Goal: Information Seeking & Learning: Learn about a topic

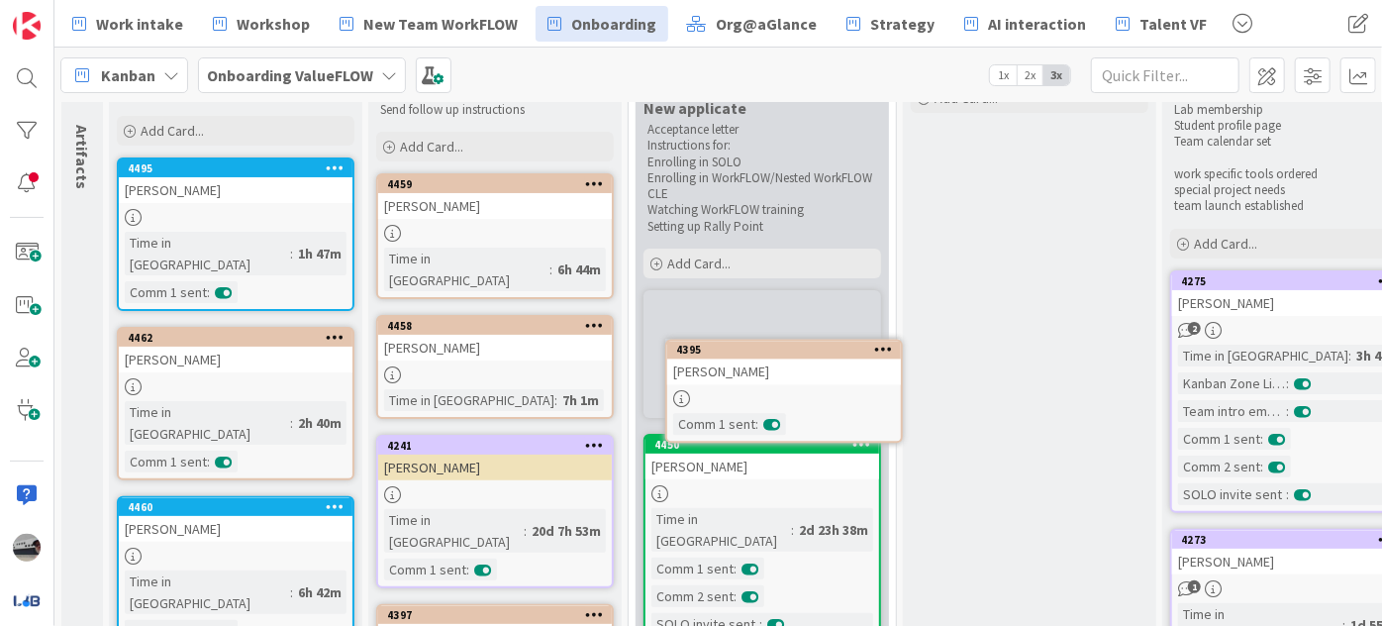
scroll to position [123, 0]
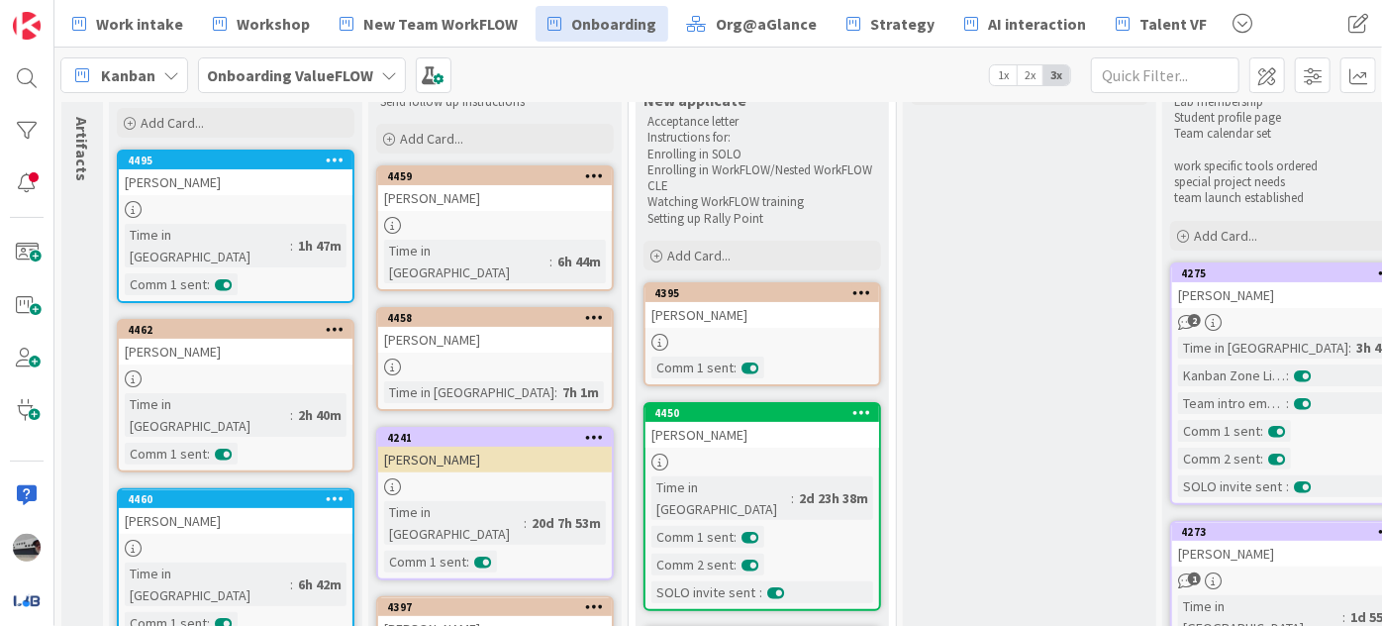
click at [766, 319] on div "[PERSON_NAME]" at bounding box center [762, 315] width 234 height 26
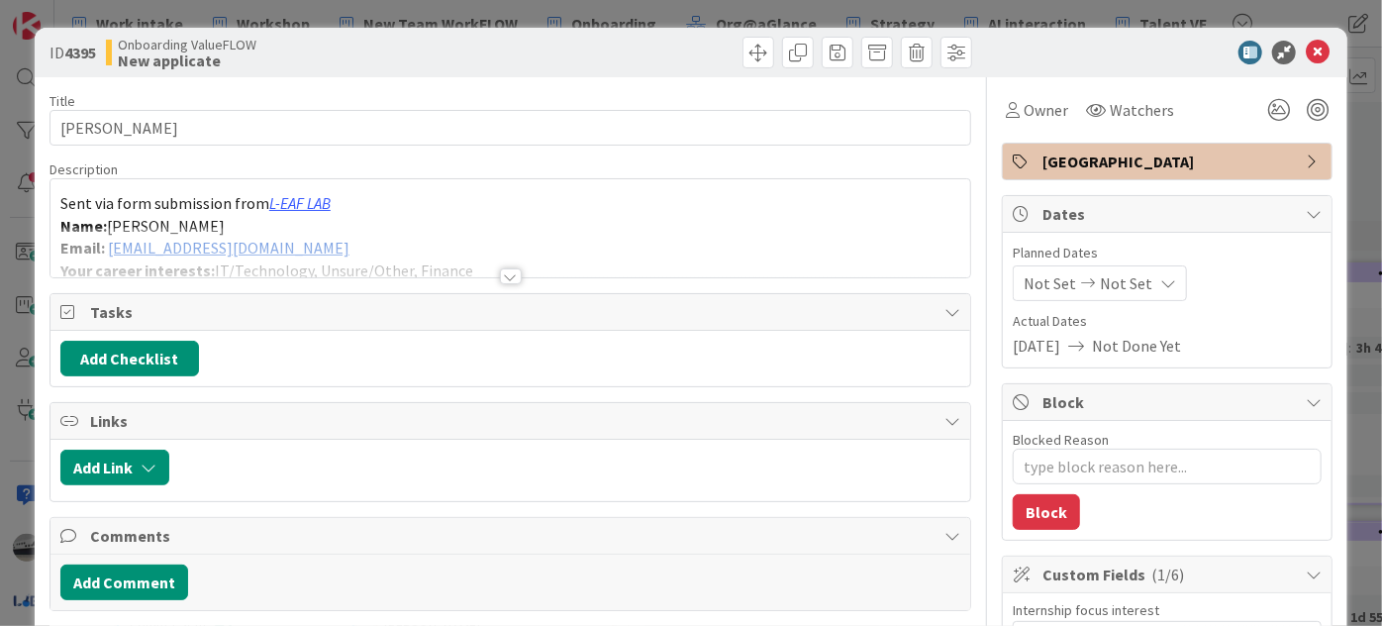
type textarea "x"
click at [1306, 49] on icon at bounding box center [1318, 53] width 24 height 24
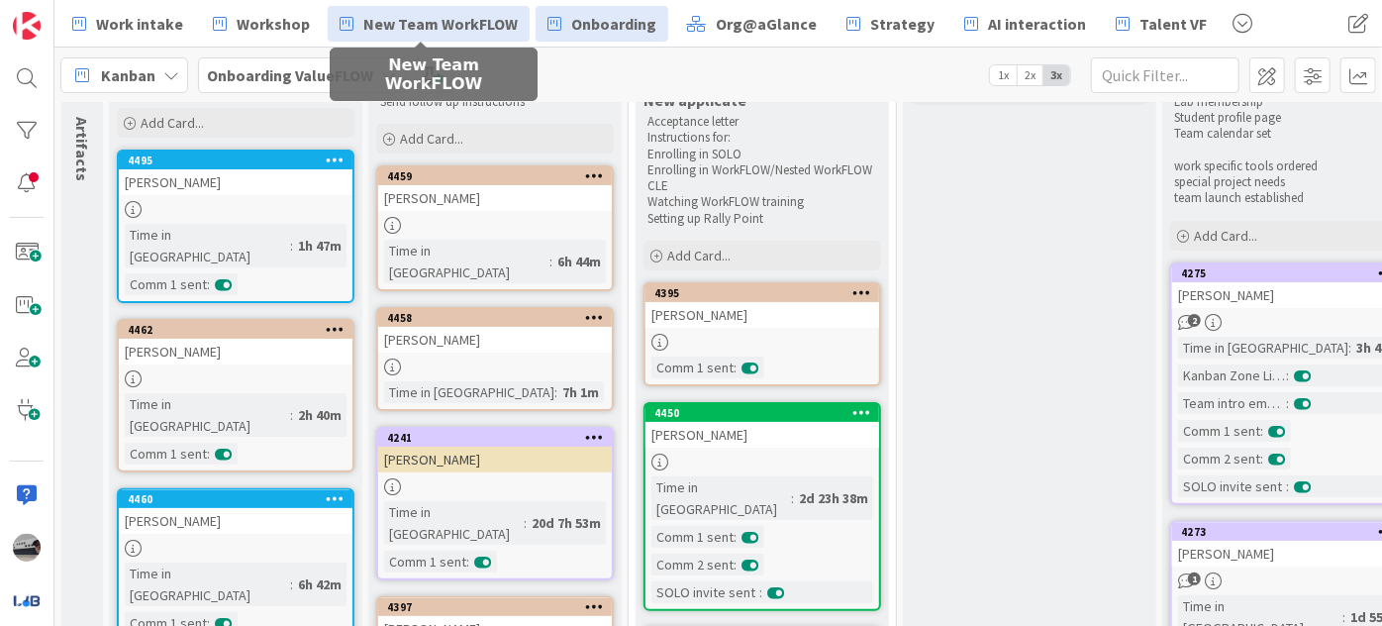
click at [353, 29] on link "New Team WorkFLOW" at bounding box center [429, 24] width 202 height 36
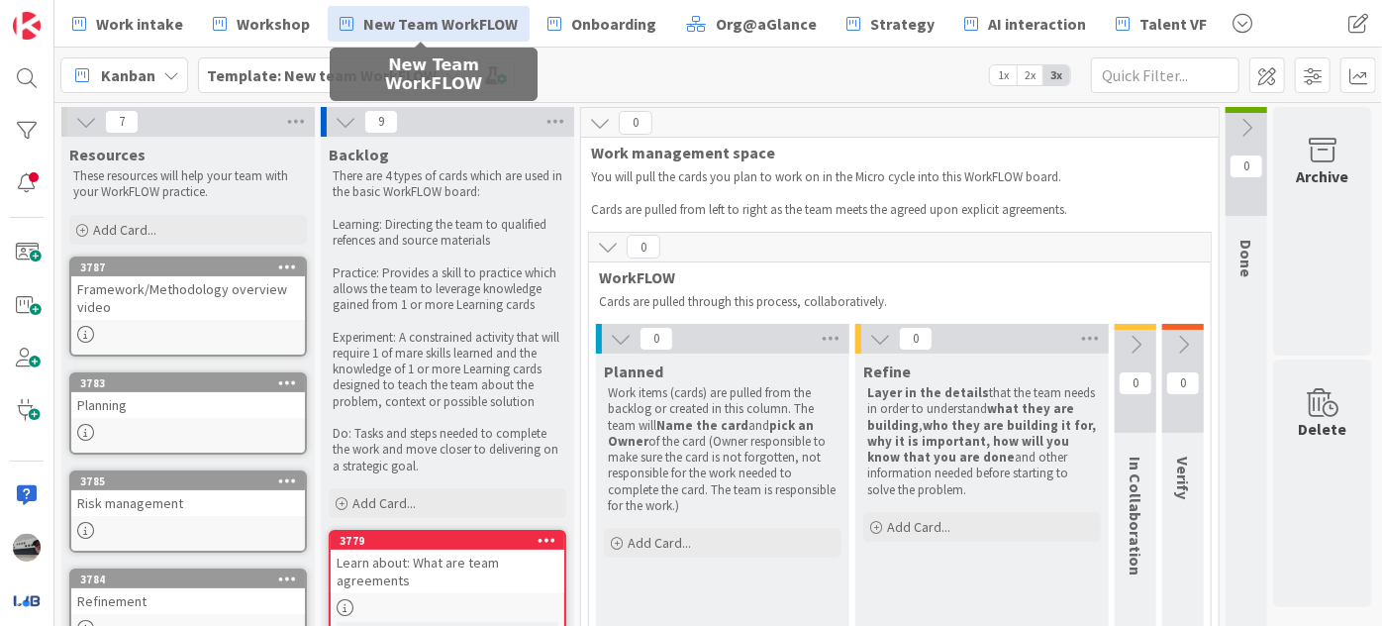
click at [344, 113] on icon at bounding box center [346, 122] width 22 height 22
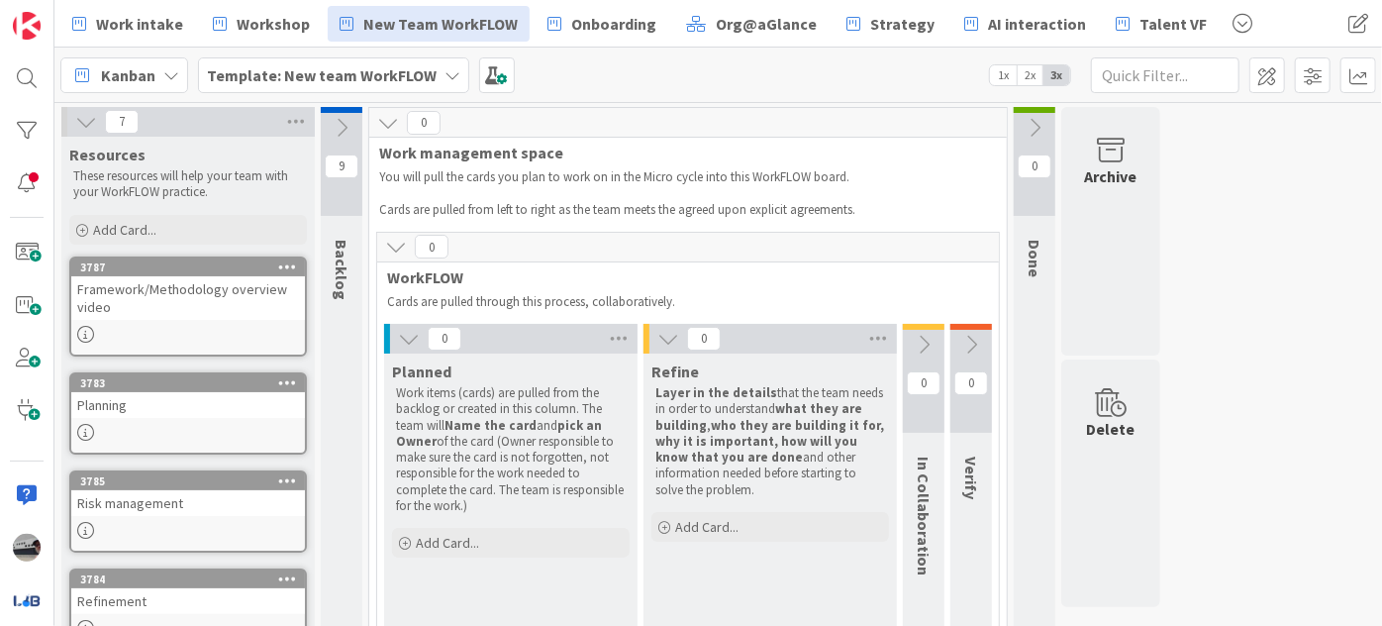
click at [412, 75] on b "Template: New team WorkFLOW" at bounding box center [322, 75] width 230 height 20
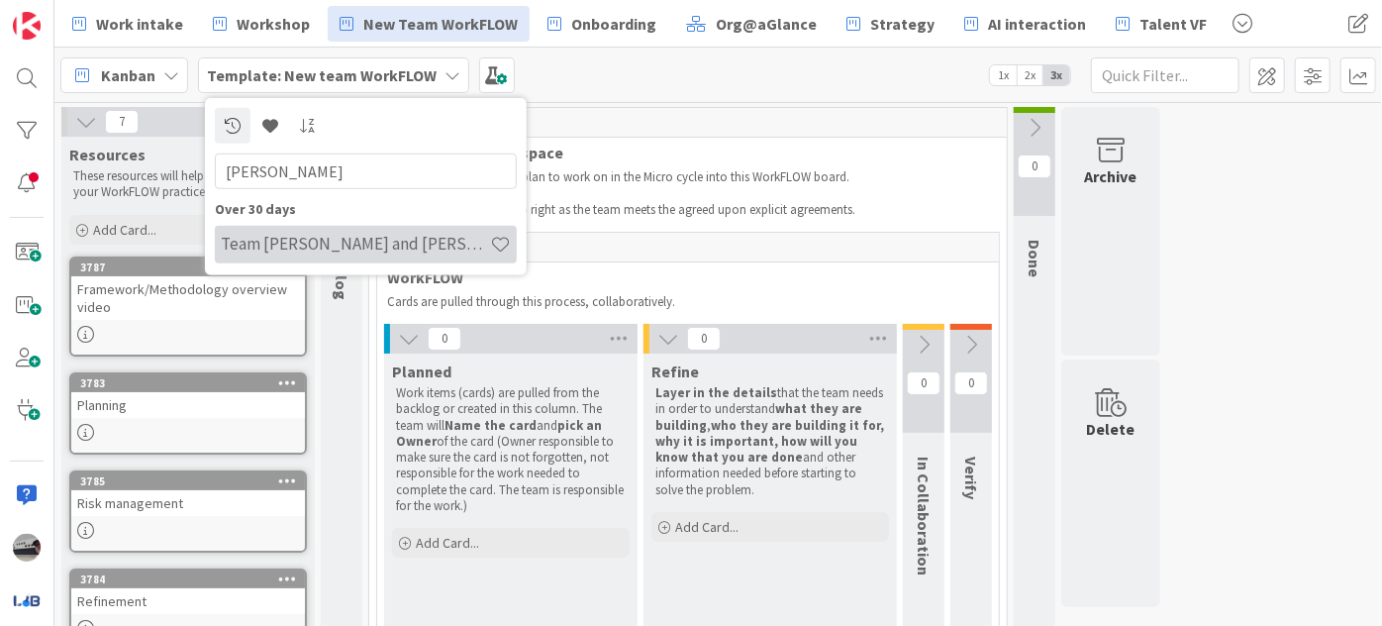
type input "[PERSON_NAME]"
click at [392, 247] on h4 "Team [PERSON_NAME] and [PERSON_NAME]" at bounding box center [355, 244] width 269 height 20
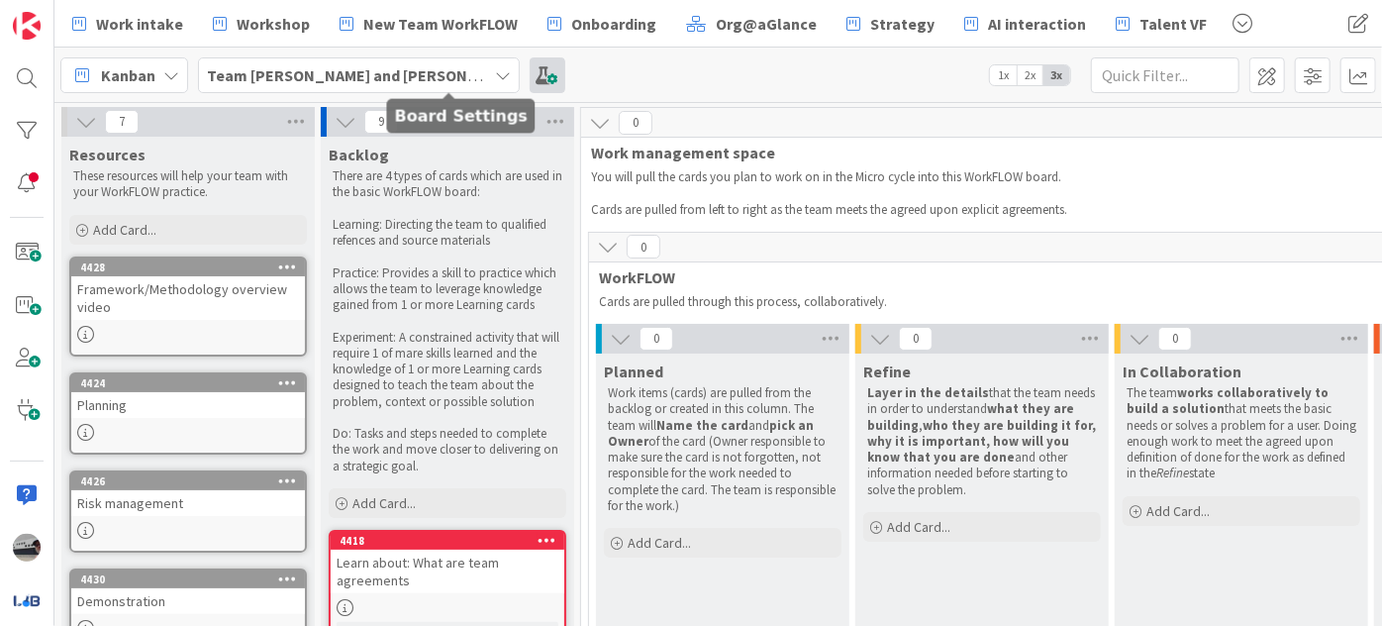
click at [530, 73] on span at bounding box center [548, 75] width 36 height 36
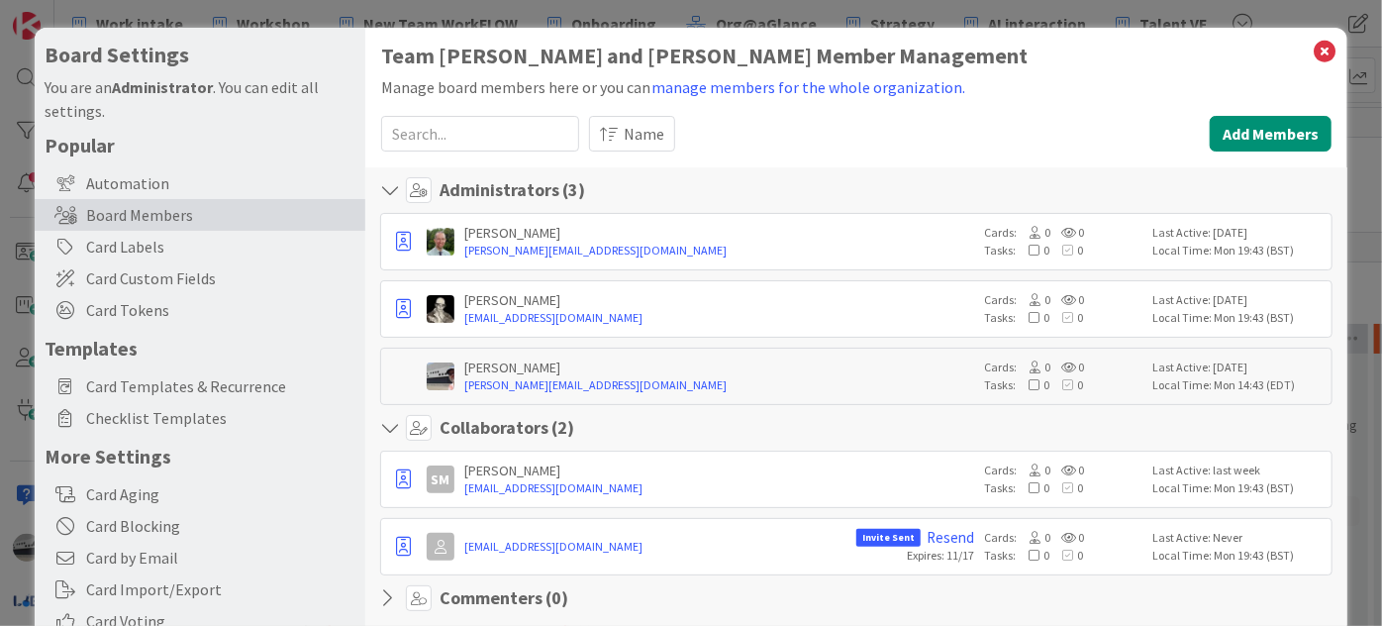
click at [936, 535] on link "Resend" at bounding box center [951, 538] width 48 height 18
click at [1314, 44] on icon at bounding box center [1325, 52] width 26 height 28
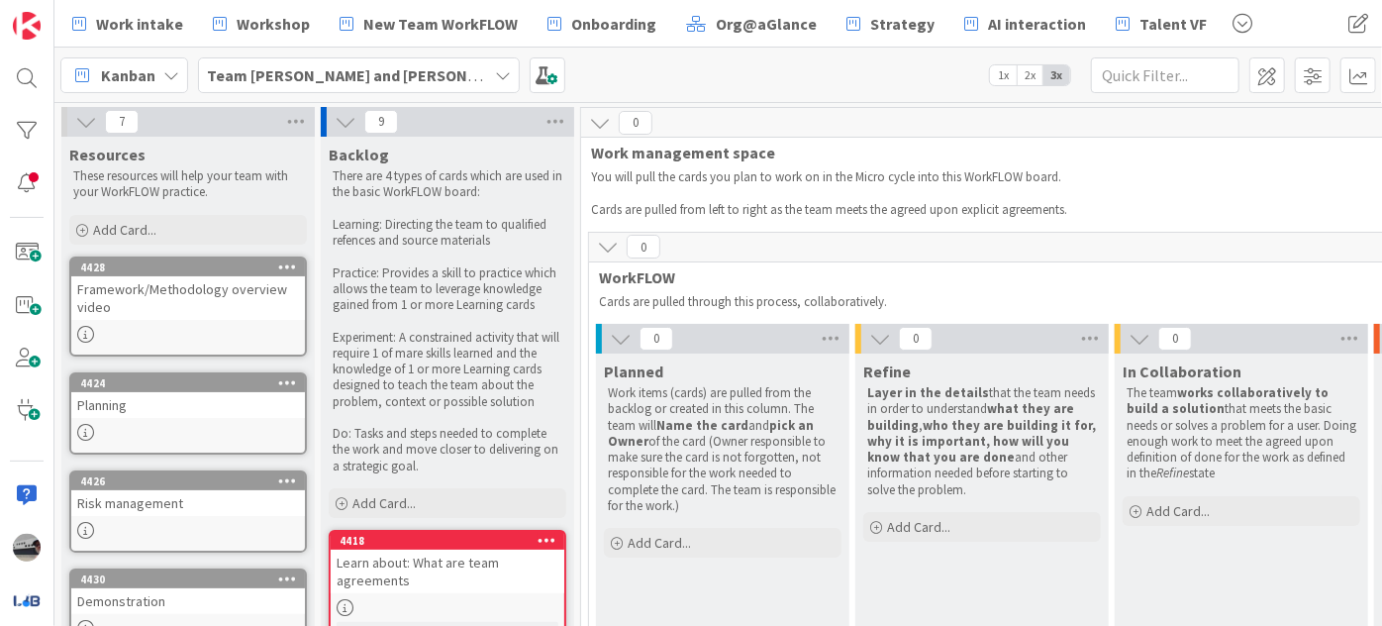
click at [83, 126] on icon at bounding box center [86, 122] width 22 height 22
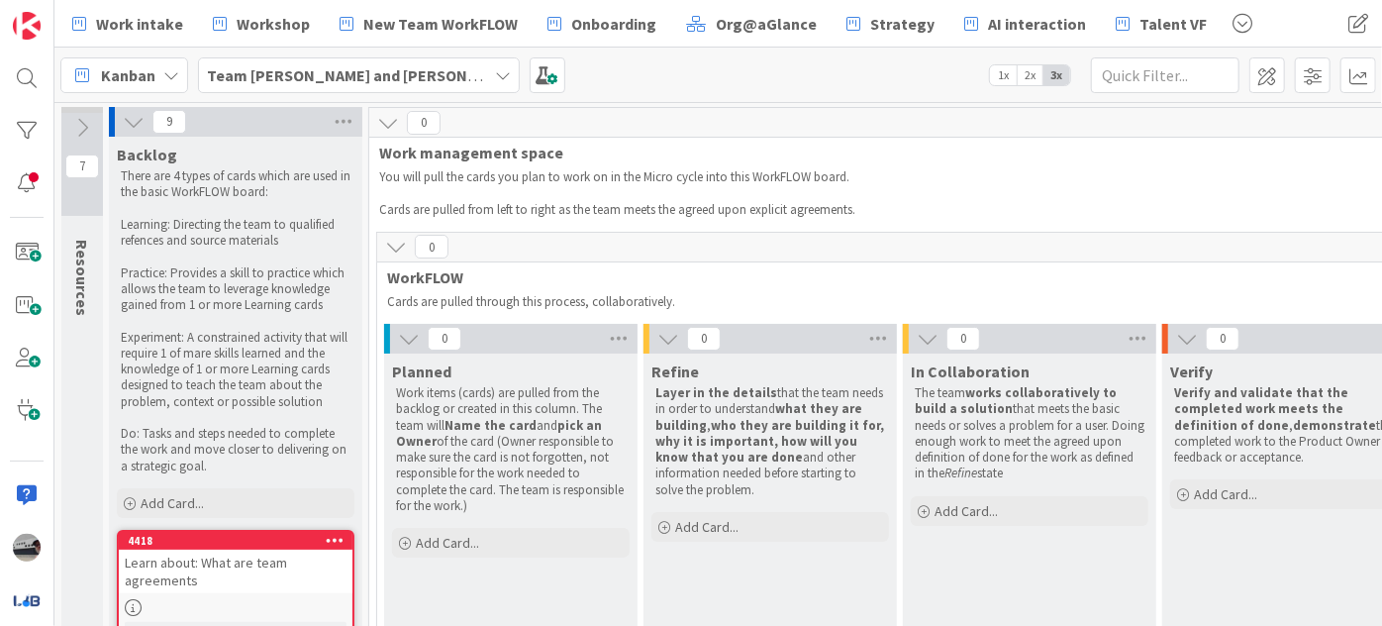
click at [129, 115] on icon at bounding box center [134, 122] width 22 height 22
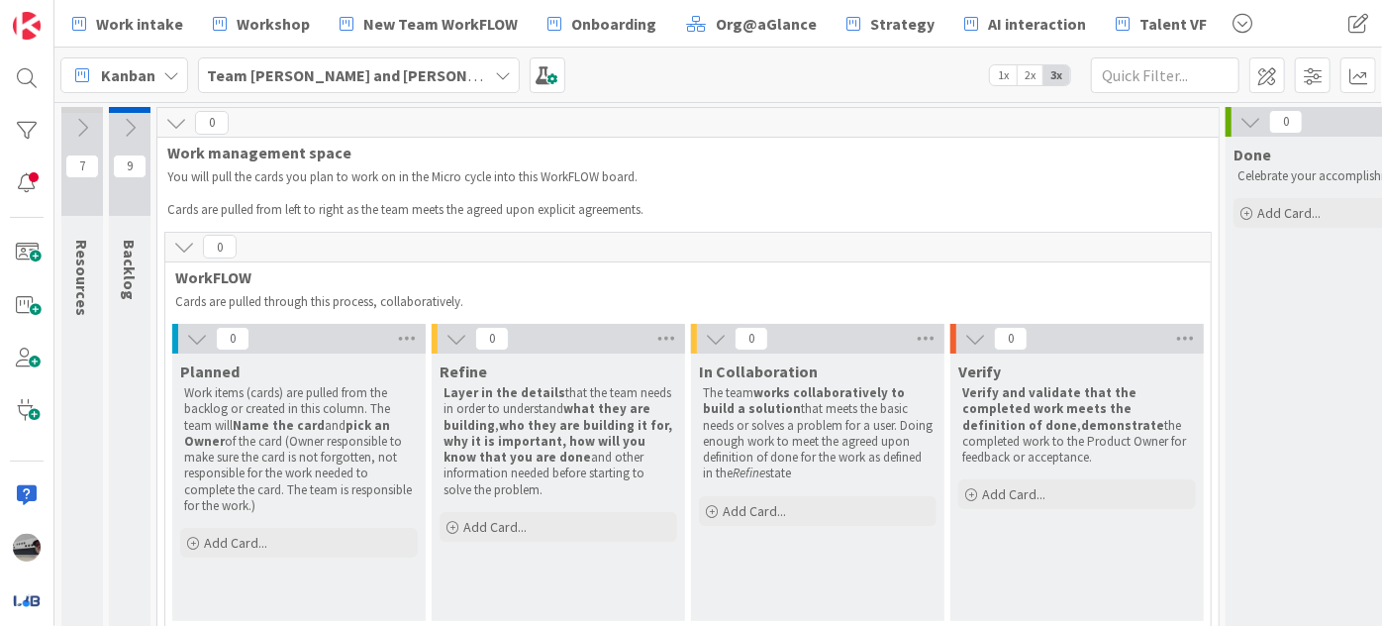
click at [184, 240] on icon at bounding box center [184, 247] width 22 height 22
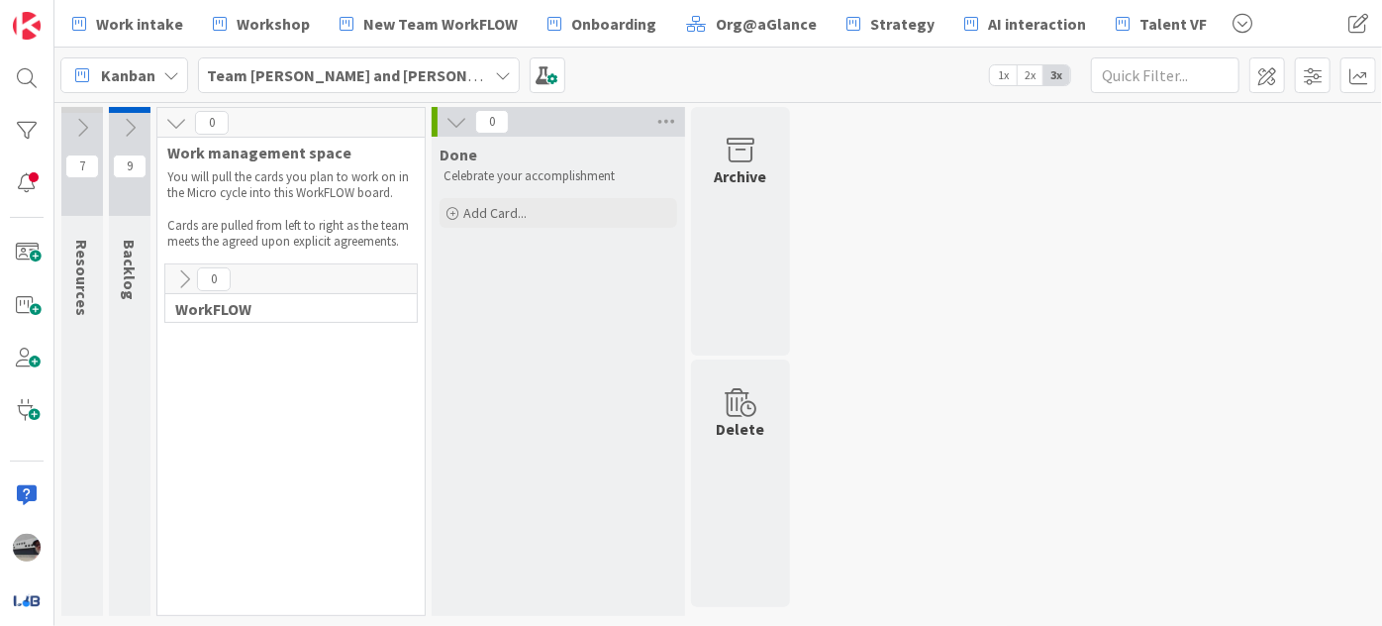
click at [171, 126] on icon at bounding box center [176, 123] width 22 height 22
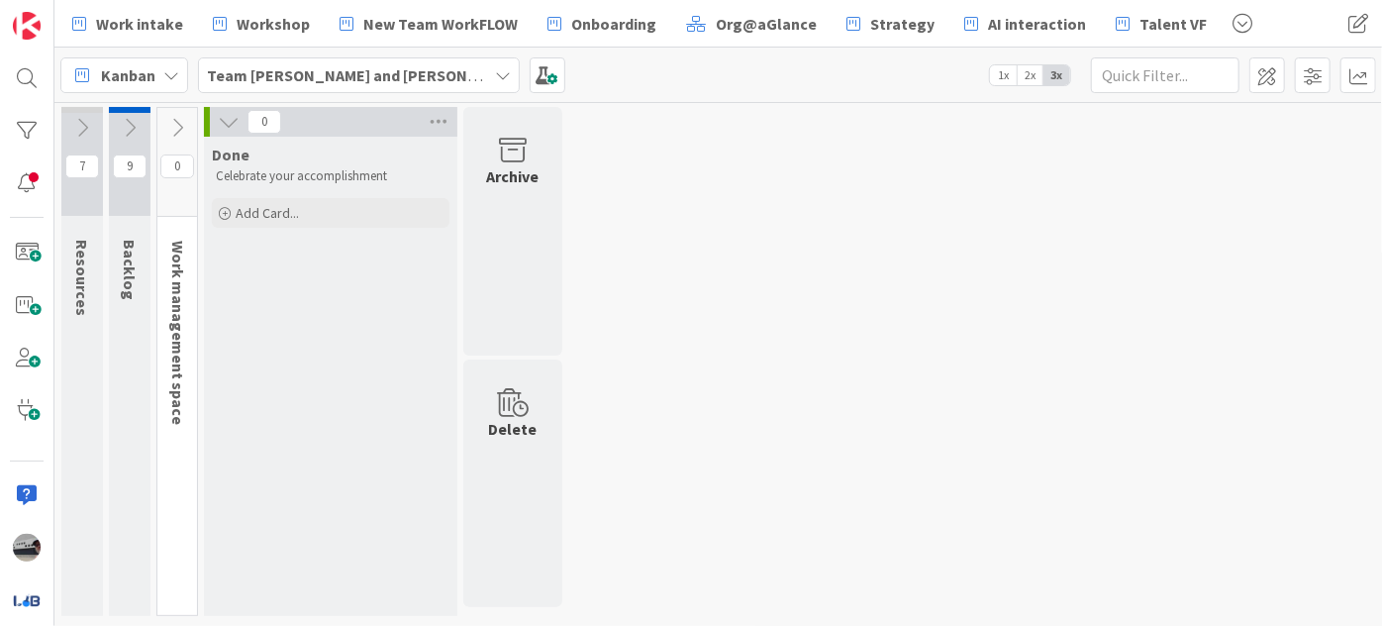
click at [223, 112] on icon at bounding box center [229, 122] width 22 height 22
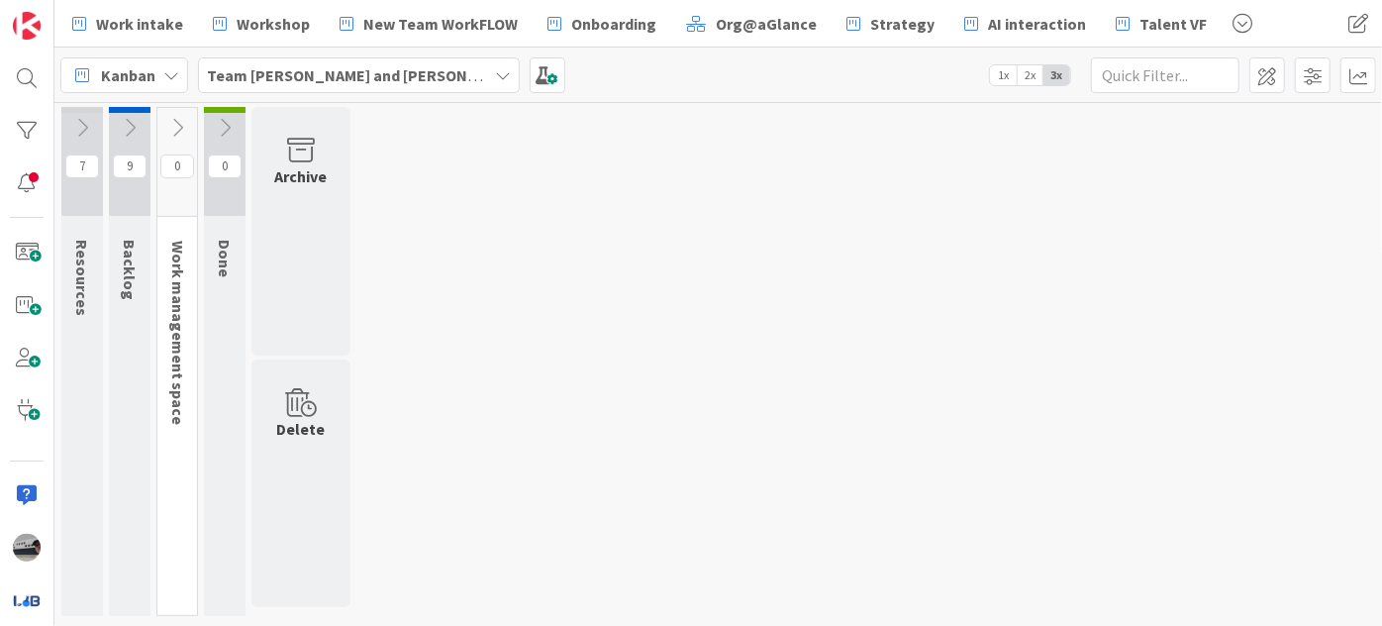
click at [79, 126] on icon at bounding box center [82, 128] width 22 height 22
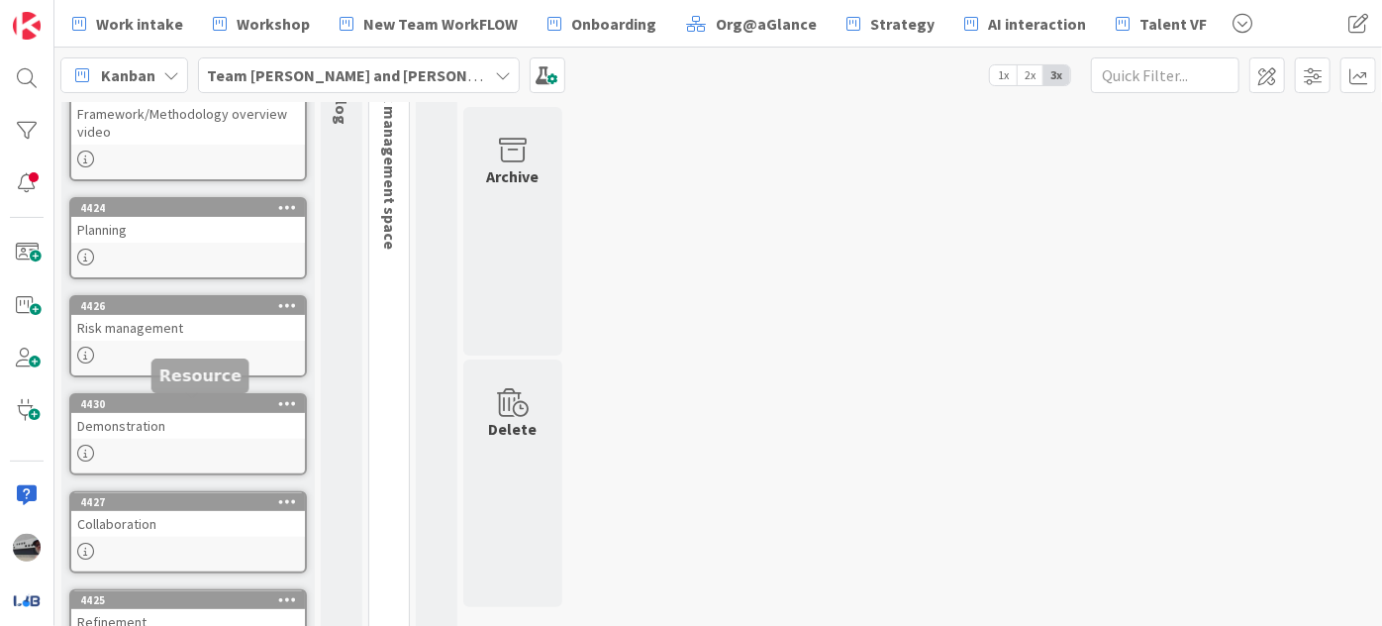
scroll to position [179, 0]
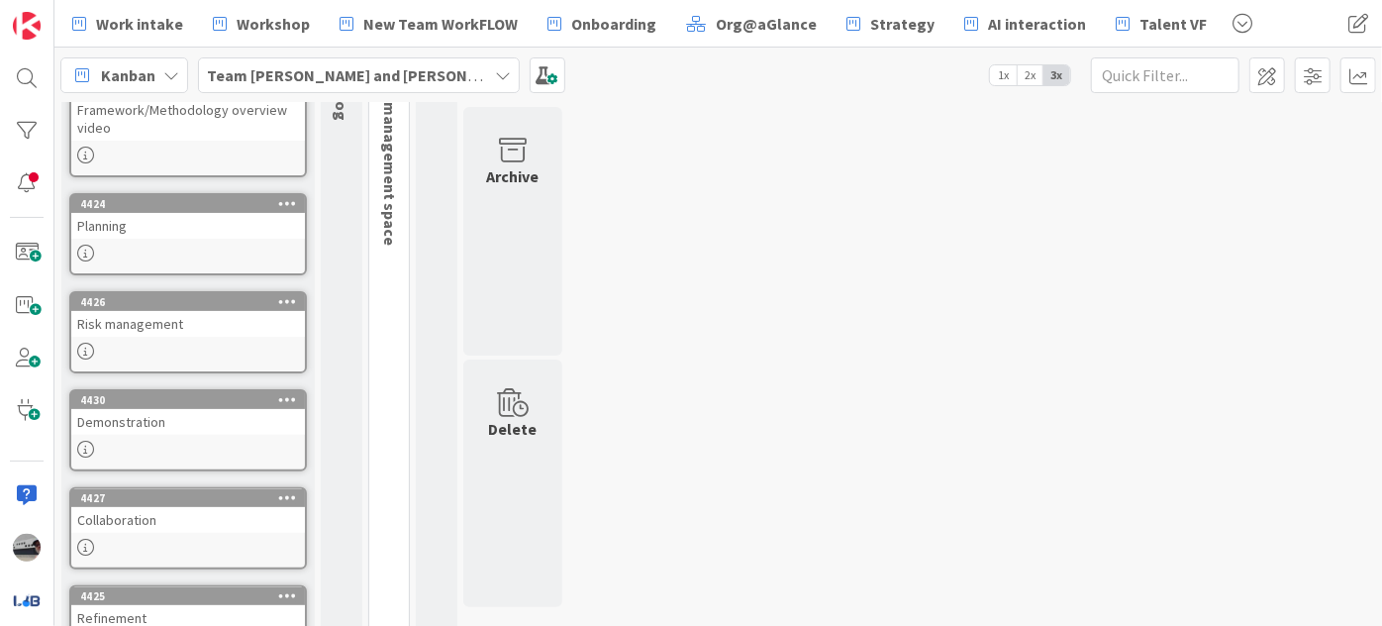
click at [143, 233] on div "Planning" at bounding box center [188, 226] width 234 height 26
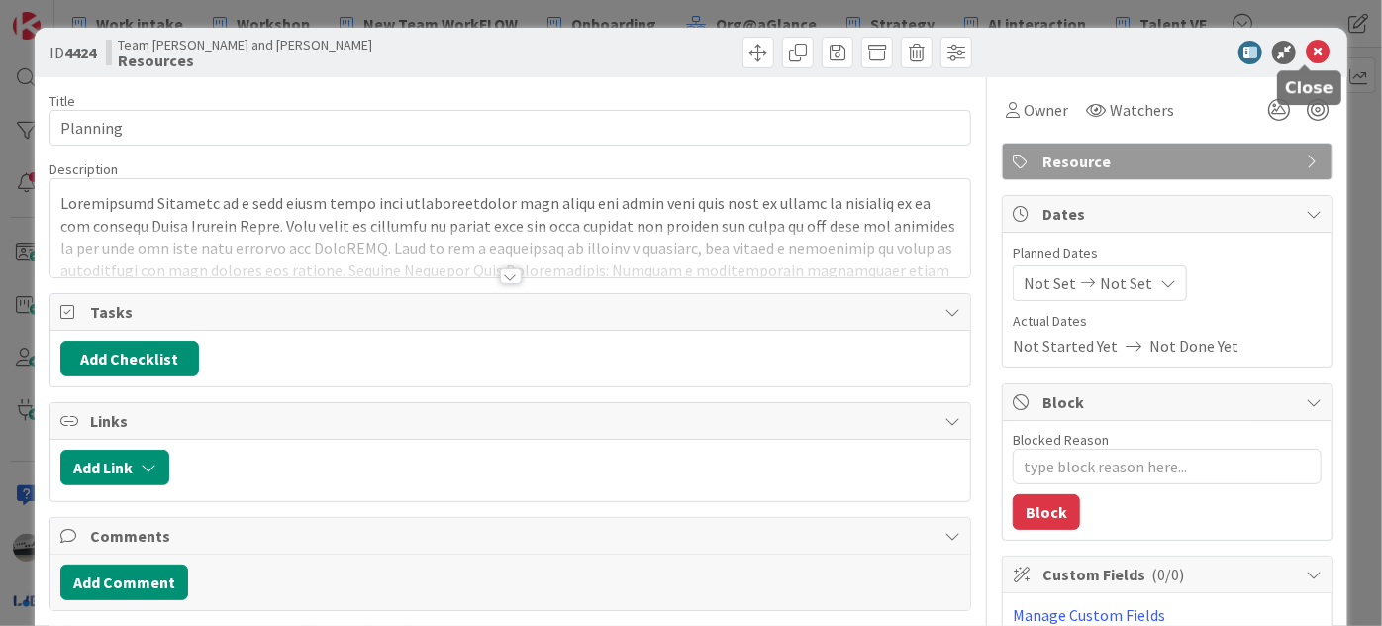
click at [1306, 43] on icon at bounding box center [1318, 53] width 24 height 24
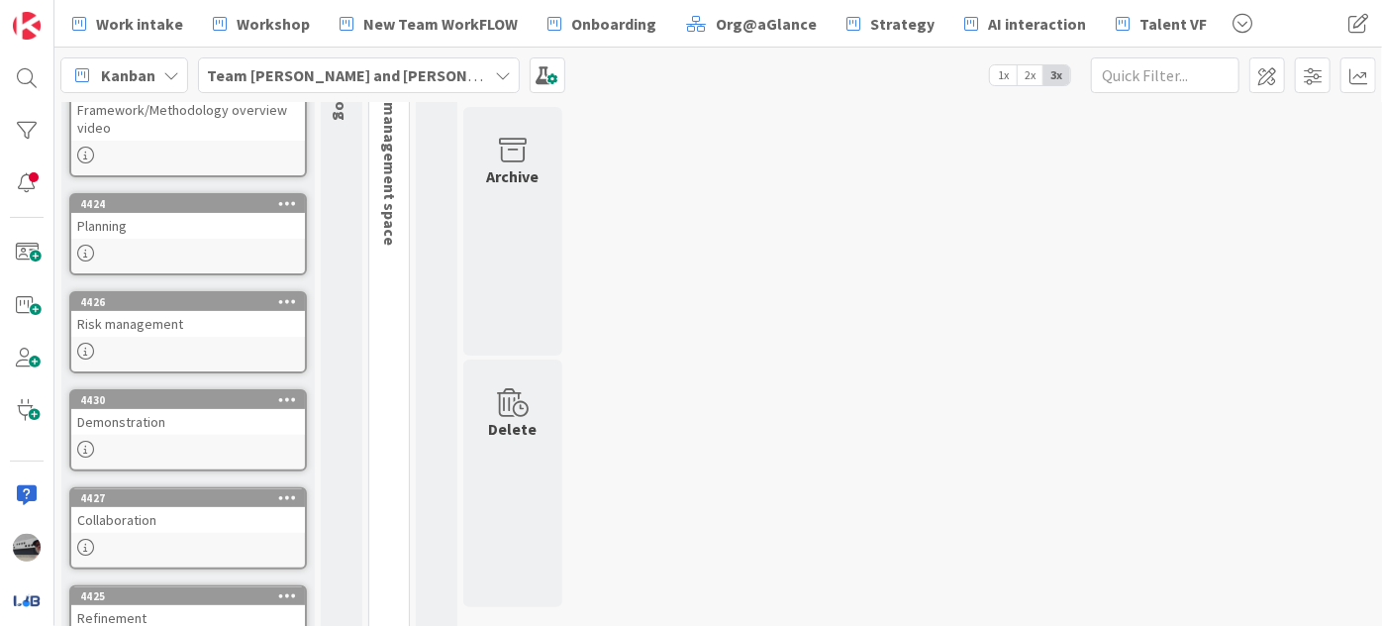
click at [132, 324] on div "Risk management" at bounding box center [188, 324] width 234 height 26
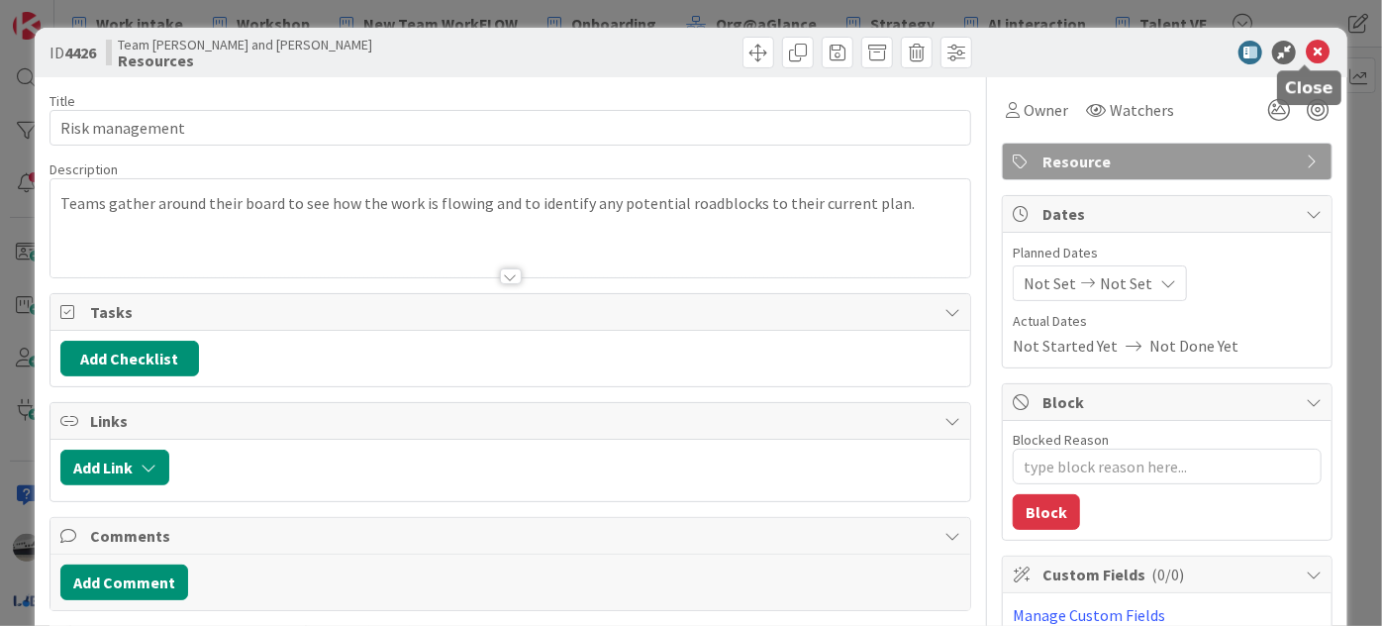
click at [1307, 50] on icon at bounding box center [1318, 53] width 24 height 24
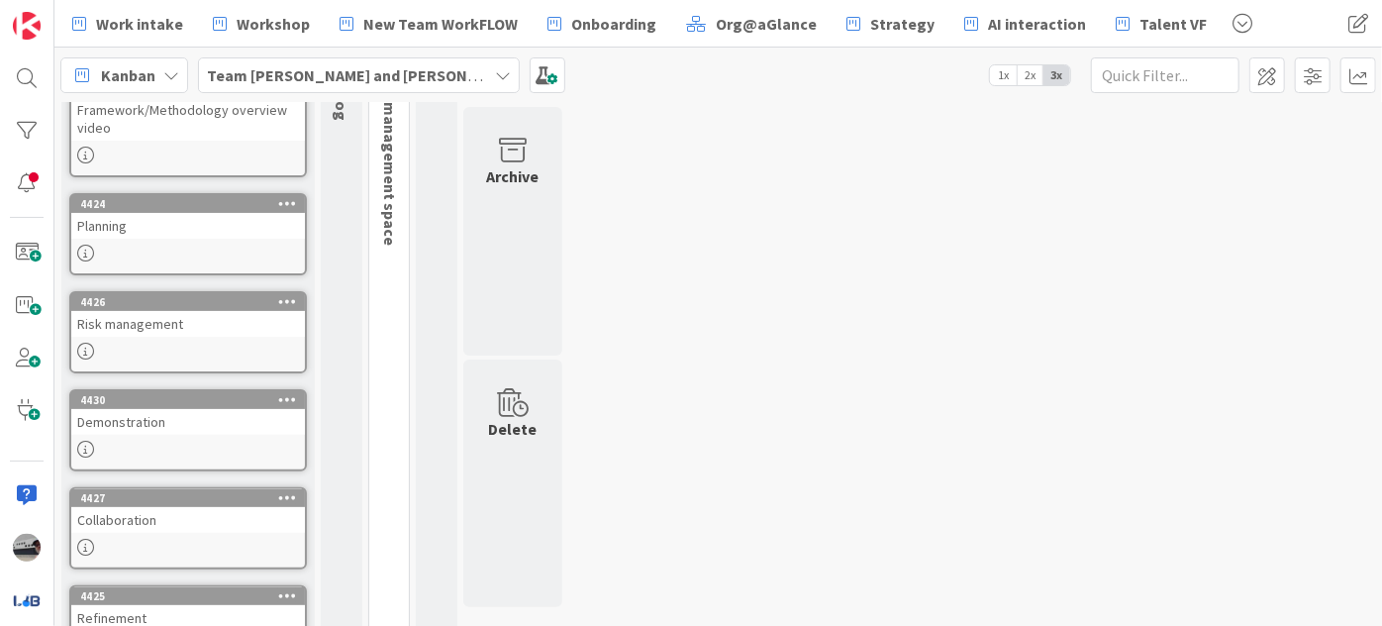
click at [218, 128] on div "Framework/Methodology overview video" at bounding box center [188, 119] width 234 height 44
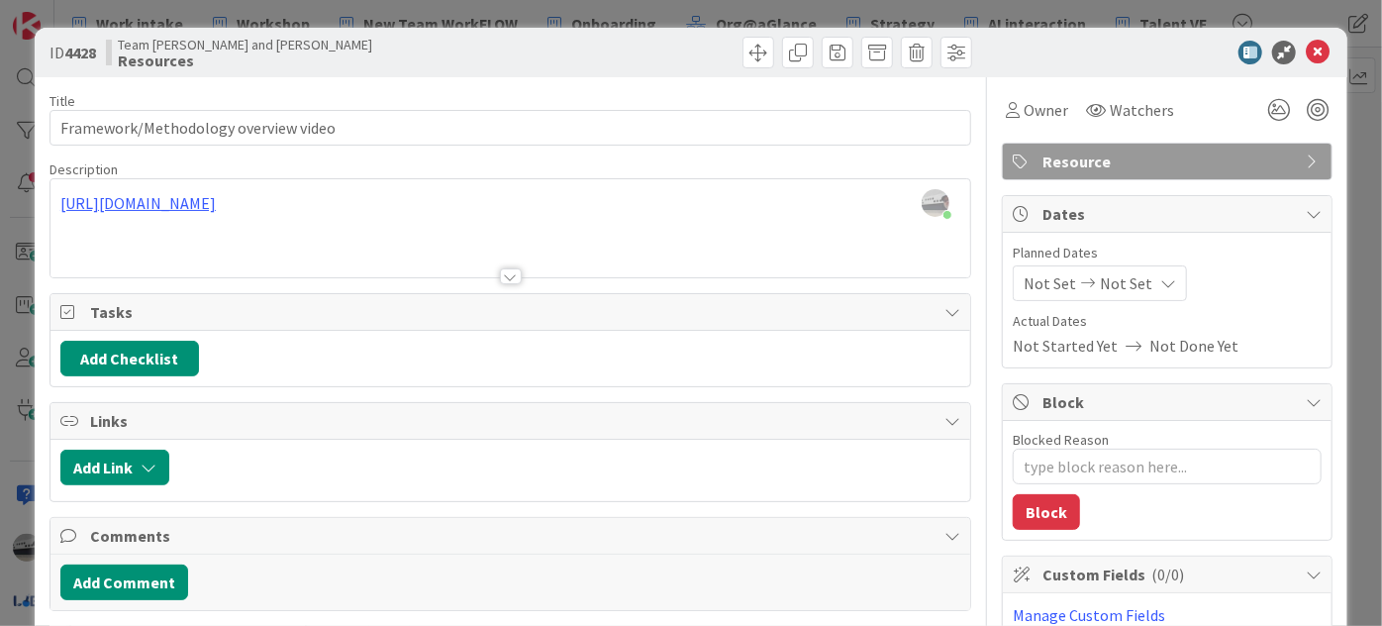
click at [1324, 62] on div "ID 4428 Team [PERSON_NAME] and Siddharth Resources" at bounding box center [691, 52] width 1313 height 49
click at [1306, 49] on icon at bounding box center [1318, 53] width 24 height 24
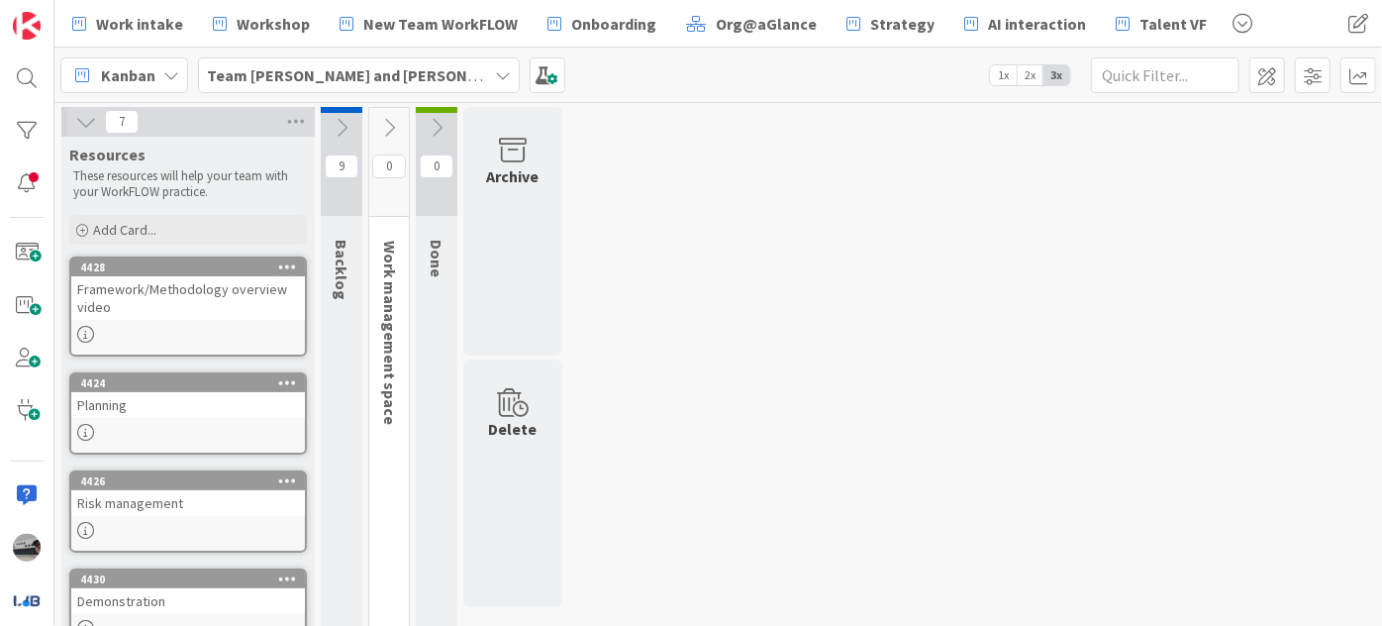
click at [83, 119] on icon at bounding box center [86, 122] width 22 height 22
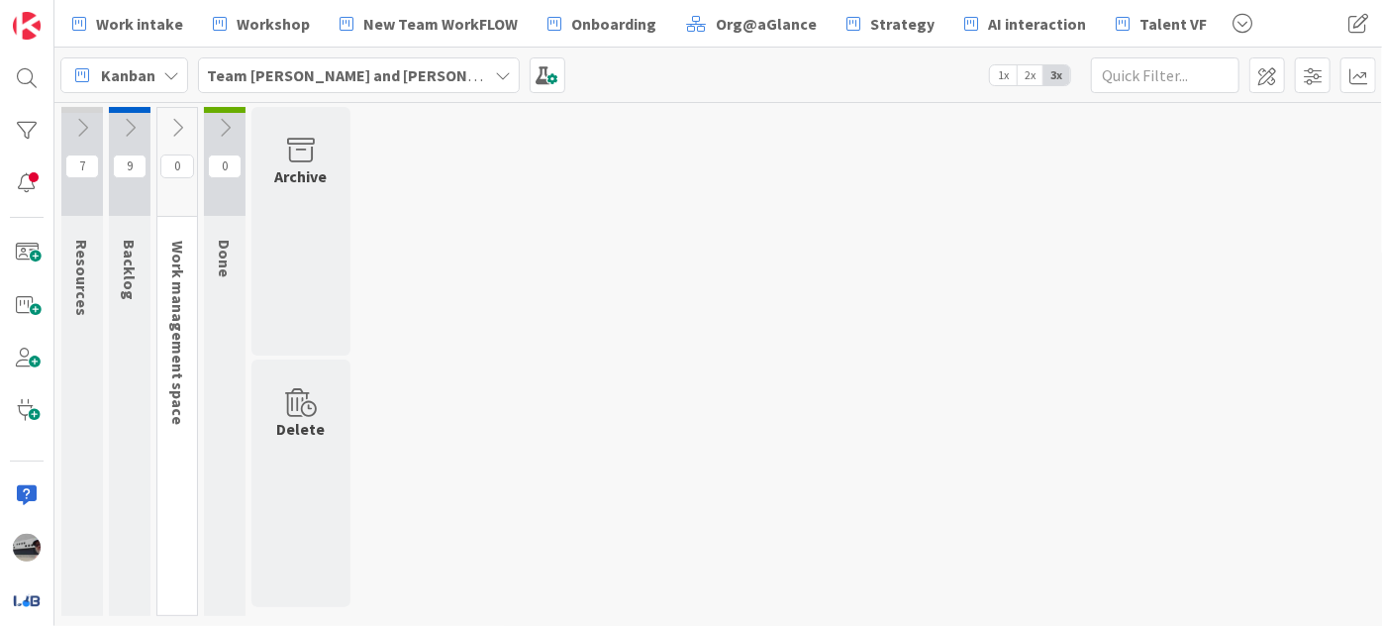
click at [128, 122] on icon at bounding box center [130, 128] width 22 height 22
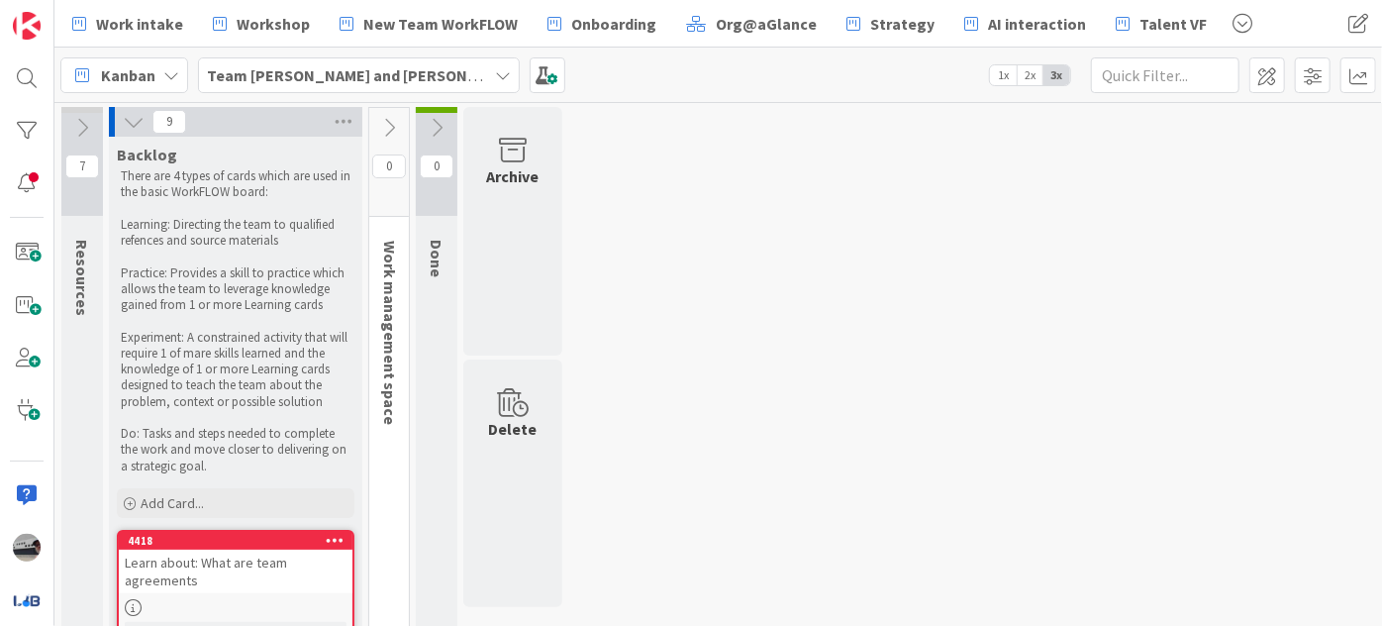
click at [398, 125] on icon at bounding box center [389, 128] width 22 height 22
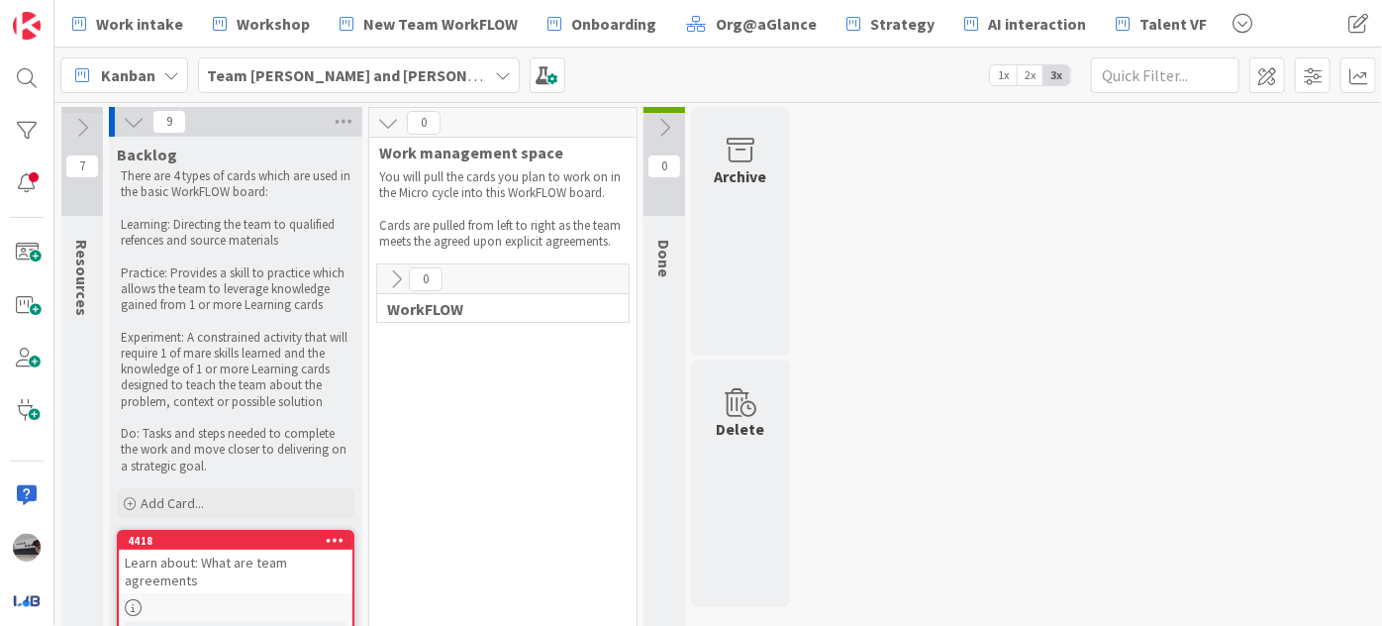
click at [395, 287] on icon at bounding box center [396, 279] width 22 height 22
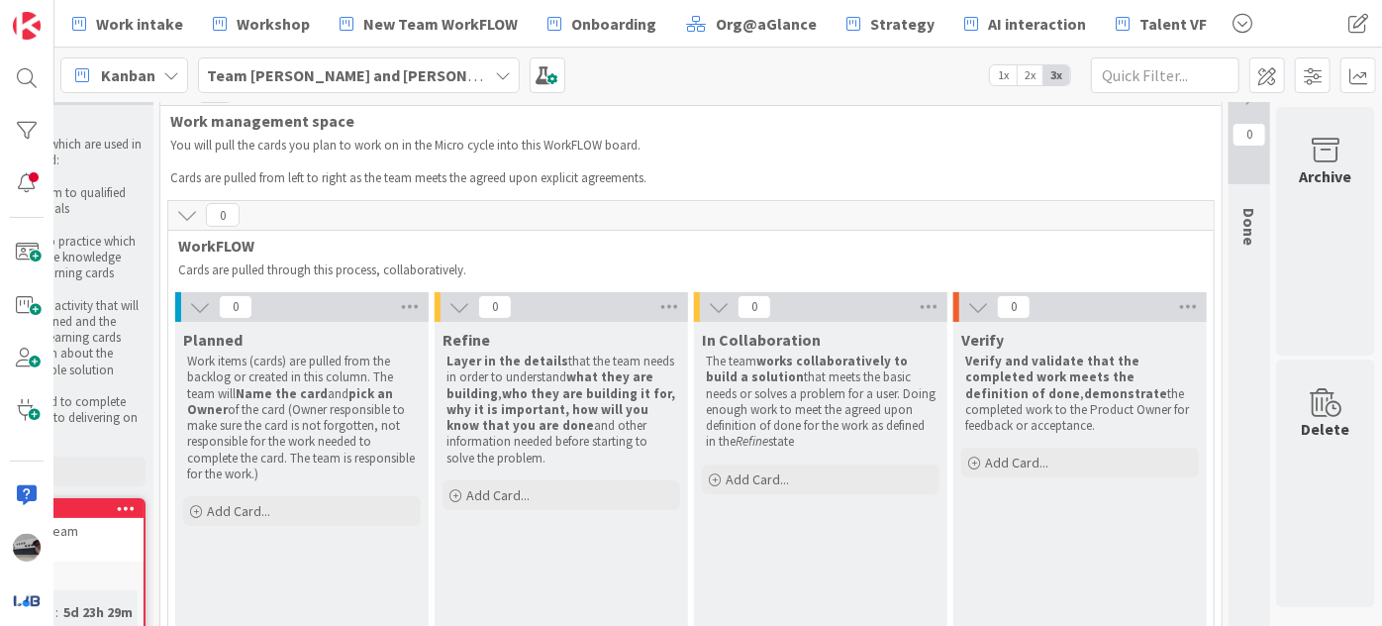
scroll to position [0, 221]
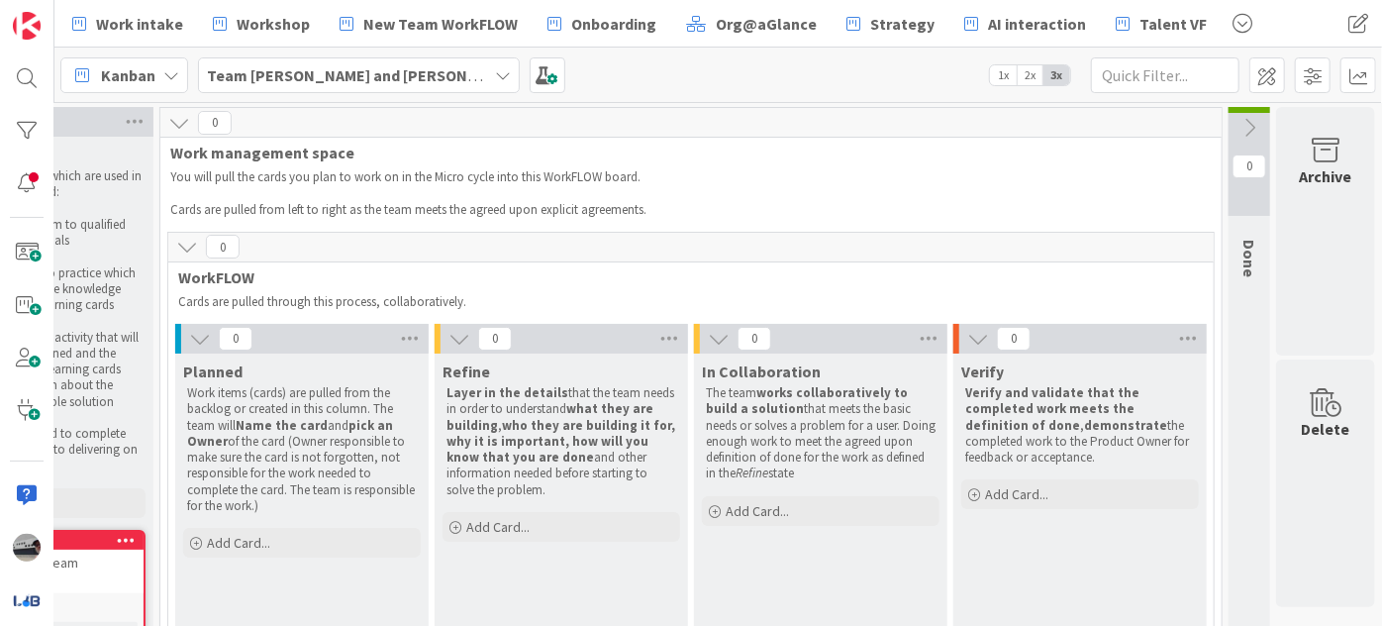
click at [1238, 122] on icon at bounding box center [1249, 128] width 22 height 22
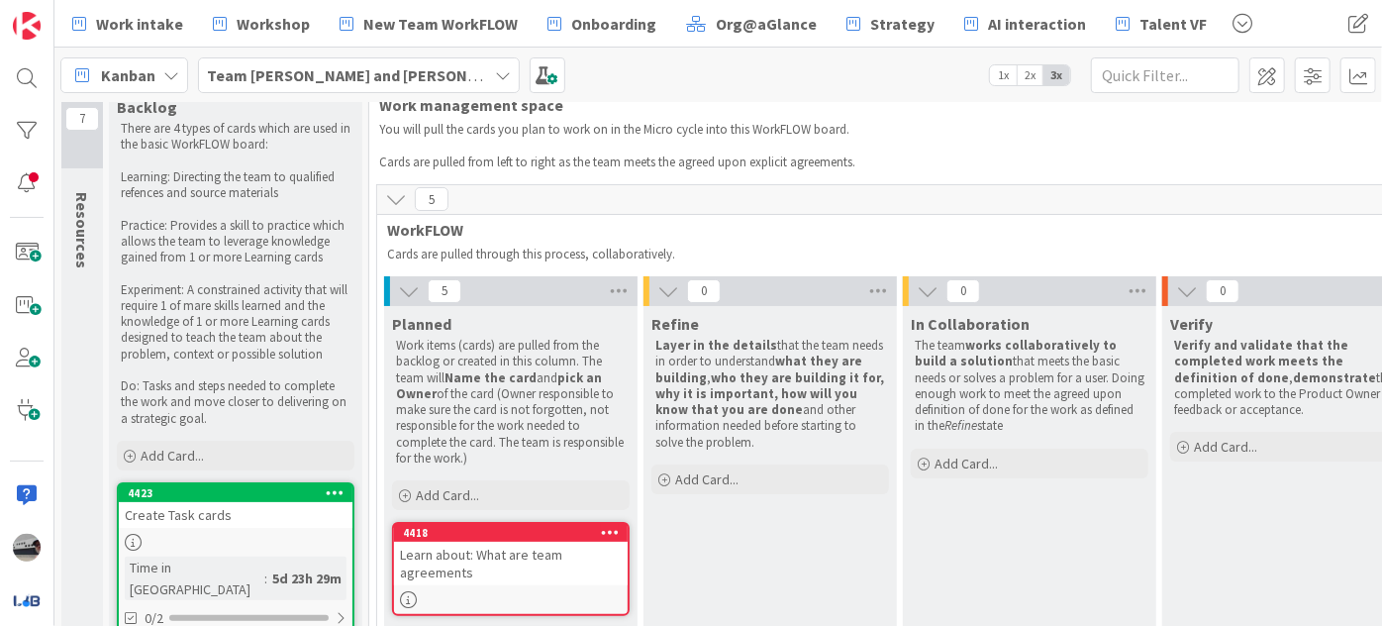
scroll to position [0, 0]
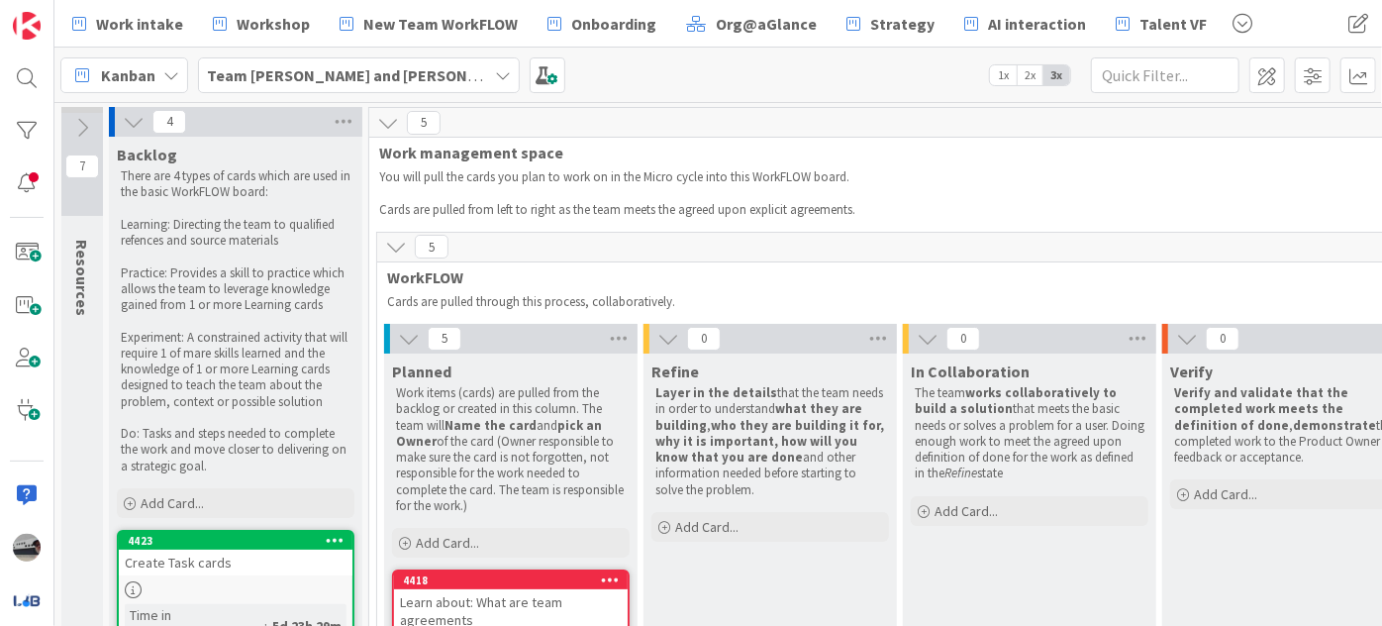
click at [135, 120] on icon at bounding box center [134, 122] width 22 height 22
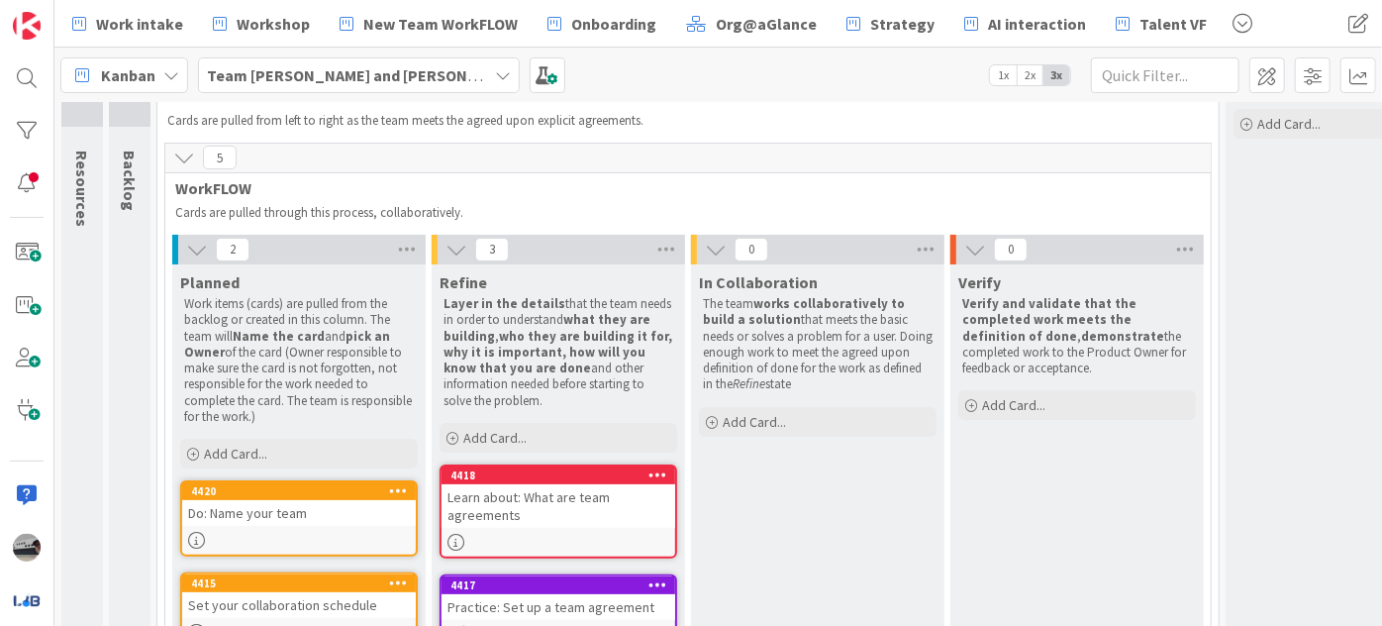
scroll to position [179, 0]
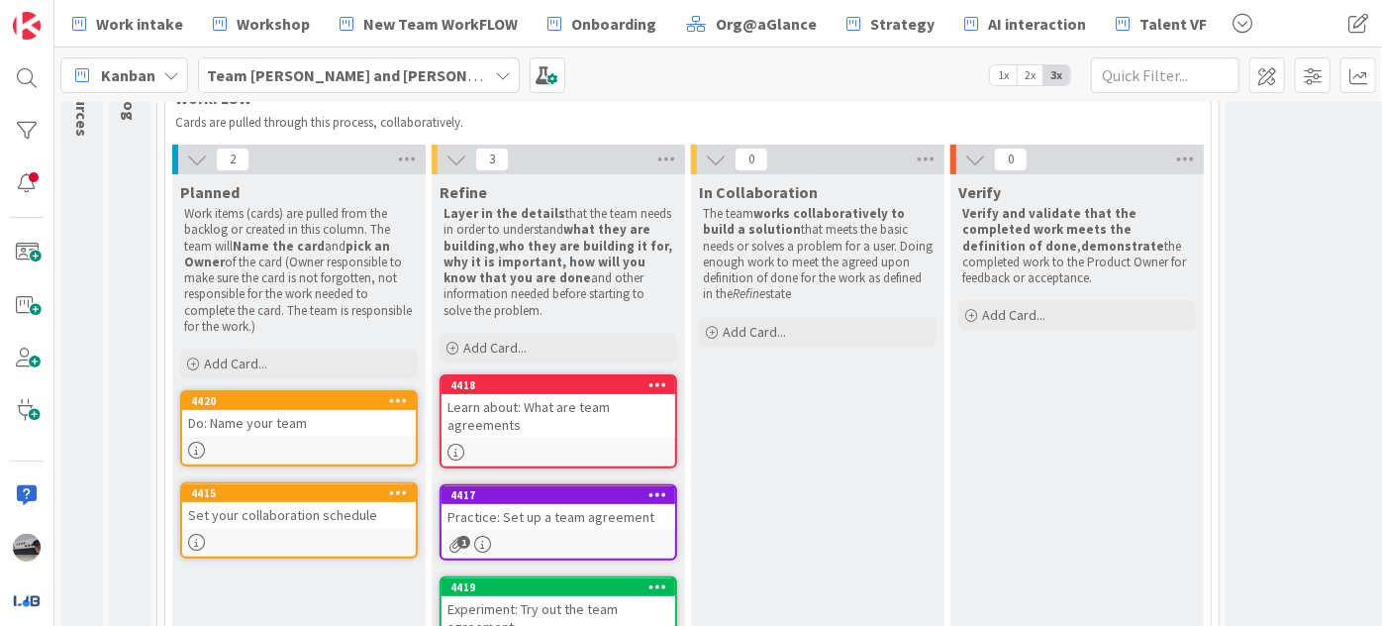
click at [562, 414] on div "Learn about: What are team agreements" at bounding box center [559, 416] width 234 height 44
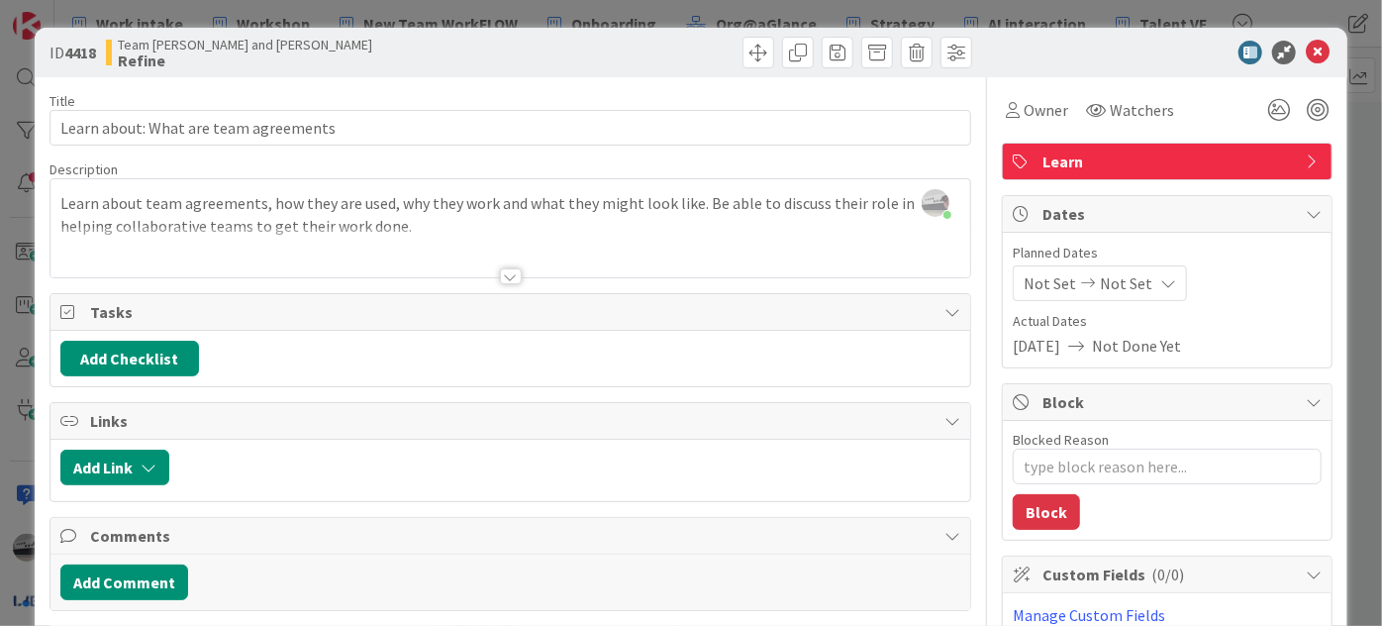
click at [396, 233] on div at bounding box center [510, 252] width 920 height 50
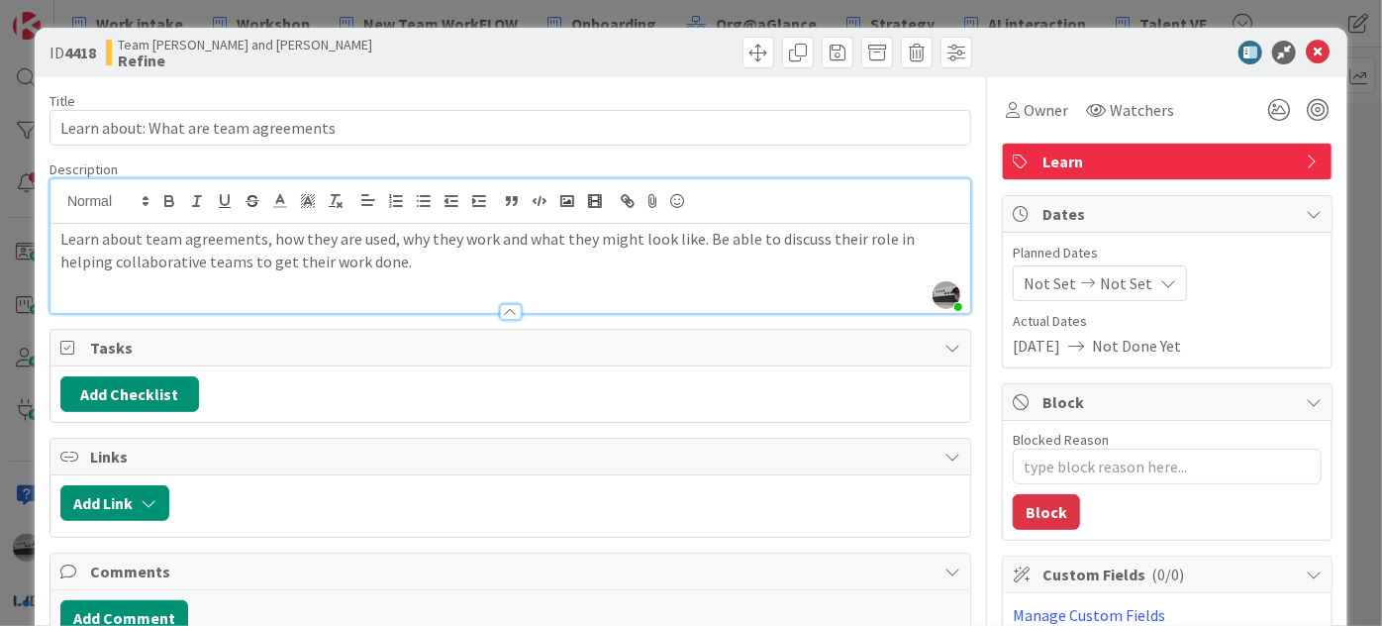
click at [349, 264] on p "Learn about team agreements, how they are used, why they work and what they mig…" at bounding box center [510, 250] width 900 height 45
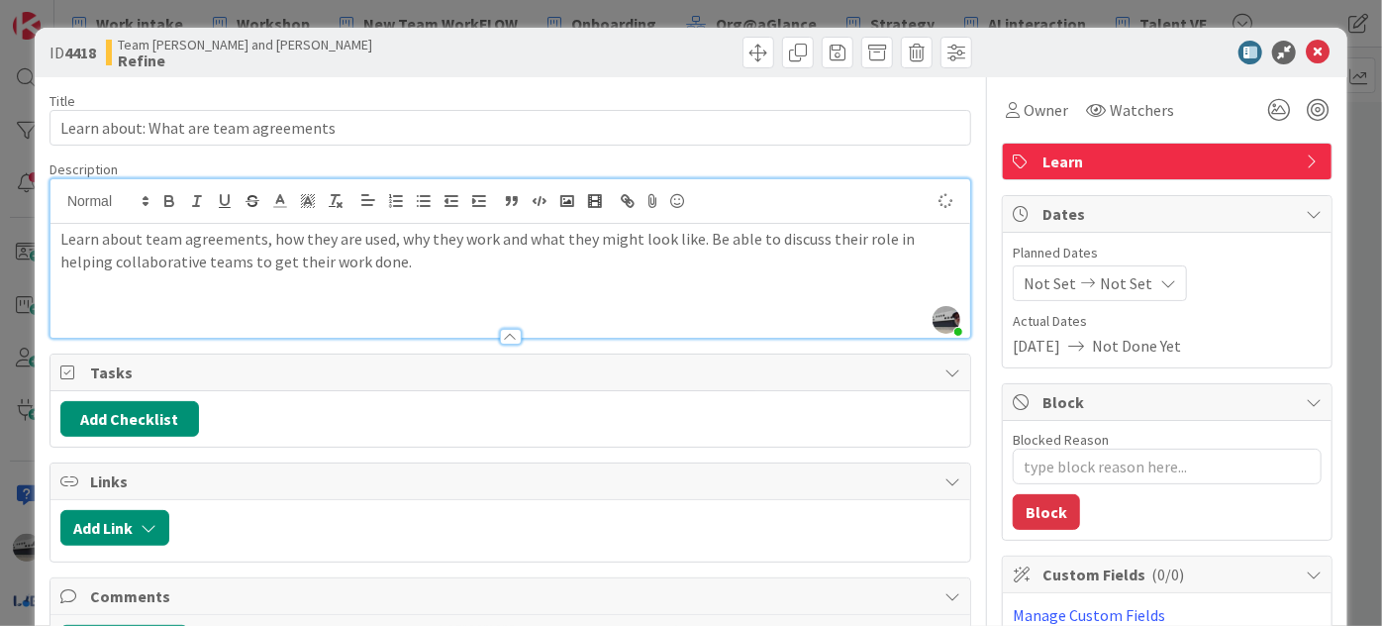
type textarea "x"
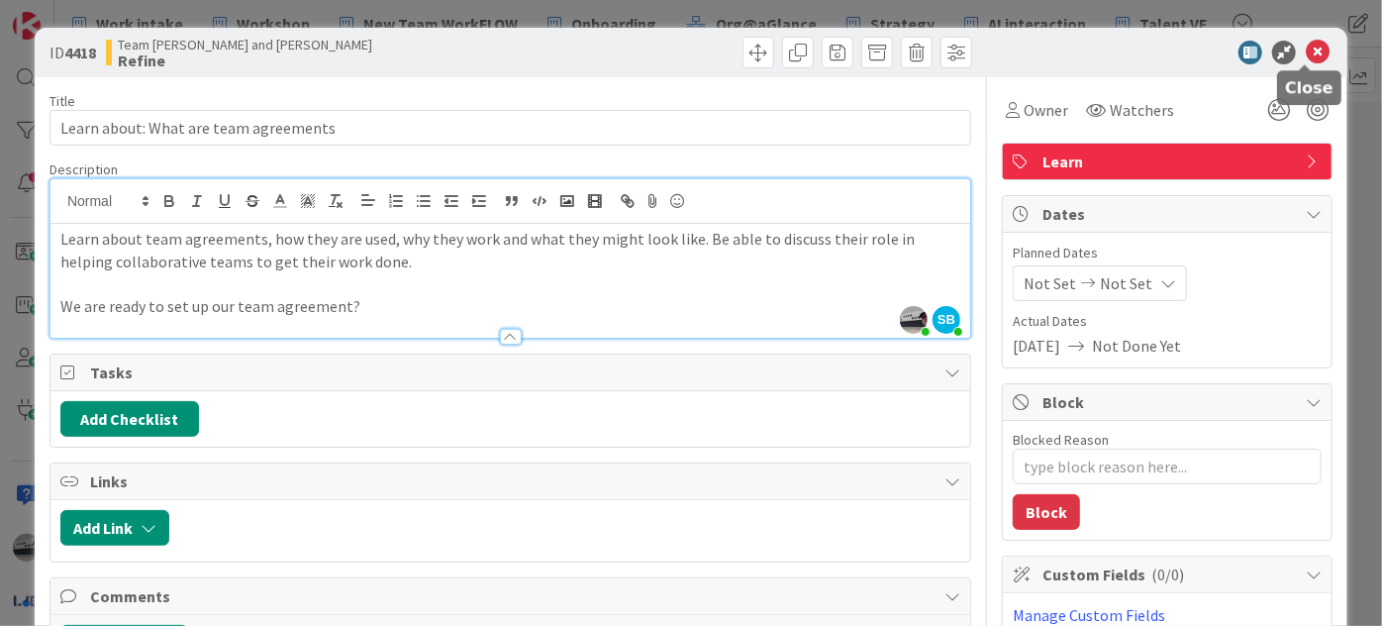
click at [1306, 54] on icon at bounding box center [1318, 53] width 24 height 24
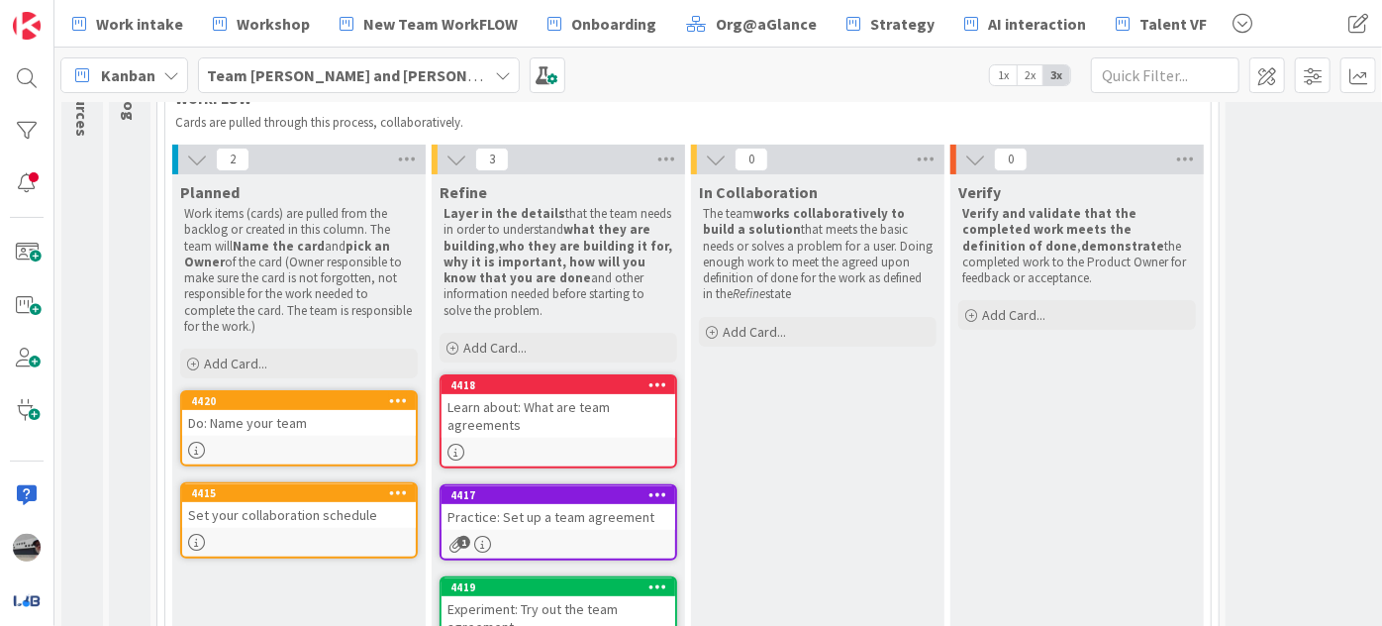
scroll to position [171, 0]
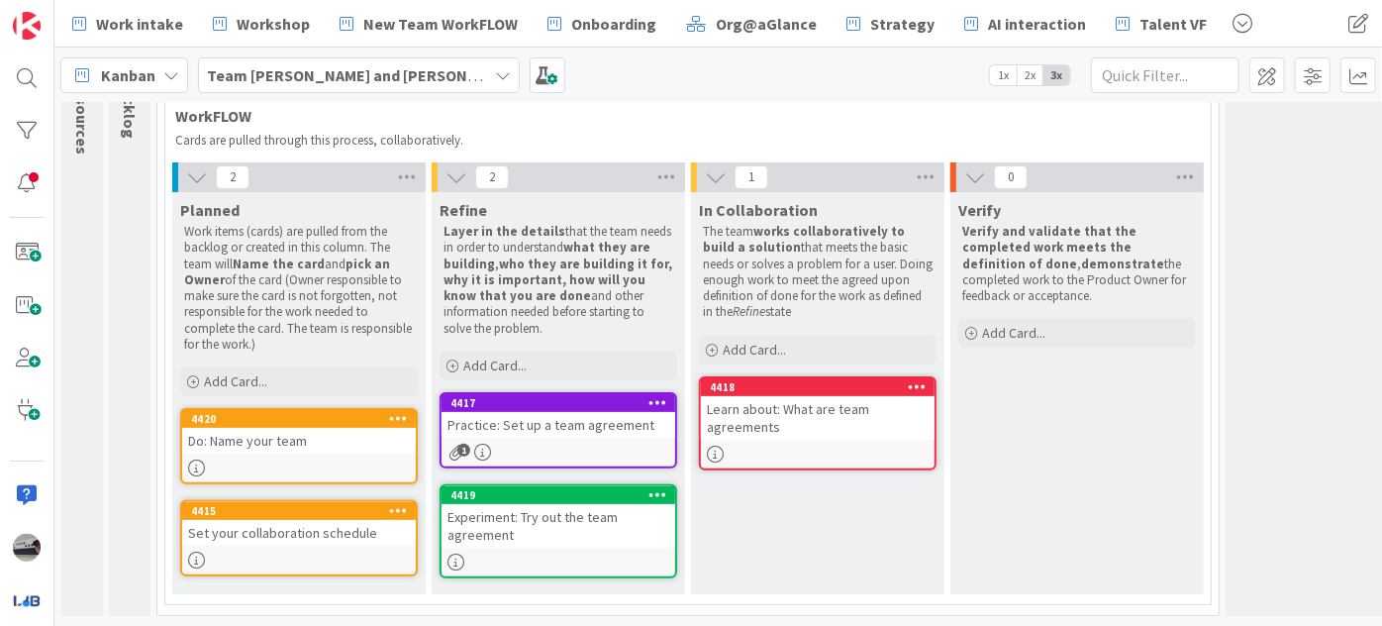
click at [572, 412] on div "Practice: Set up a team agreement" at bounding box center [559, 425] width 234 height 26
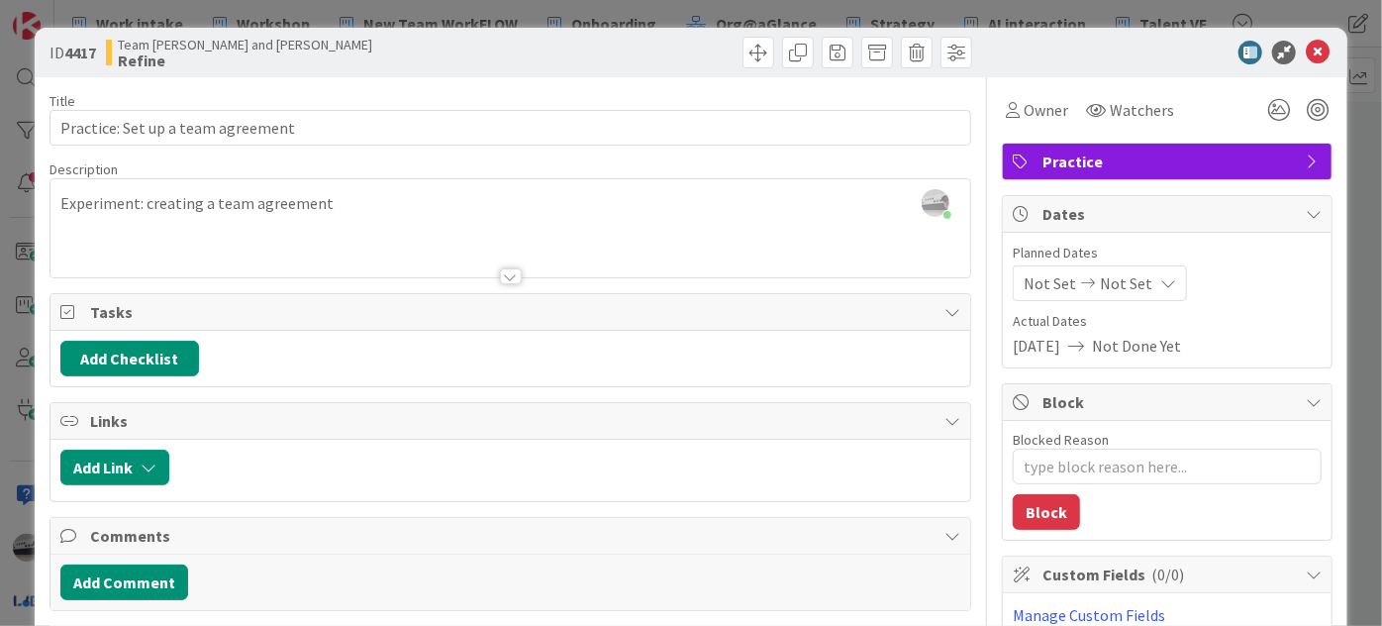
click at [354, 208] on div "[PERSON_NAME] just joined Experiment: creating a team agreement" at bounding box center [510, 228] width 920 height 98
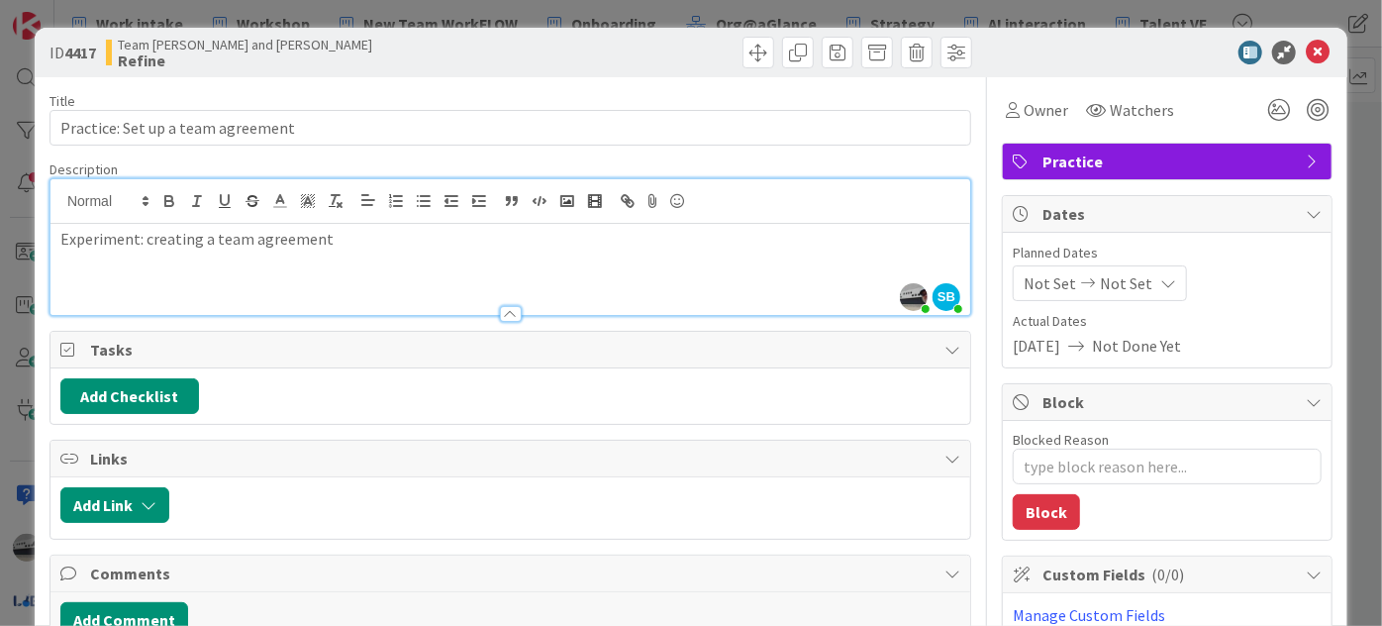
type textarea "x"
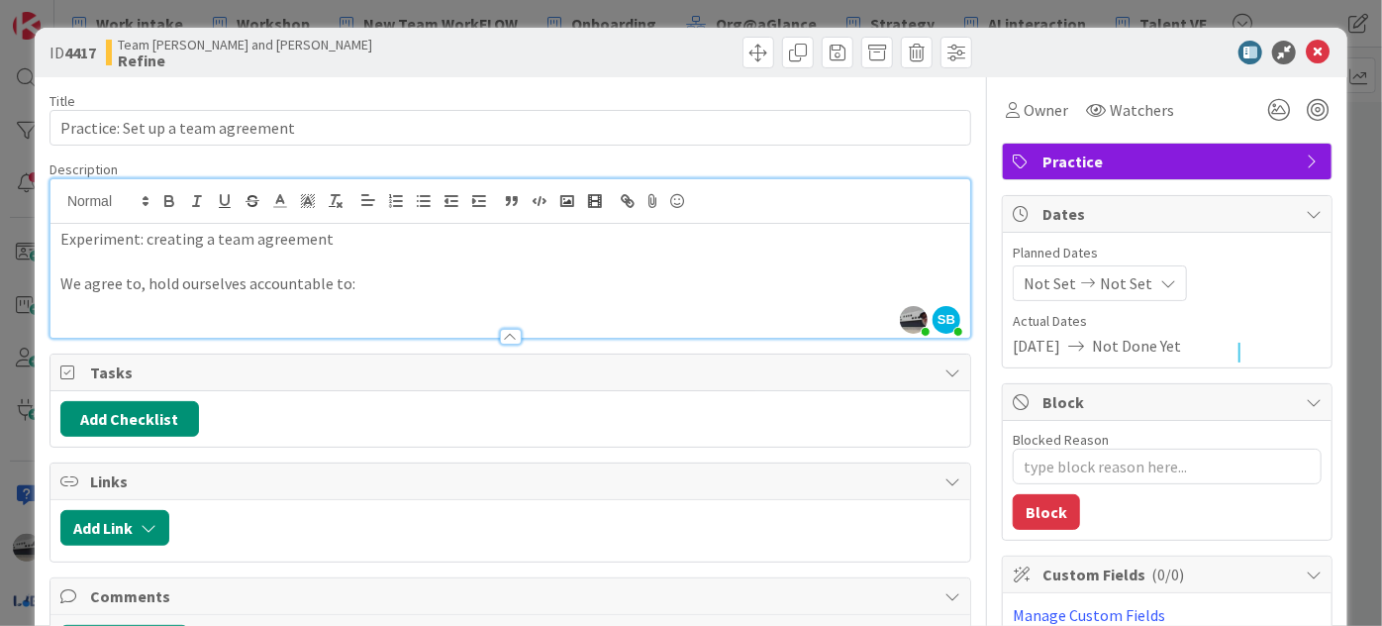
click at [78, 310] on p at bounding box center [510, 306] width 900 height 23
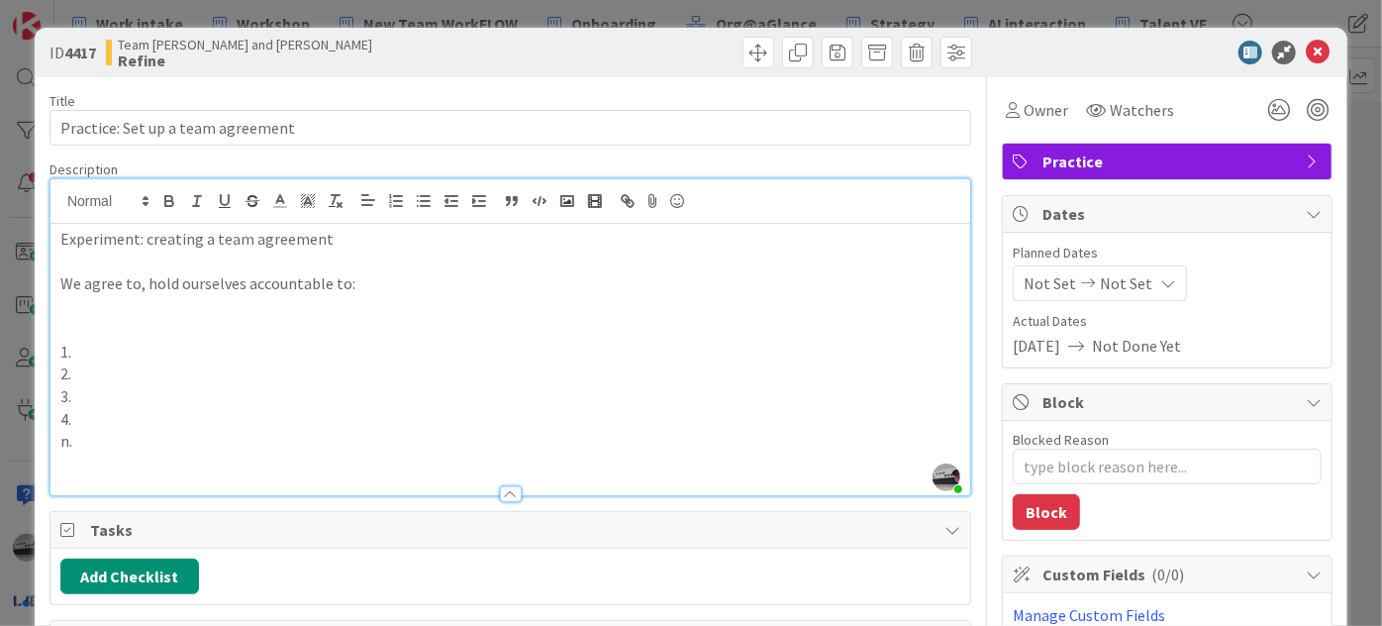
click at [137, 293] on p "We agree to, hold ourselves accountable to:" at bounding box center [510, 283] width 900 height 23
drag, startPoint x: 68, startPoint y: 277, endPoint x: 52, endPoint y: 281, distance: 16.3
click at [52, 281] on div "Experiment: creating a team agreement We agree to hold ourselves accountable to…" at bounding box center [510, 359] width 920 height 271
click at [1306, 47] on icon at bounding box center [1318, 53] width 24 height 24
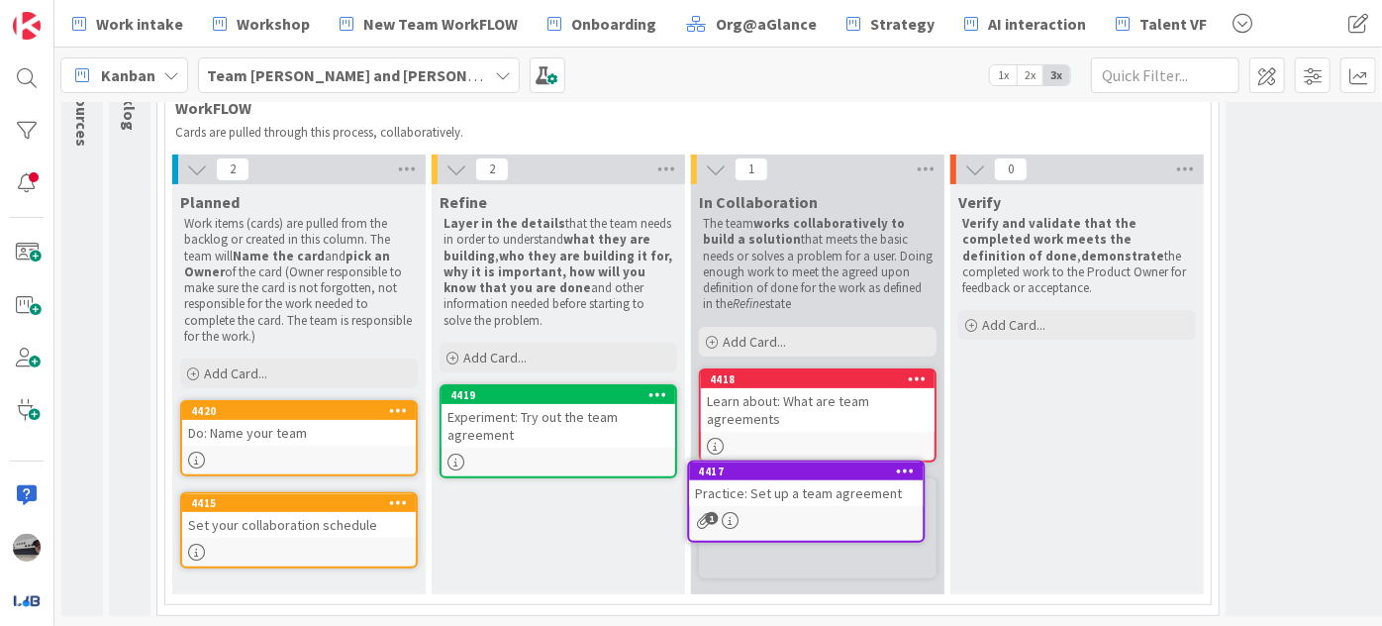
scroll to position [169, 0]
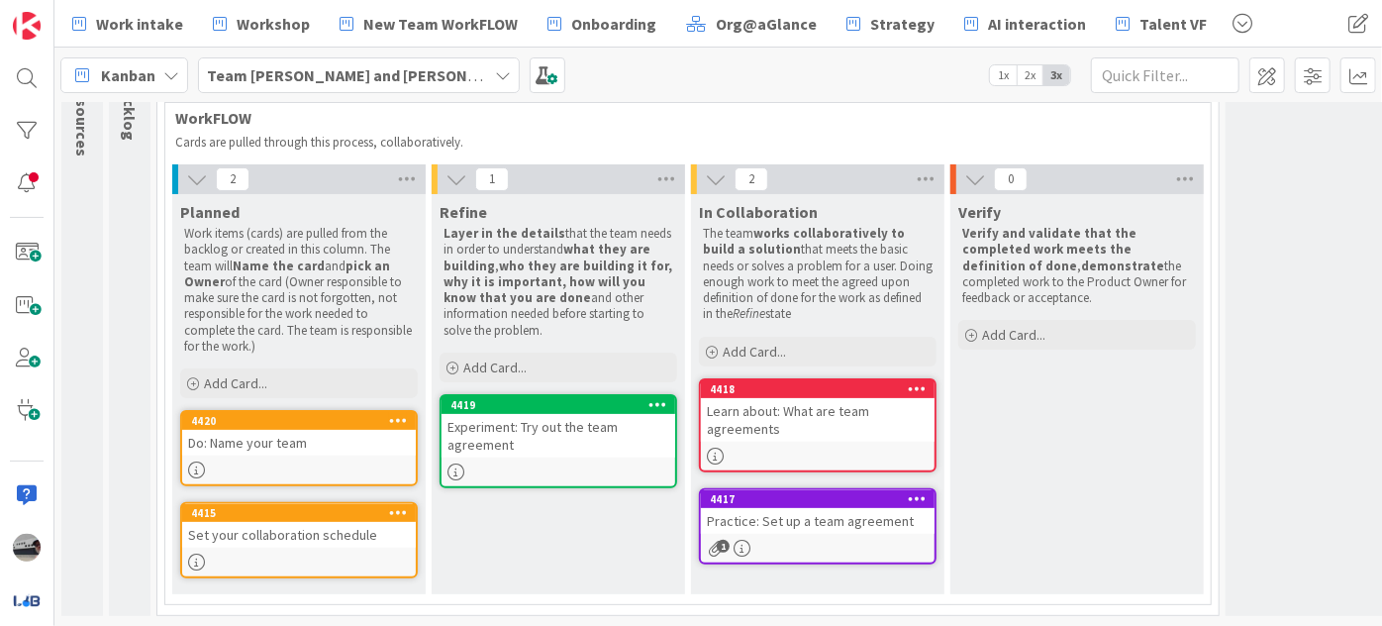
click at [546, 426] on div "Experiment: Try out the team agreement" at bounding box center [559, 436] width 234 height 44
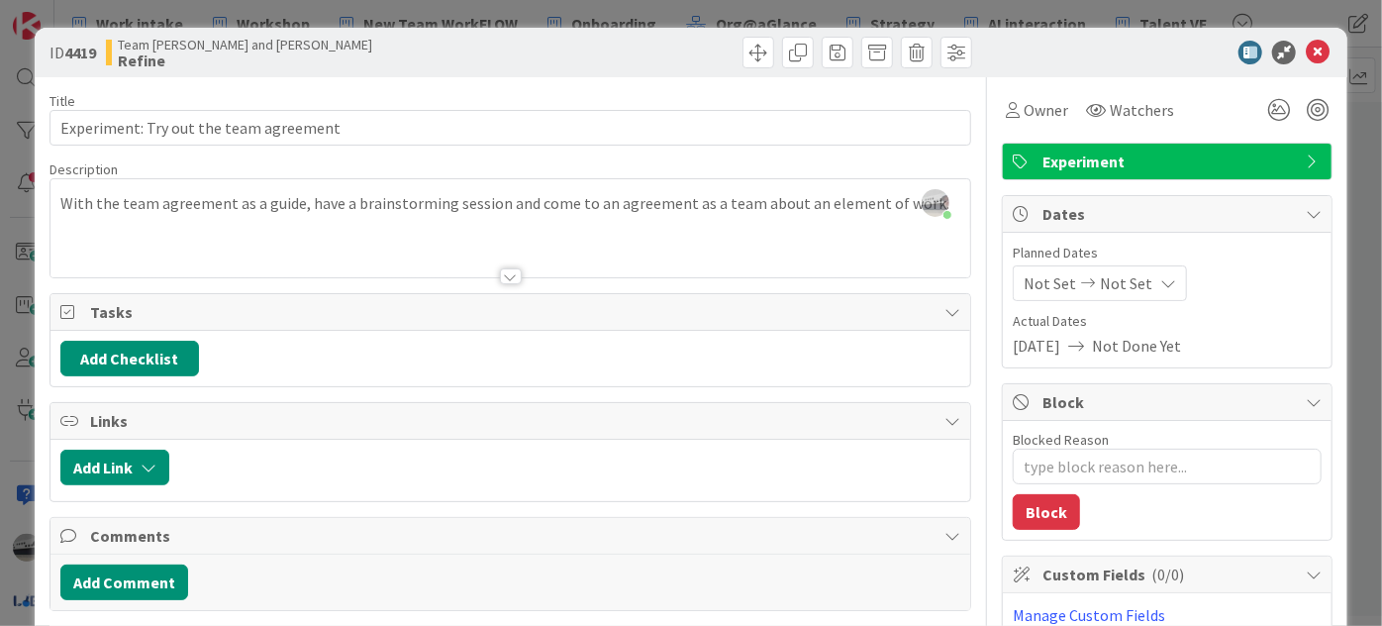
click at [500, 273] on div at bounding box center [511, 276] width 22 height 16
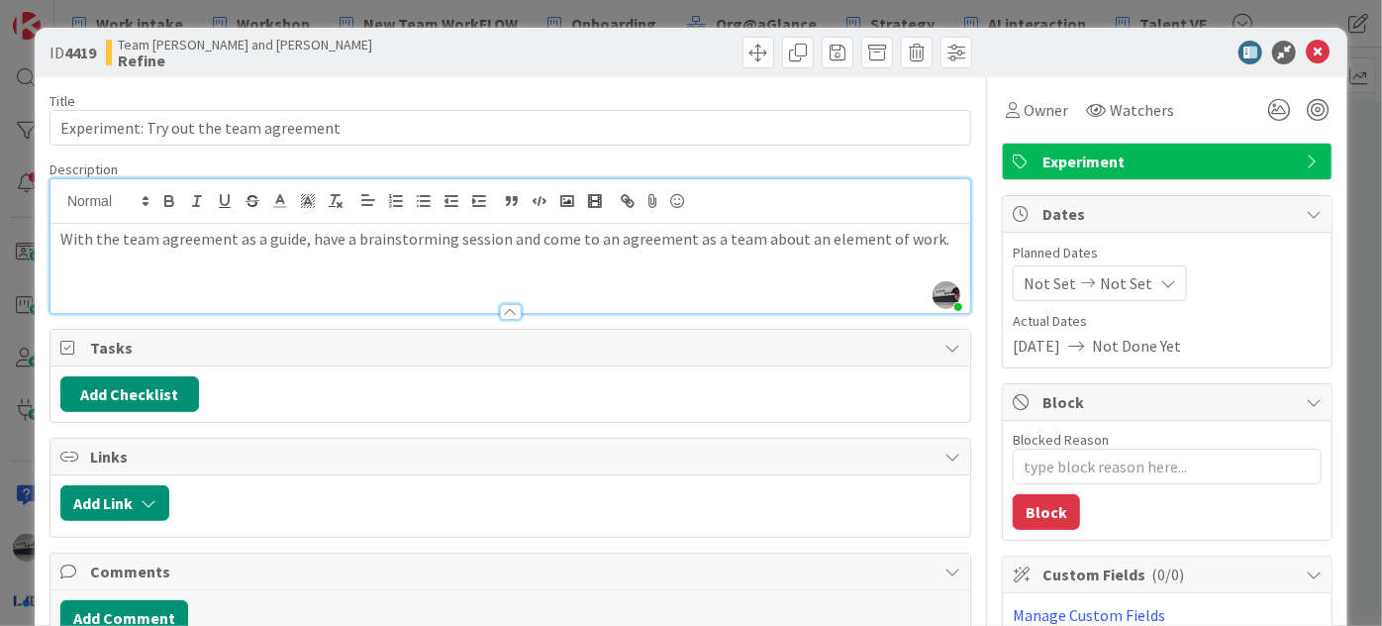
click at [919, 240] on p "With the team agreement as a guide, have a brainstorming session and come to an…" at bounding box center [510, 239] width 900 height 23
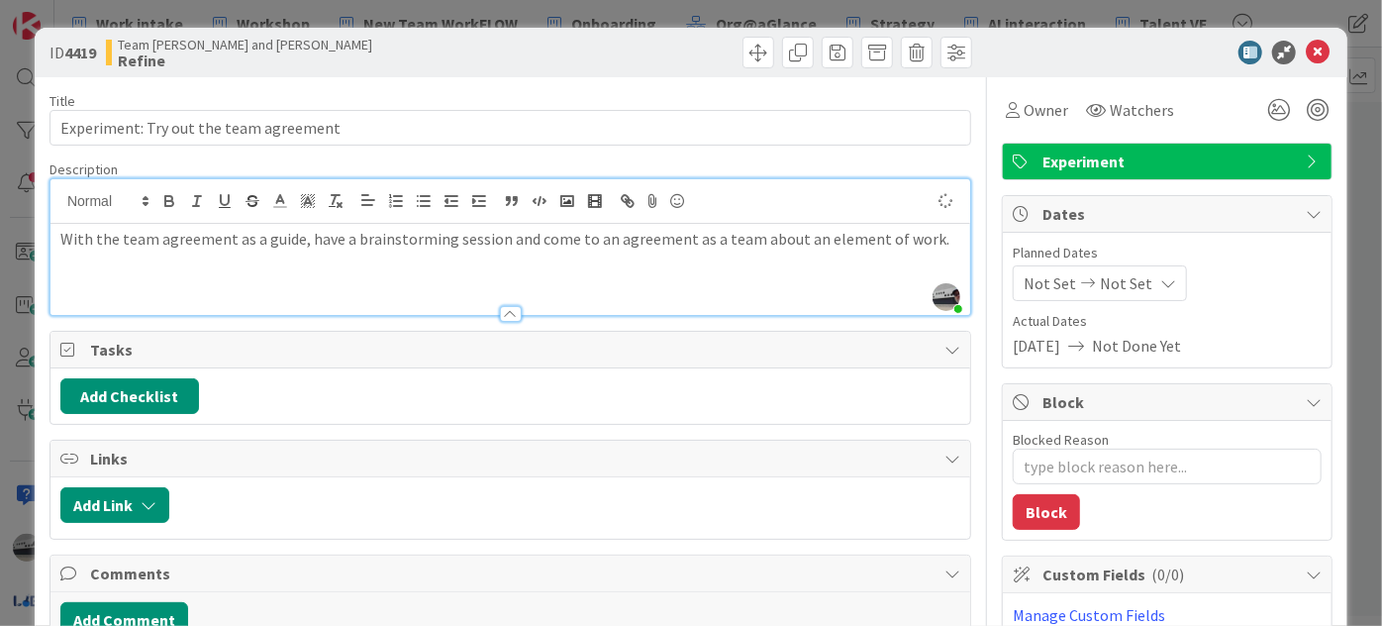
type textarea "x"
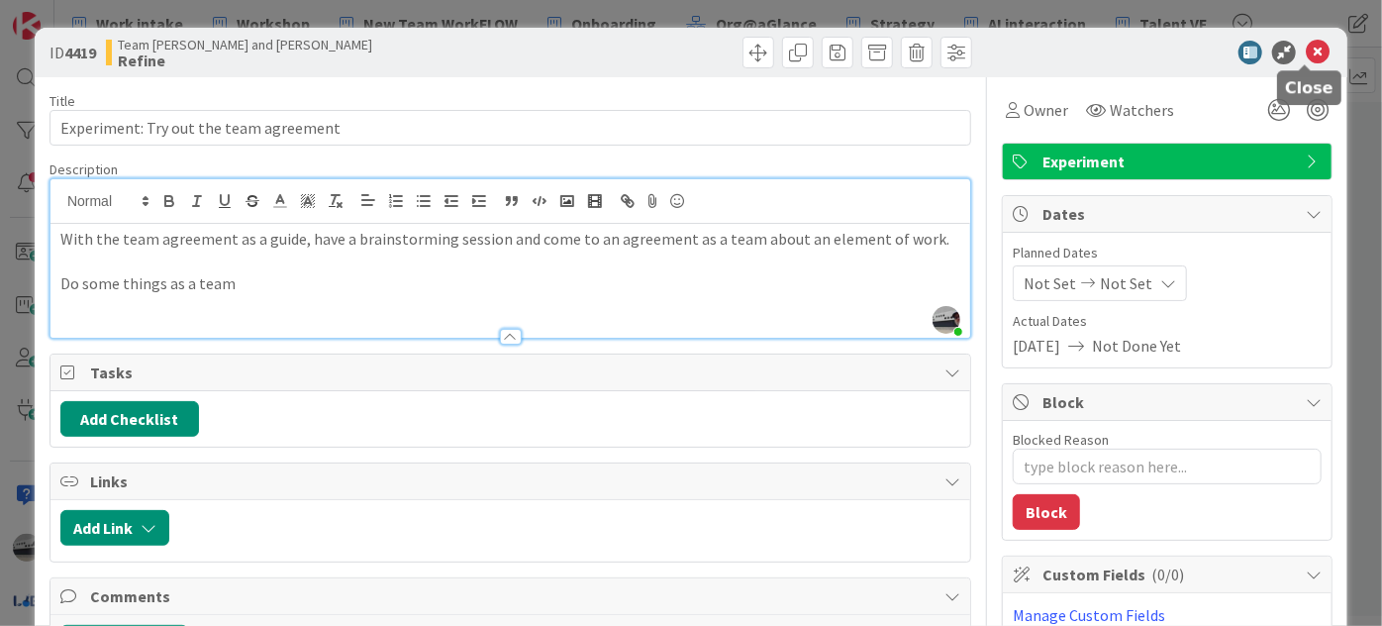
click at [1309, 49] on icon at bounding box center [1318, 53] width 24 height 24
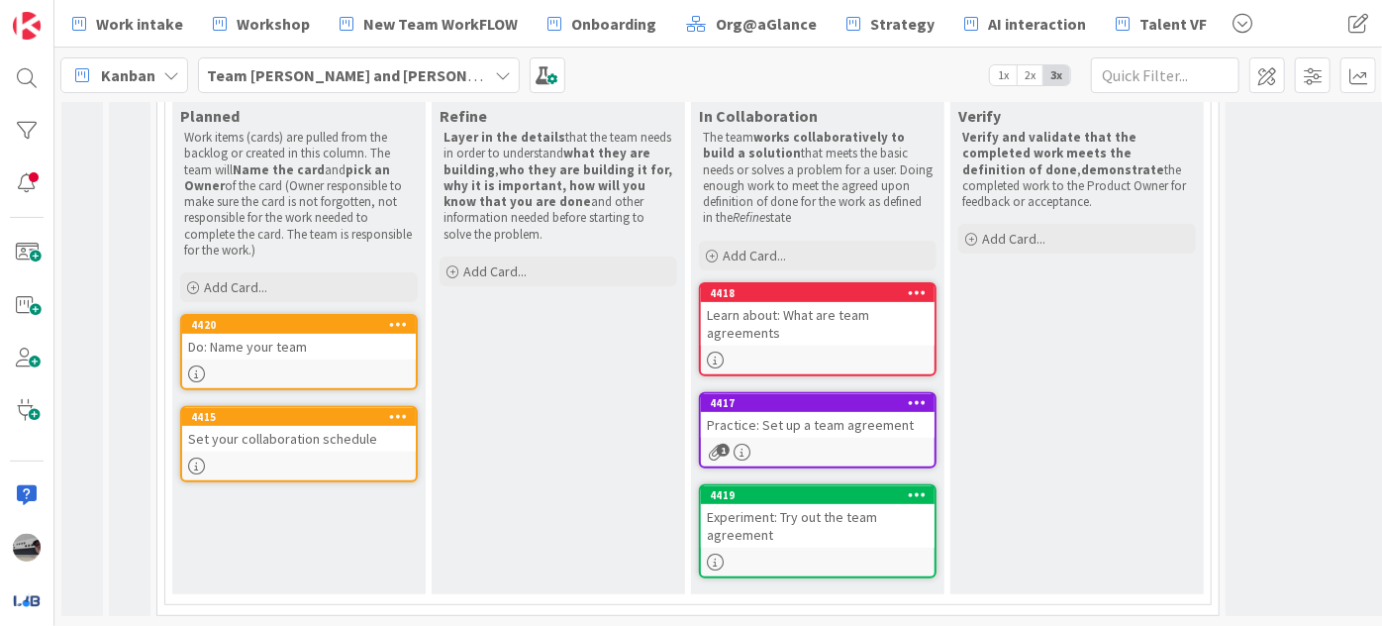
scroll to position [263, 0]
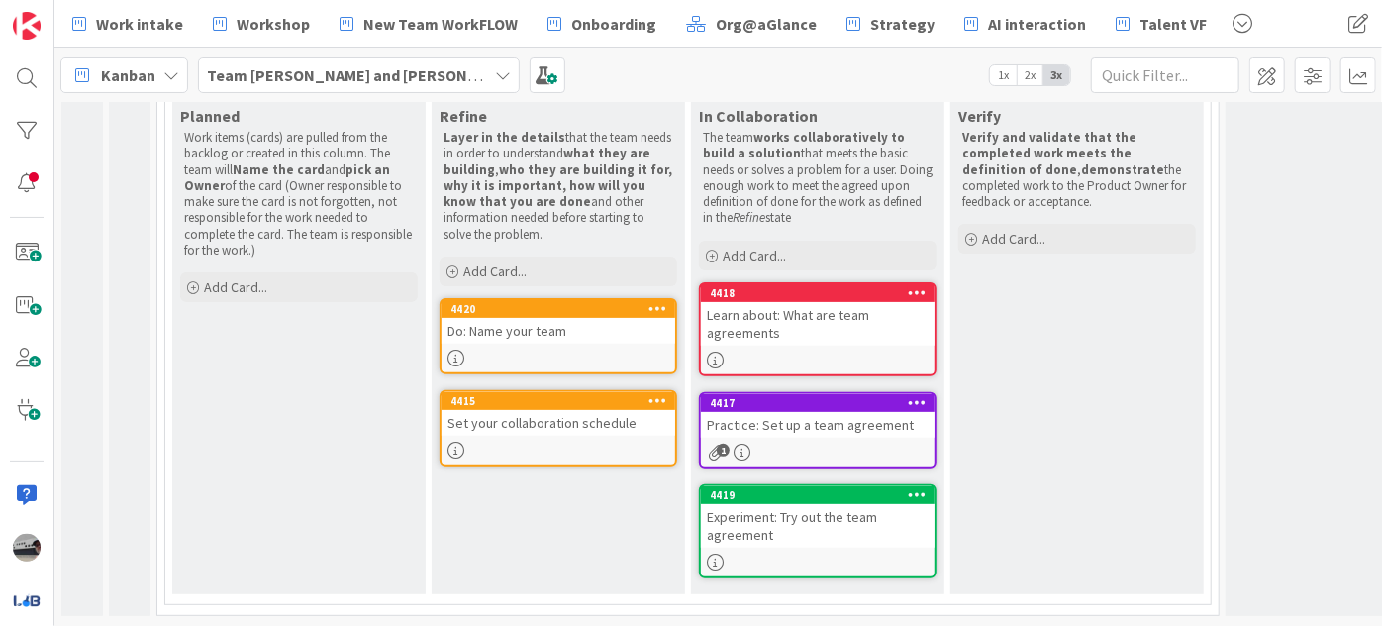
click at [585, 322] on div "Do: Name your team" at bounding box center [559, 331] width 234 height 26
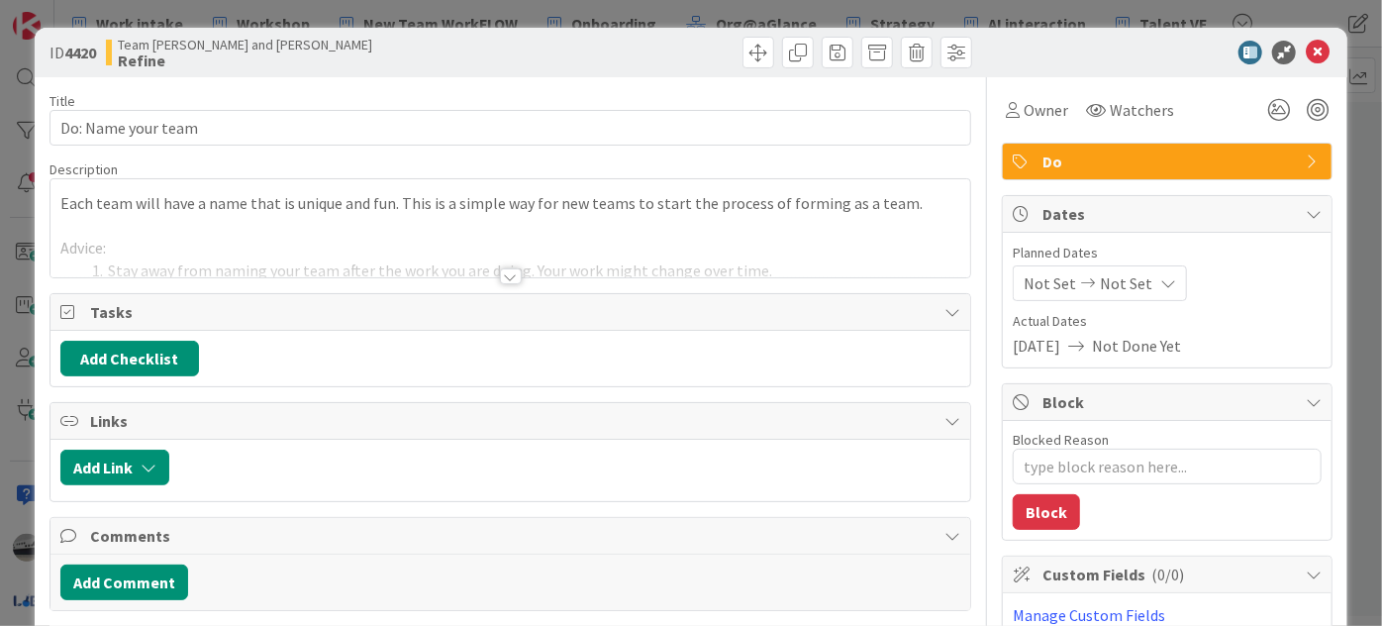
click at [509, 271] on div at bounding box center [511, 276] width 22 height 16
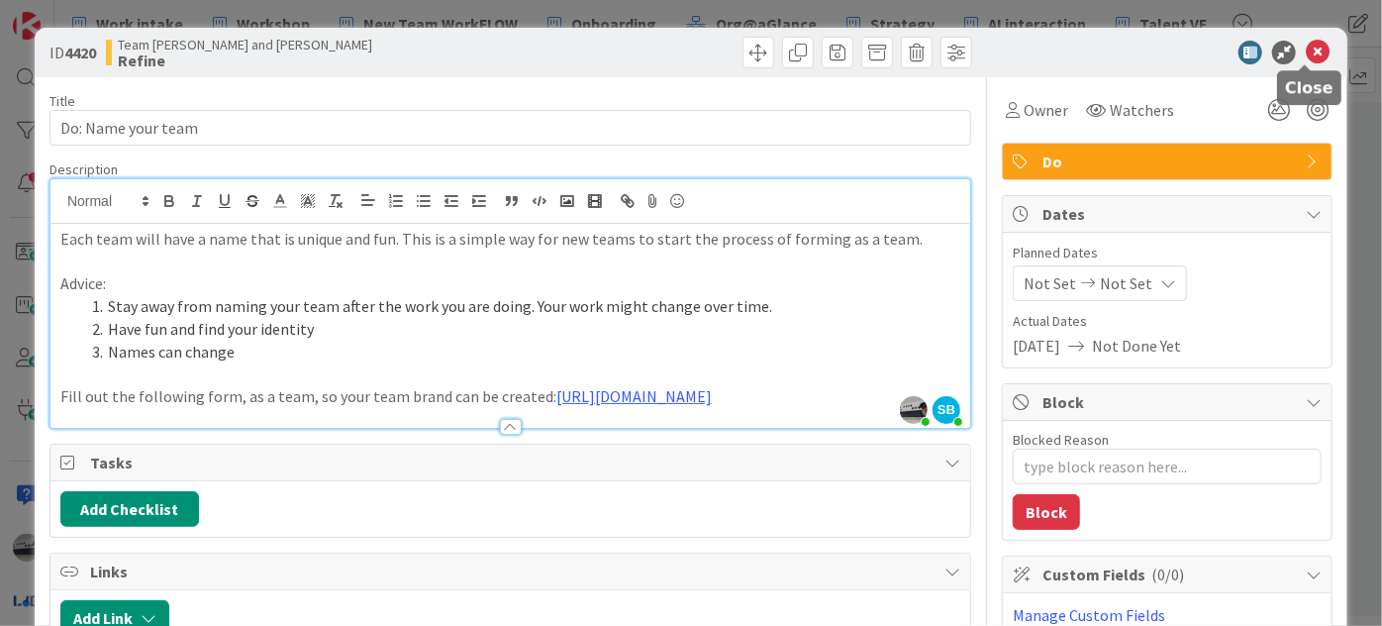
click at [1306, 51] on icon at bounding box center [1318, 53] width 24 height 24
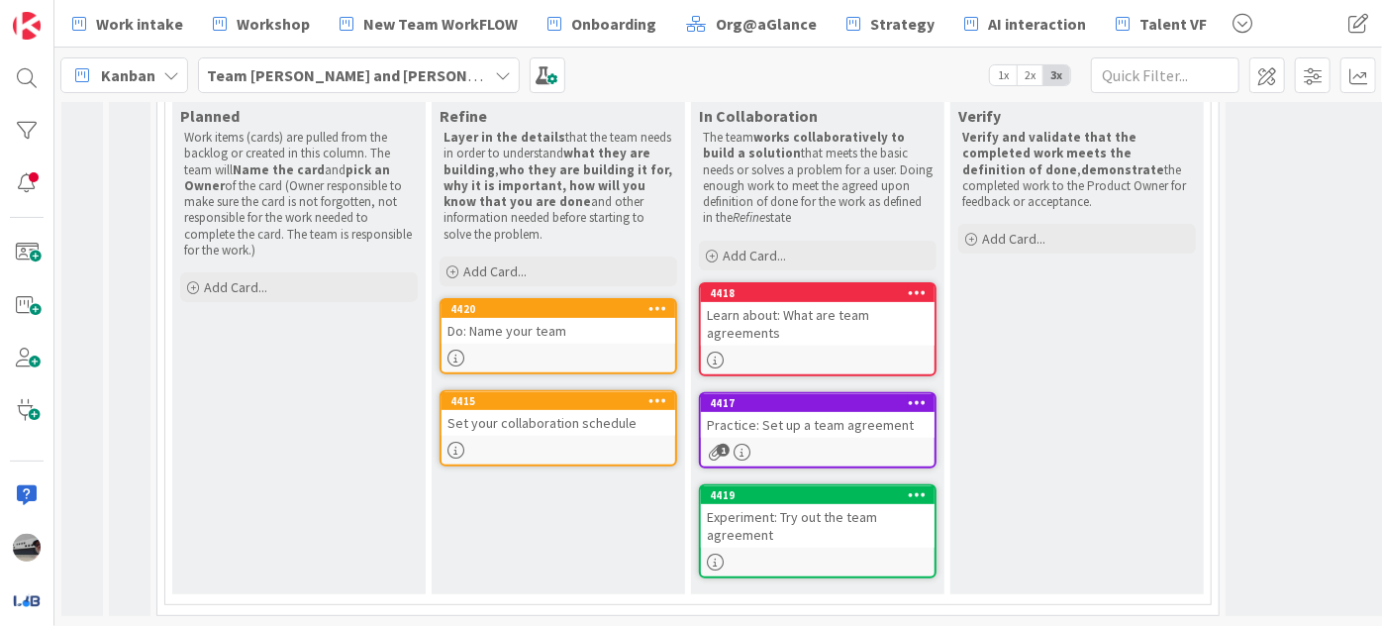
click at [606, 327] on div "Do: Name your team" at bounding box center [559, 331] width 234 height 26
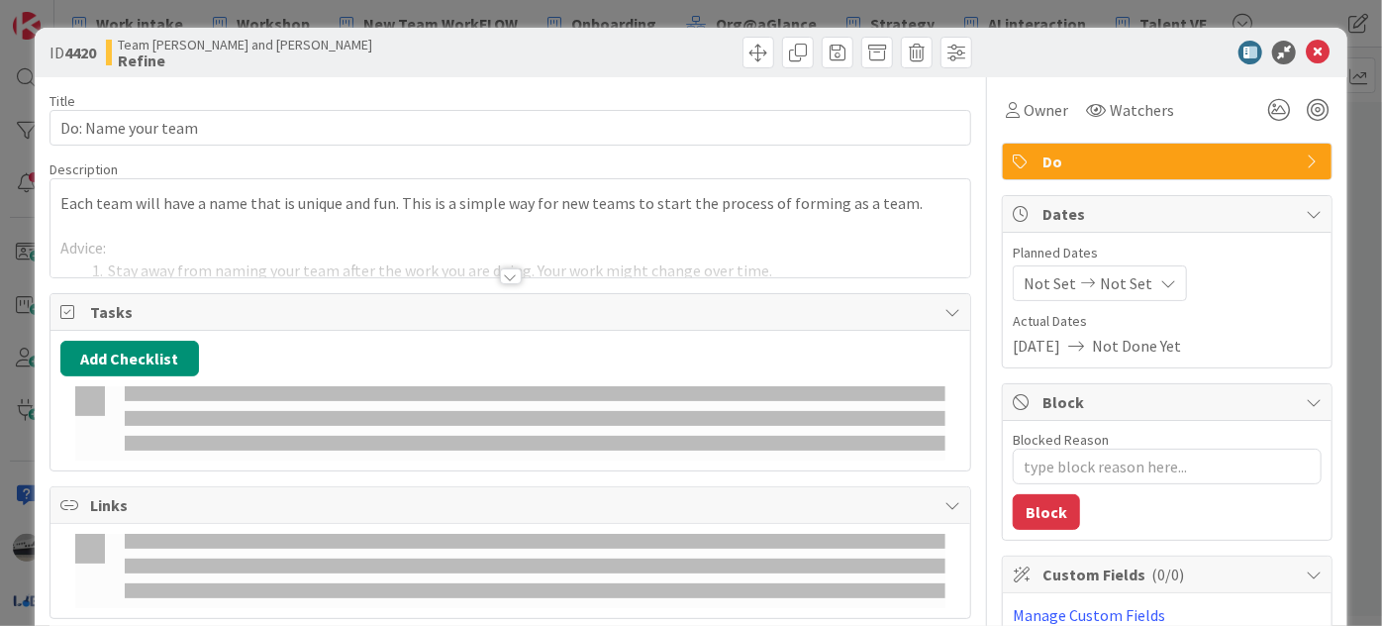
type textarea "x"
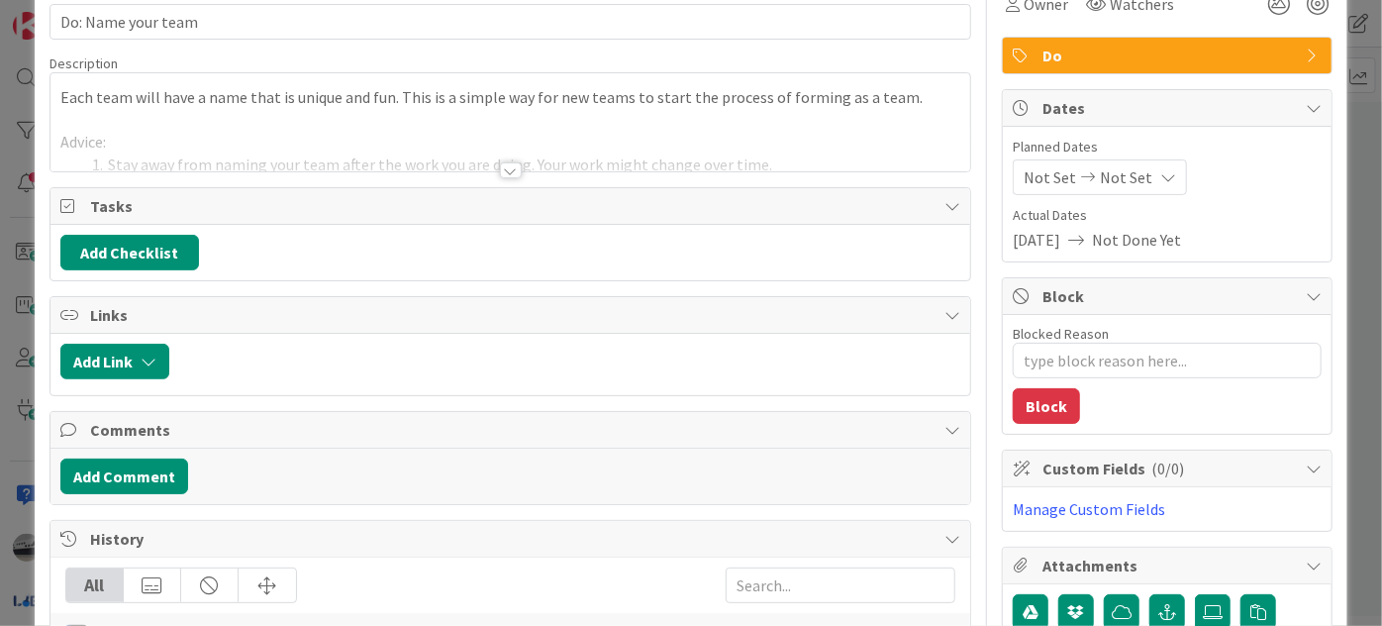
scroll to position [269, 0]
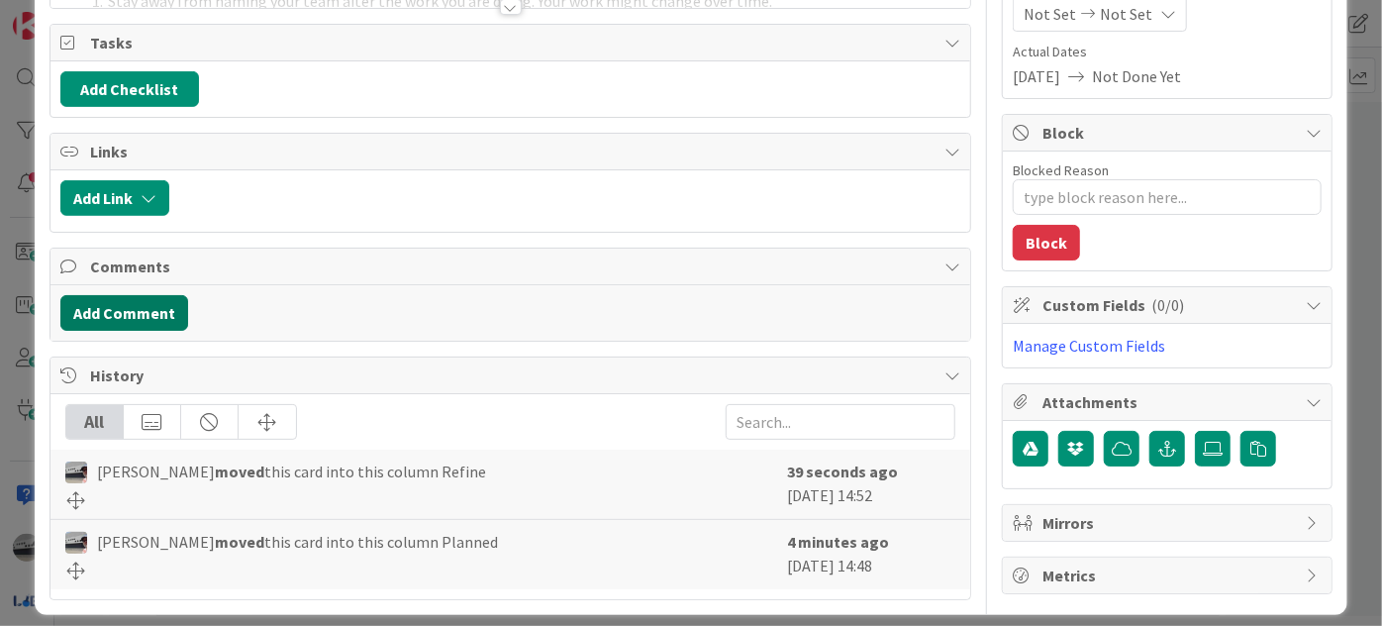
click at [147, 307] on button "Add Comment" at bounding box center [124, 313] width 128 height 36
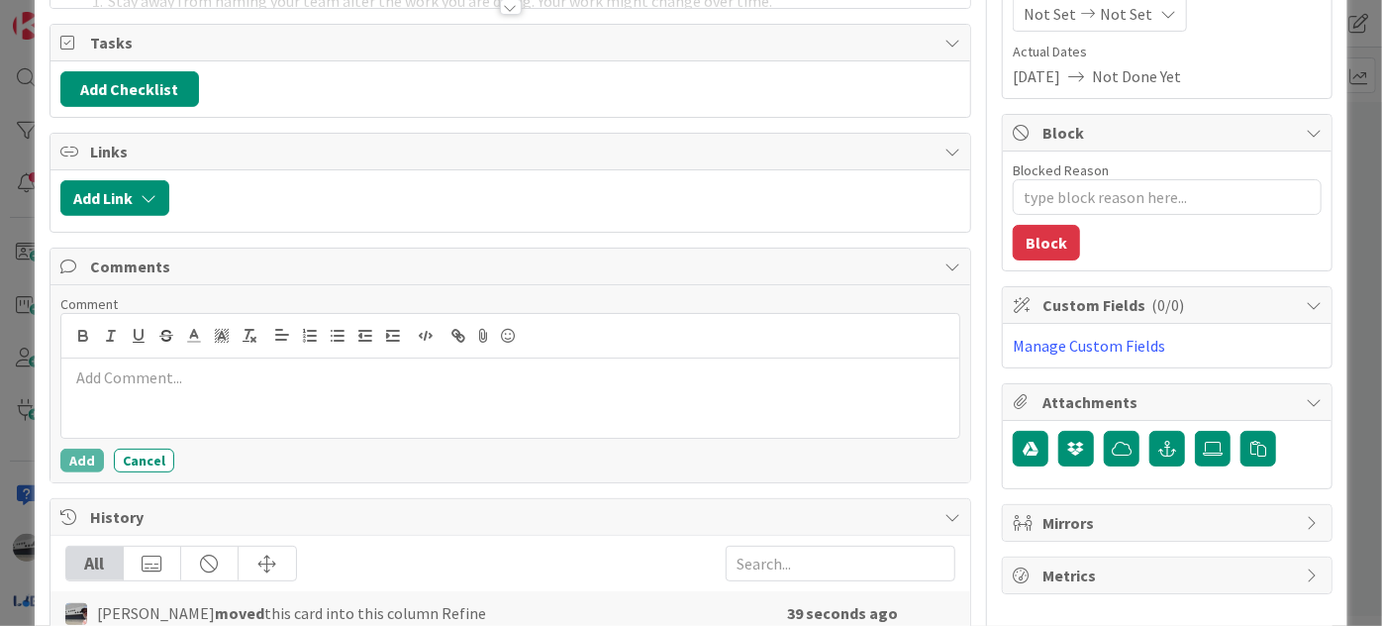
click at [241, 383] on div at bounding box center [510, 397] width 898 height 79
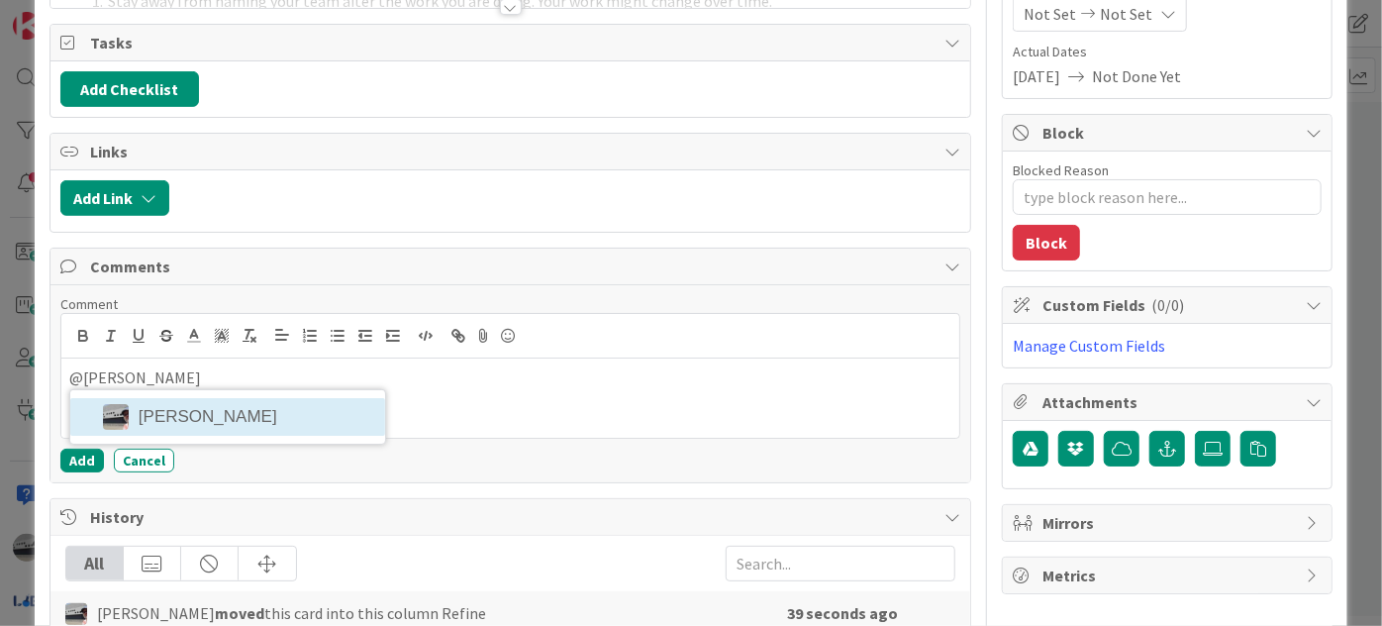
click at [263, 403] on li "[PERSON_NAME]" at bounding box center [227, 417] width 315 height 38
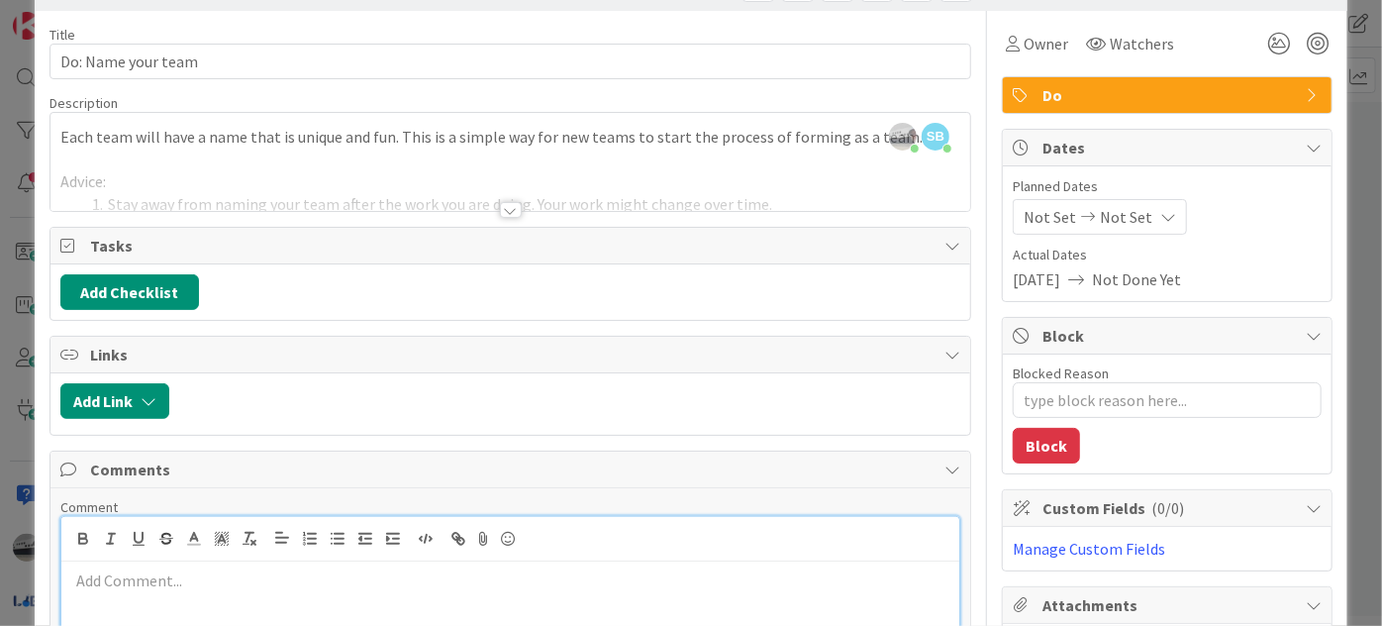
scroll to position [0, 0]
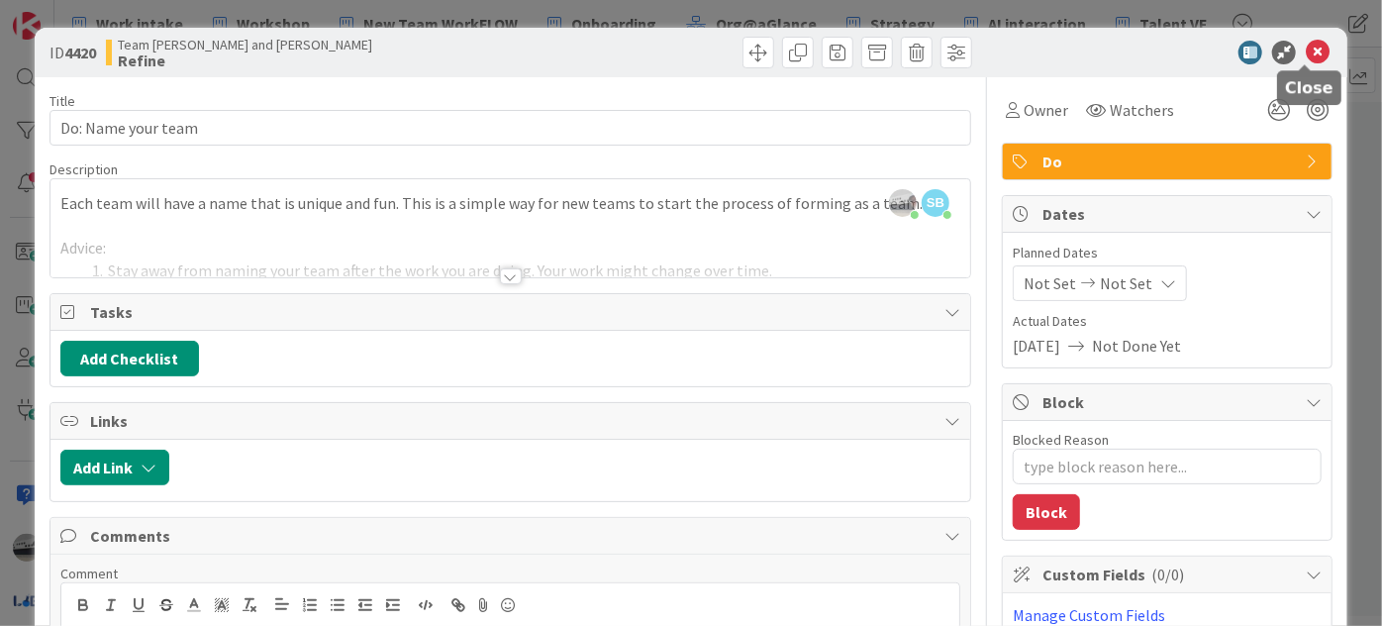
click at [1306, 48] on icon at bounding box center [1318, 53] width 24 height 24
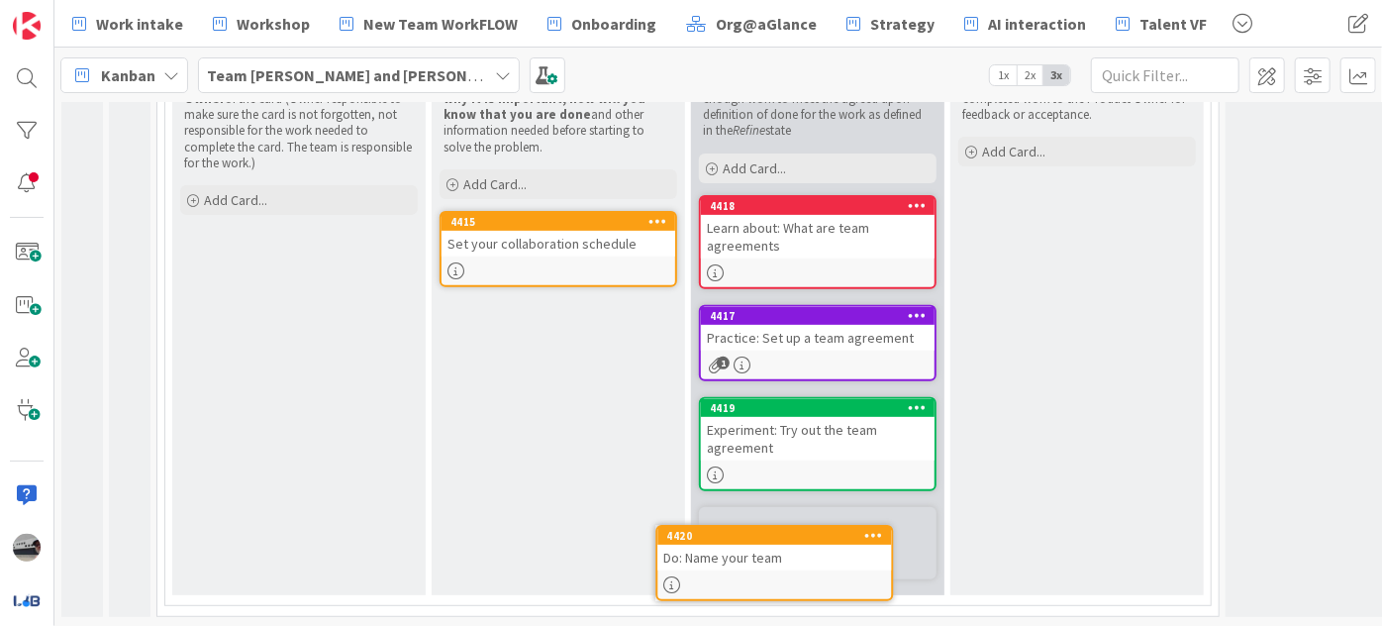
scroll to position [351, 0]
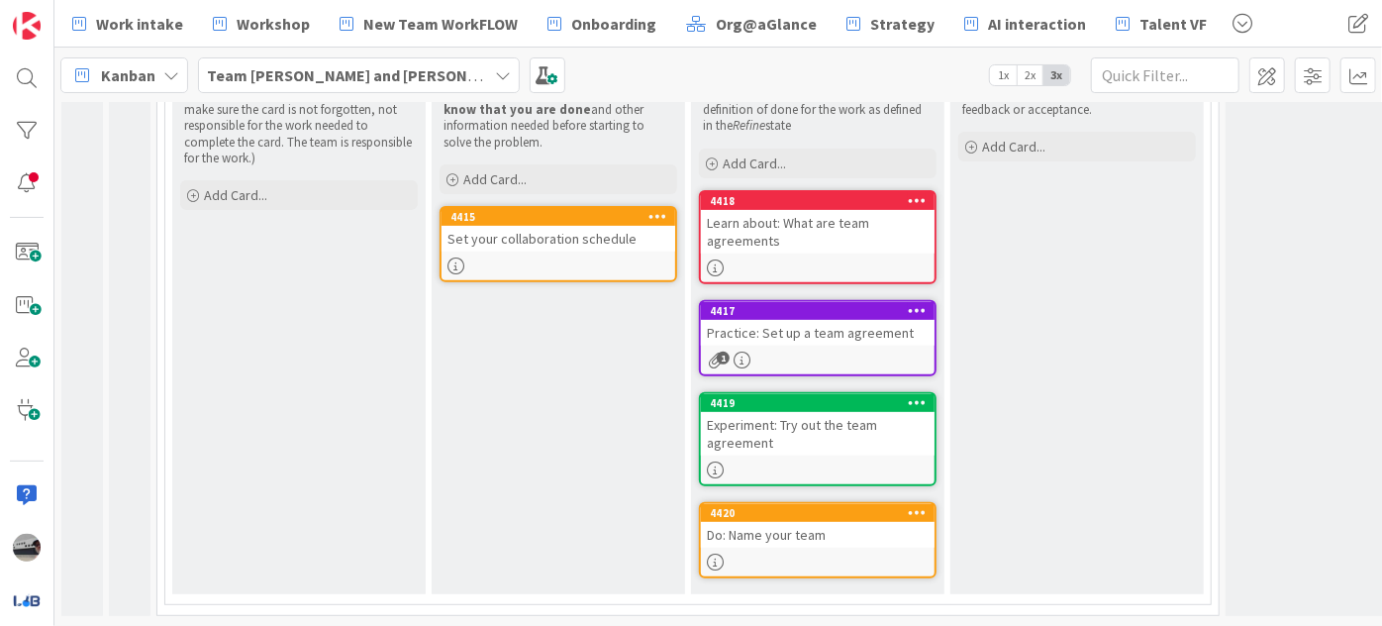
click at [547, 226] on div "Set your collaboration schedule" at bounding box center [559, 239] width 234 height 26
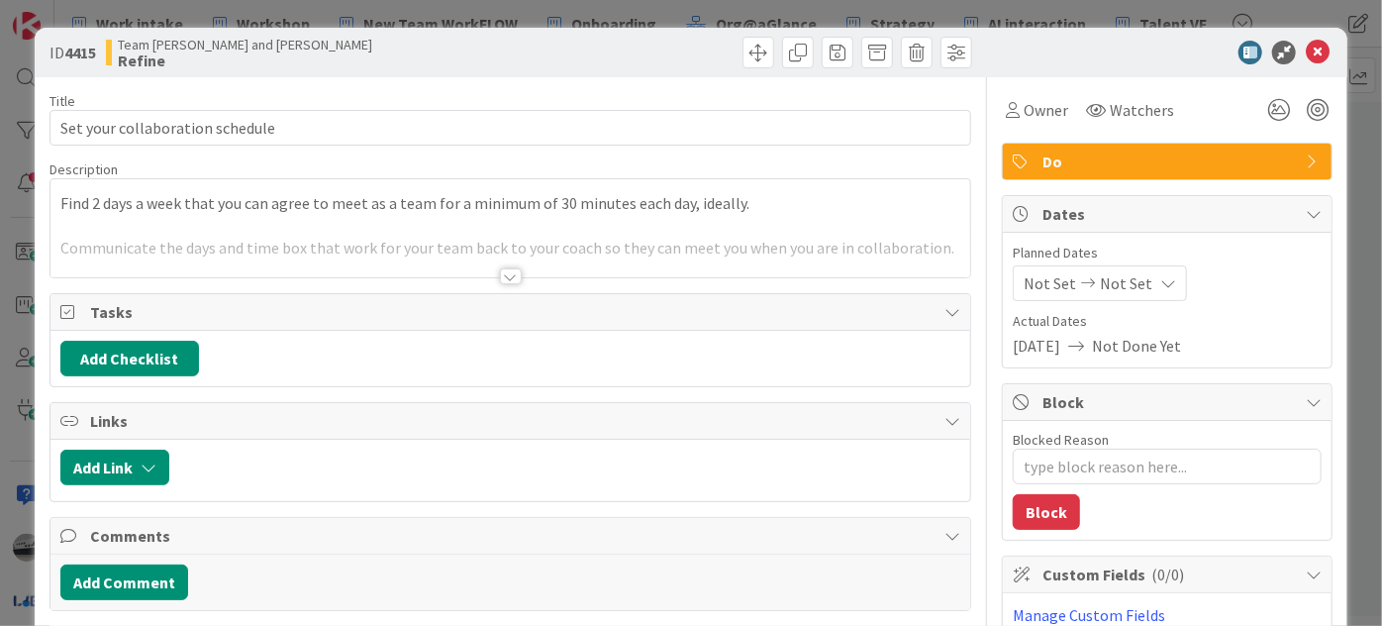
click at [502, 275] on div at bounding box center [511, 276] width 22 height 16
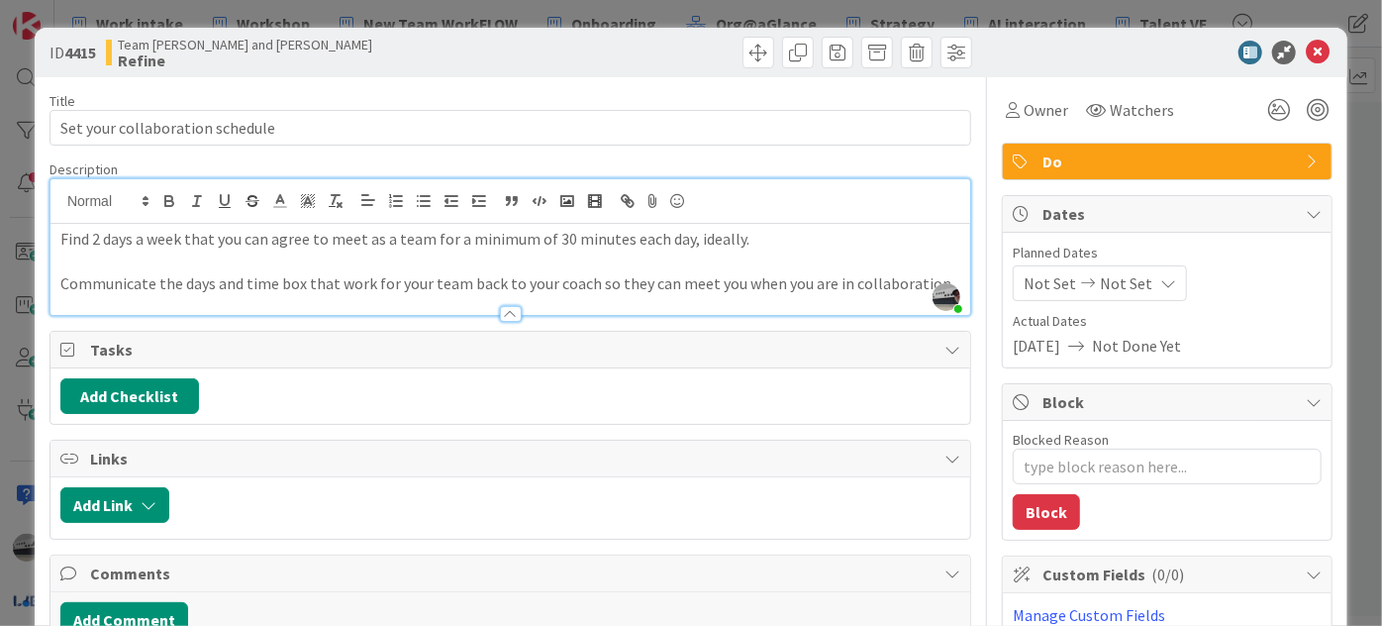
click at [916, 281] on p "Communicate the days and time box that work for your team back to your coach so…" at bounding box center [510, 283] width 900 height 23
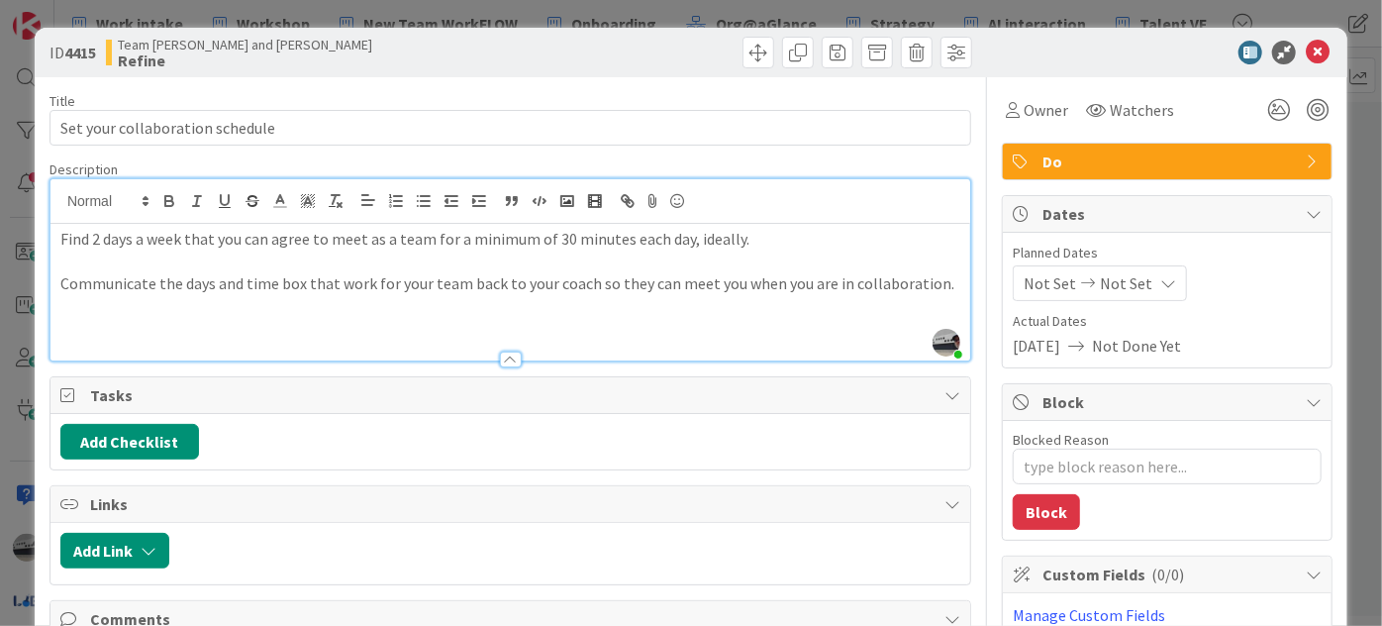
type textarea "x"
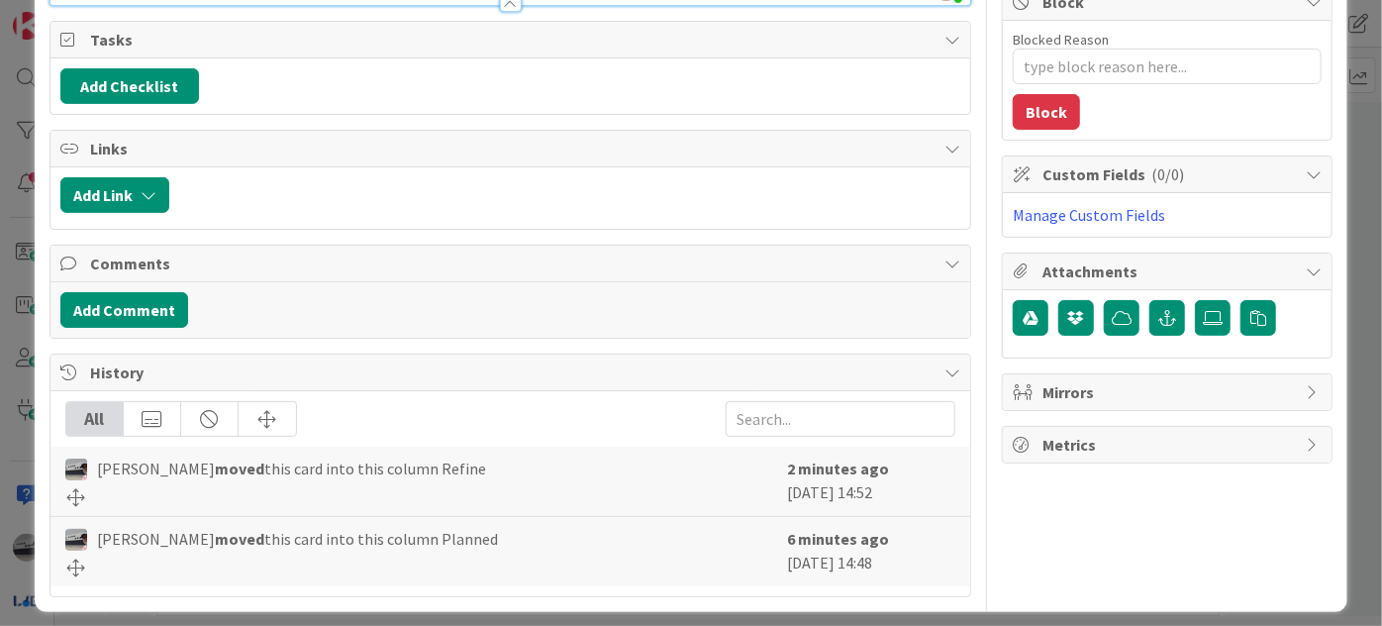
scroll to position [407, 0]
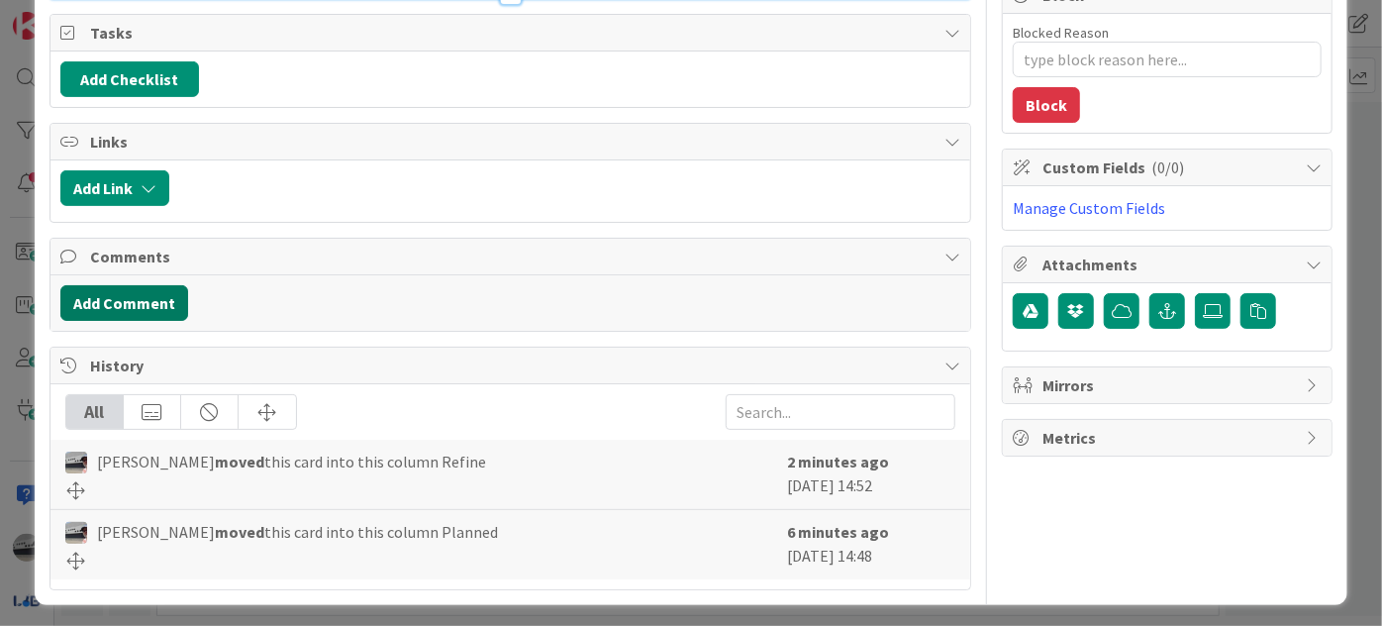
click at [129, 301] on button "Add Comment" at bounding box center [124, 303] width 128 height 36
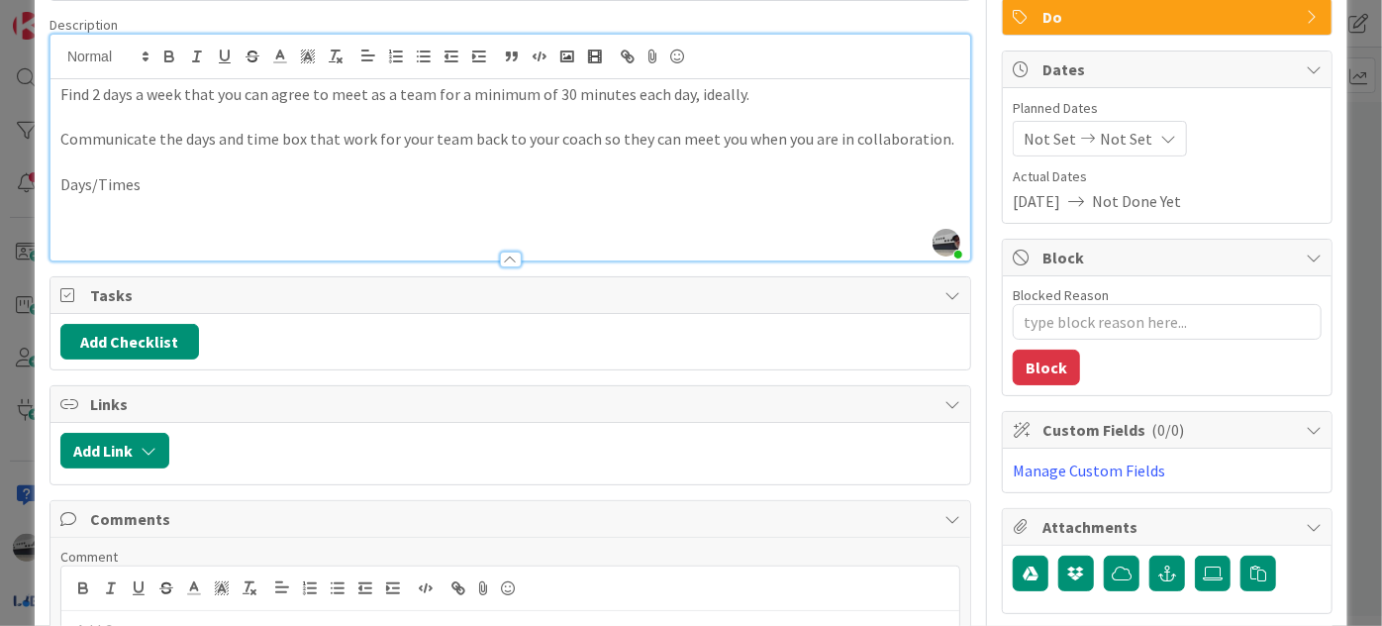
scroll to position [0, 0]
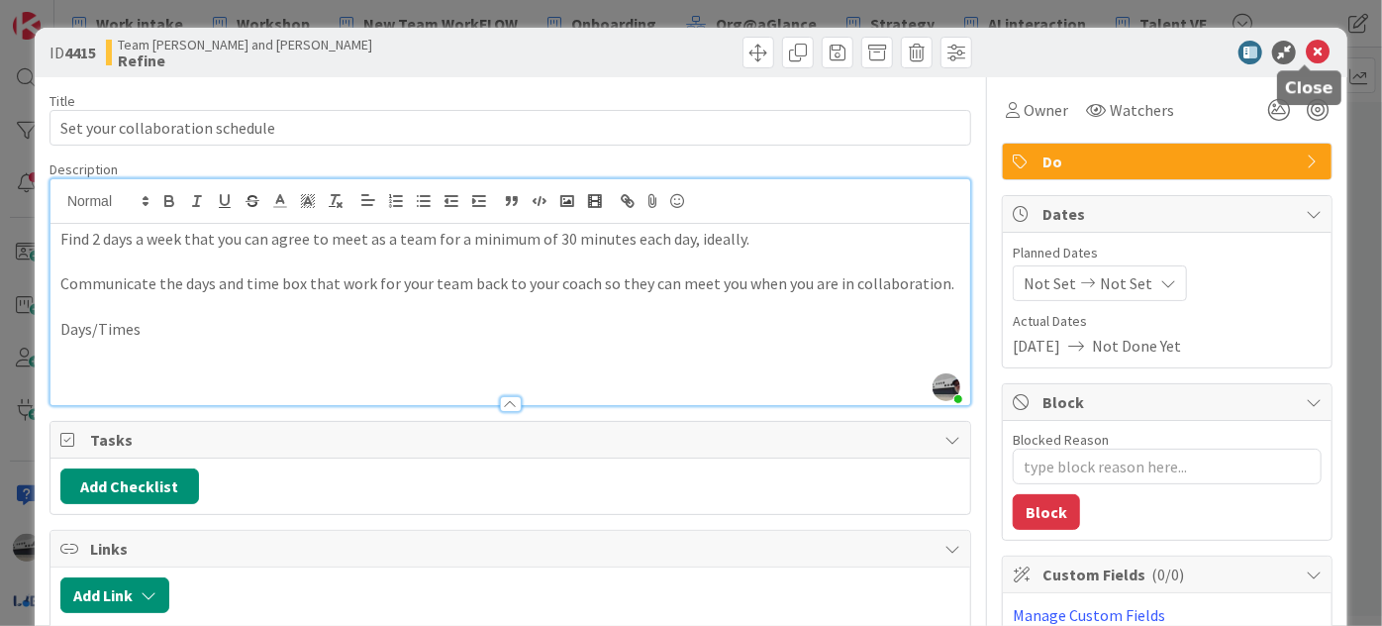
click at [1307, 54] on icon at bounding box center [1318, 53] width 24 height 24
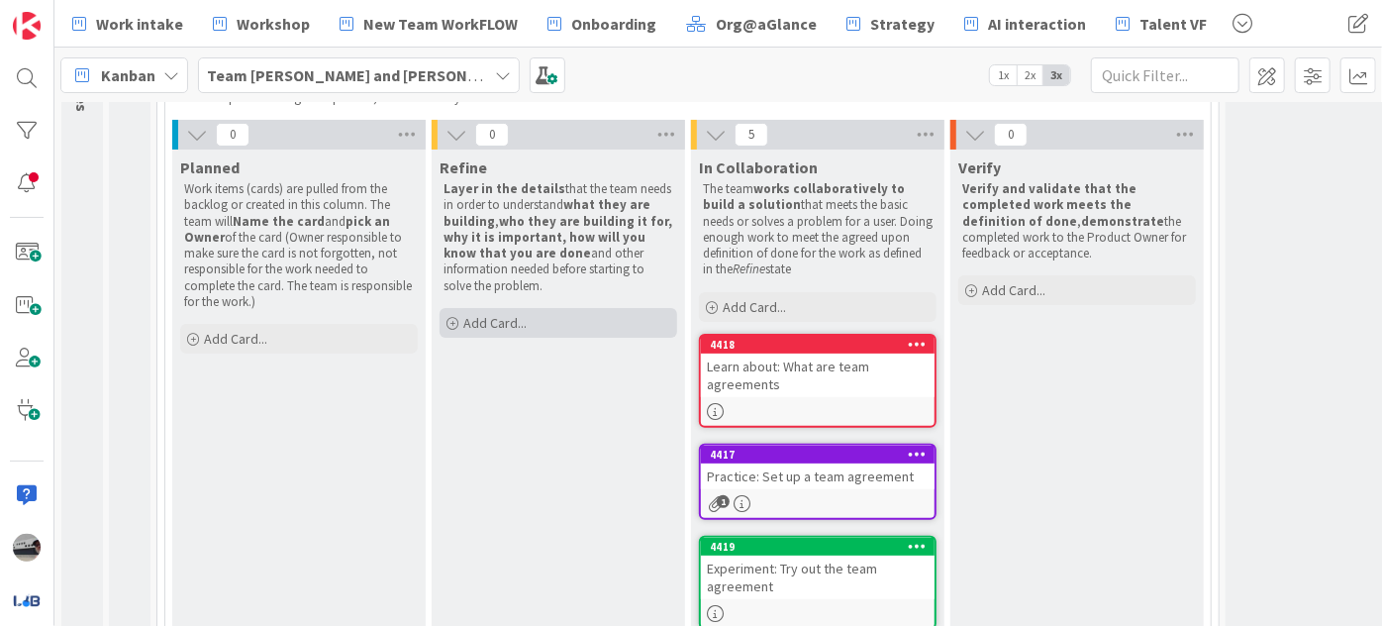
scroll to position [176, 0]
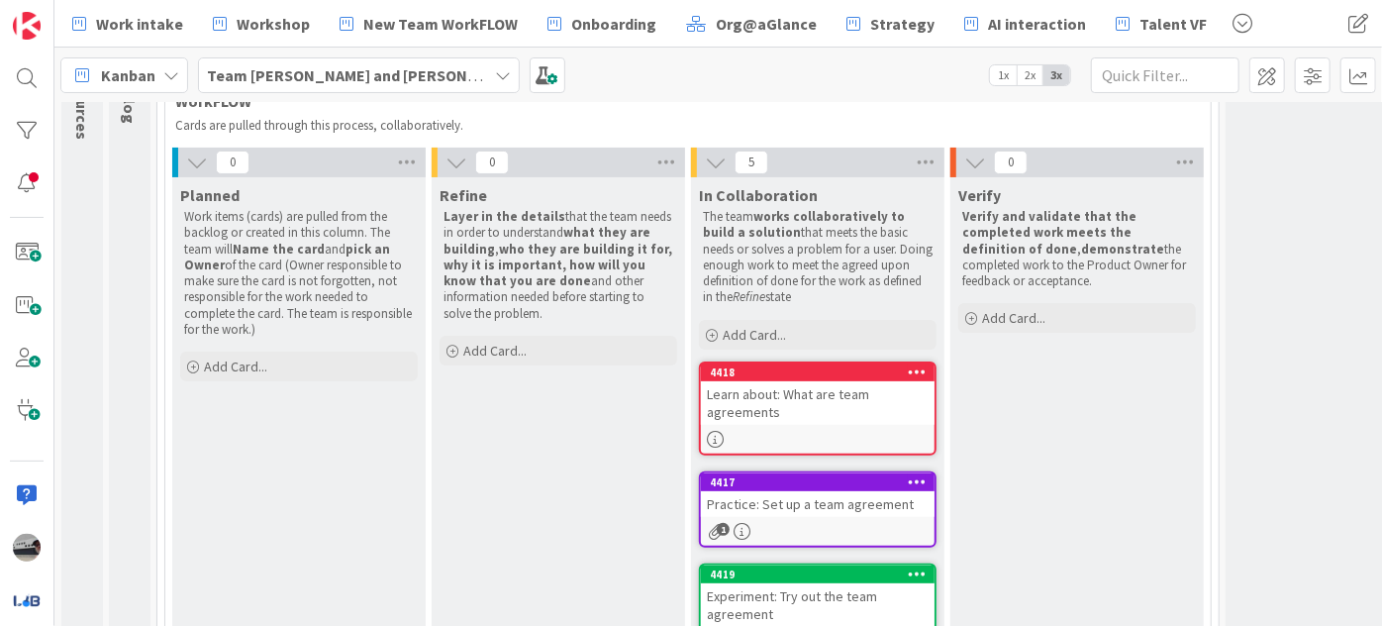
click at [838, 394] on div "Learn about: What are team agreements" at bounding box center [818, 403] width 234 height 44
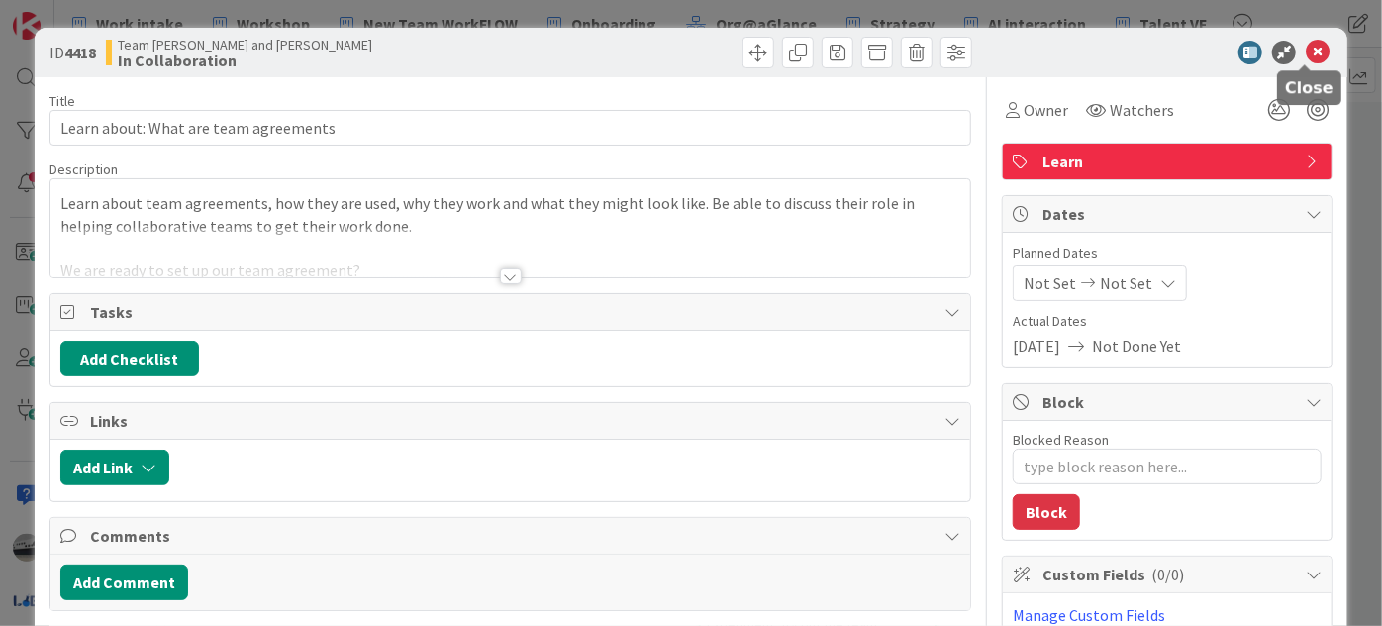
click at [1306, 49] on icon at bounding box center [1318, 53] width 24 height 24
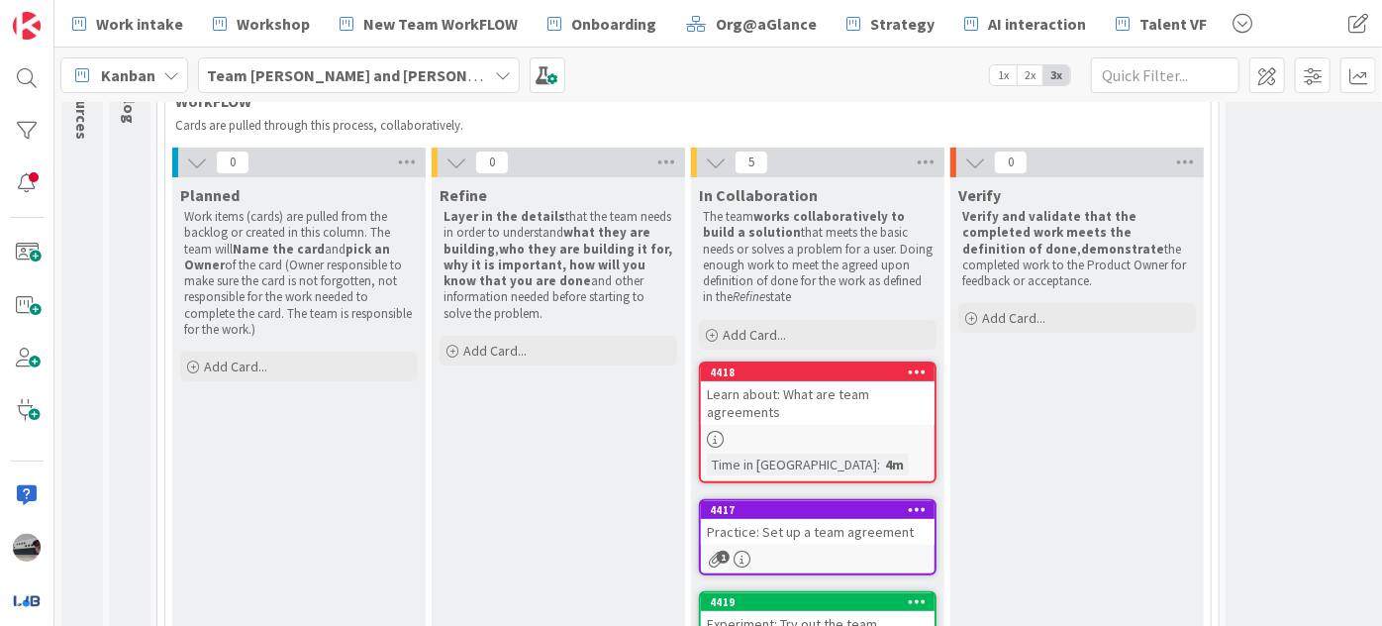
click at [836, 525] on div "Practice: Set up a team agreement" at bounding box center [818, 532] width 234 height 26
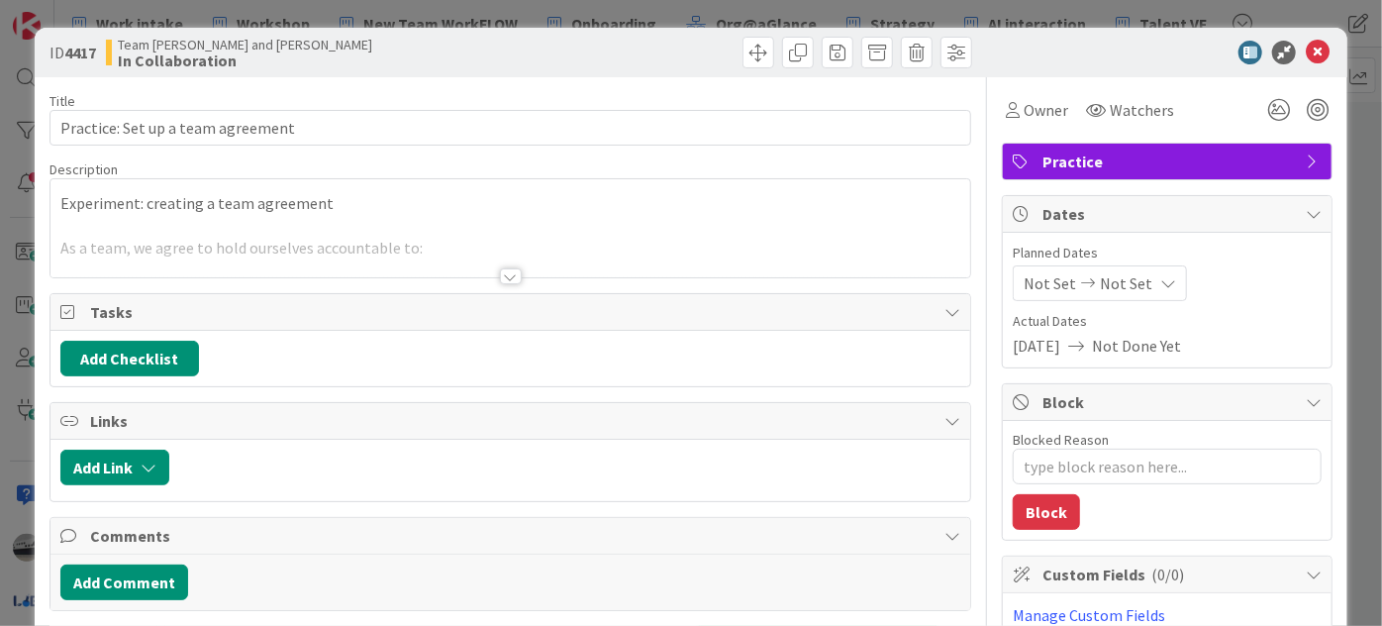
click at [503, 268] on div at bounding box center [511, 276] width 22 height 16
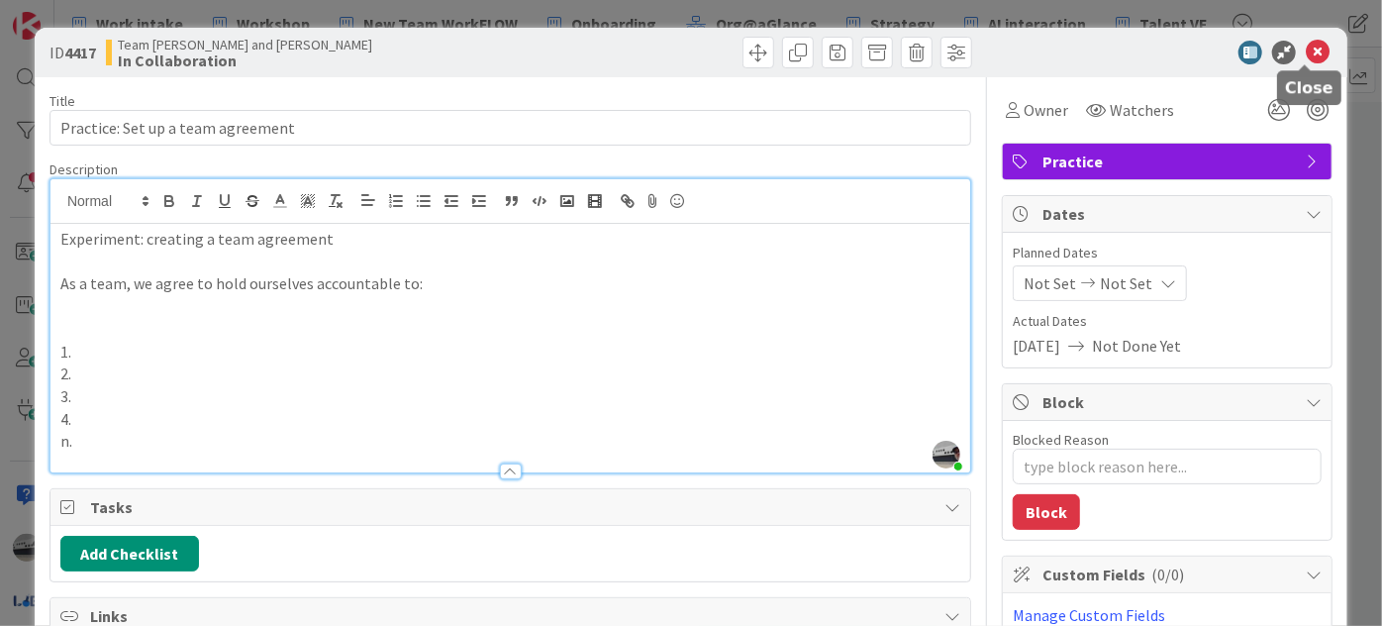
click at [1306, 47] on icon at bounding box center [1318, 53] width 24 height 24
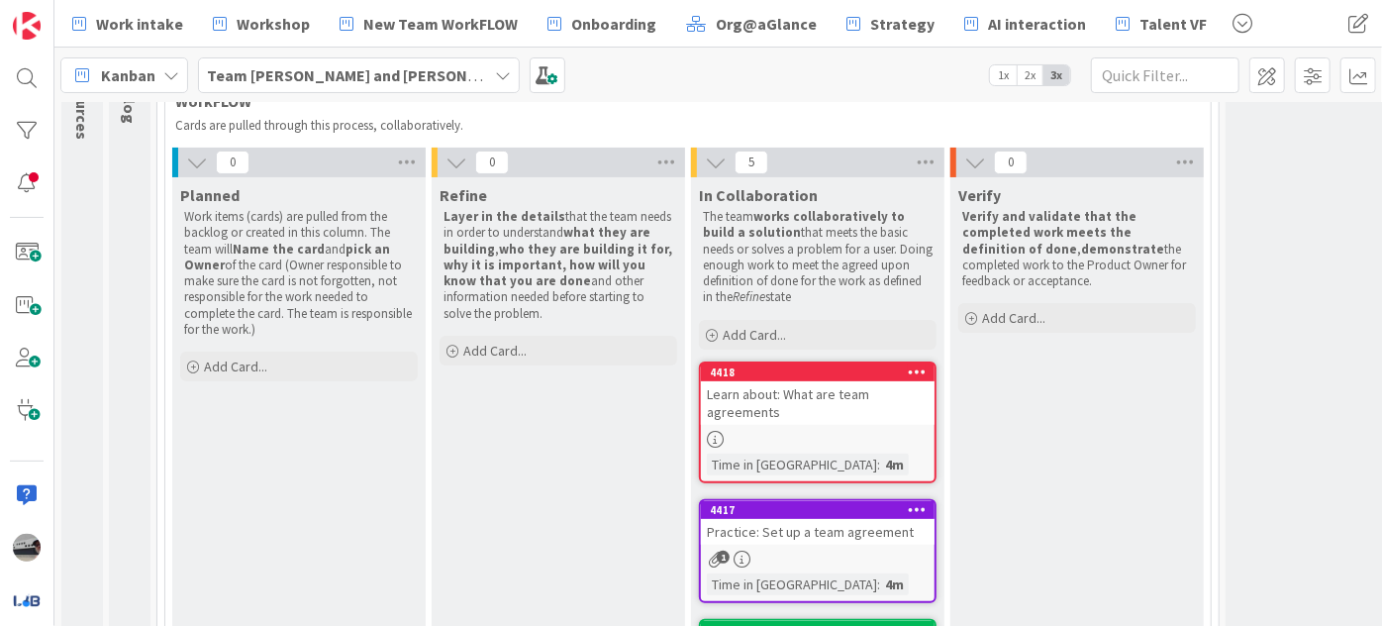
click at [845, 550] on div "1" at bounding box center [818, 558] width 234 height 17
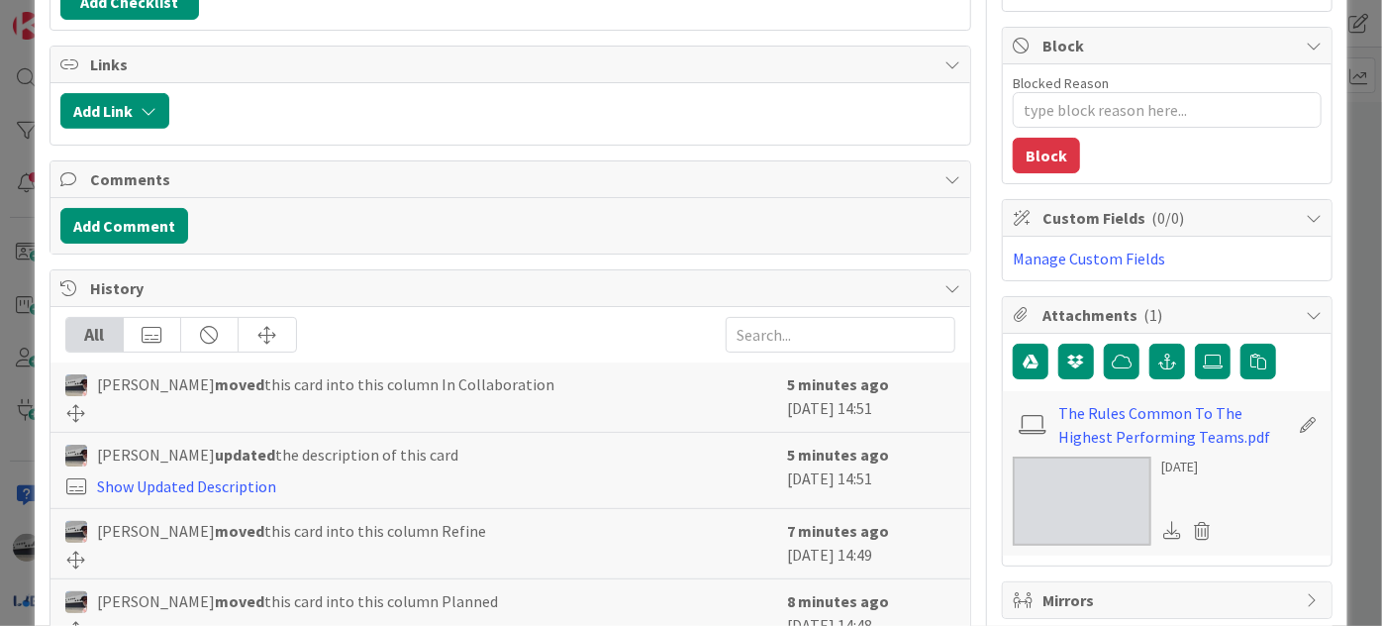
scroll to position [359, 0]
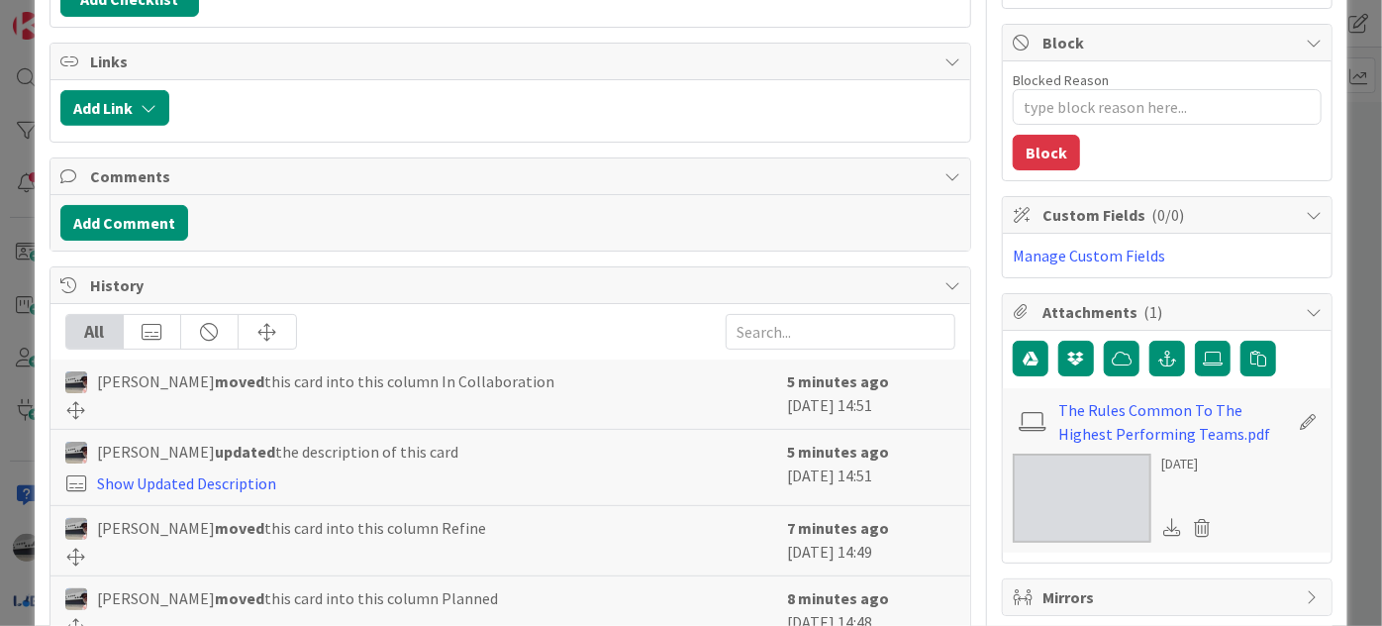
click at [1306, 304] on icon at bounding box center [1314, 312] width 16 height 16
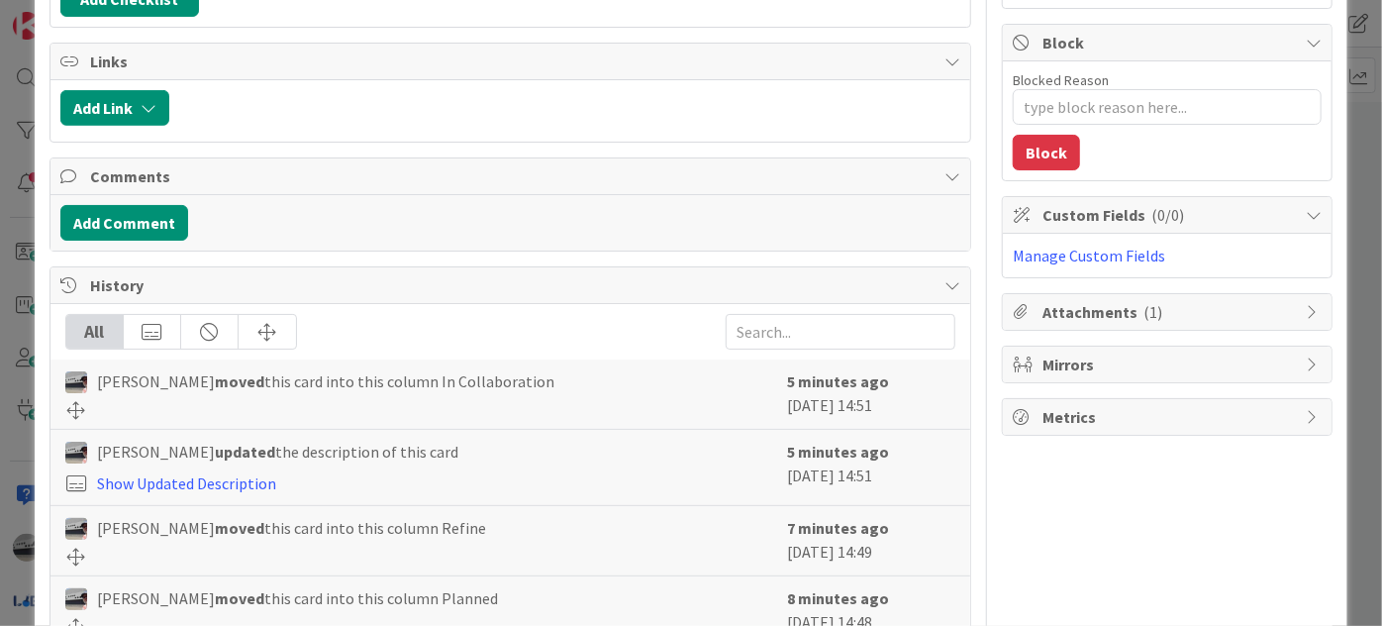
click at [1306, 304] on icon at bounding box center [1314, 312] width 16 height 16
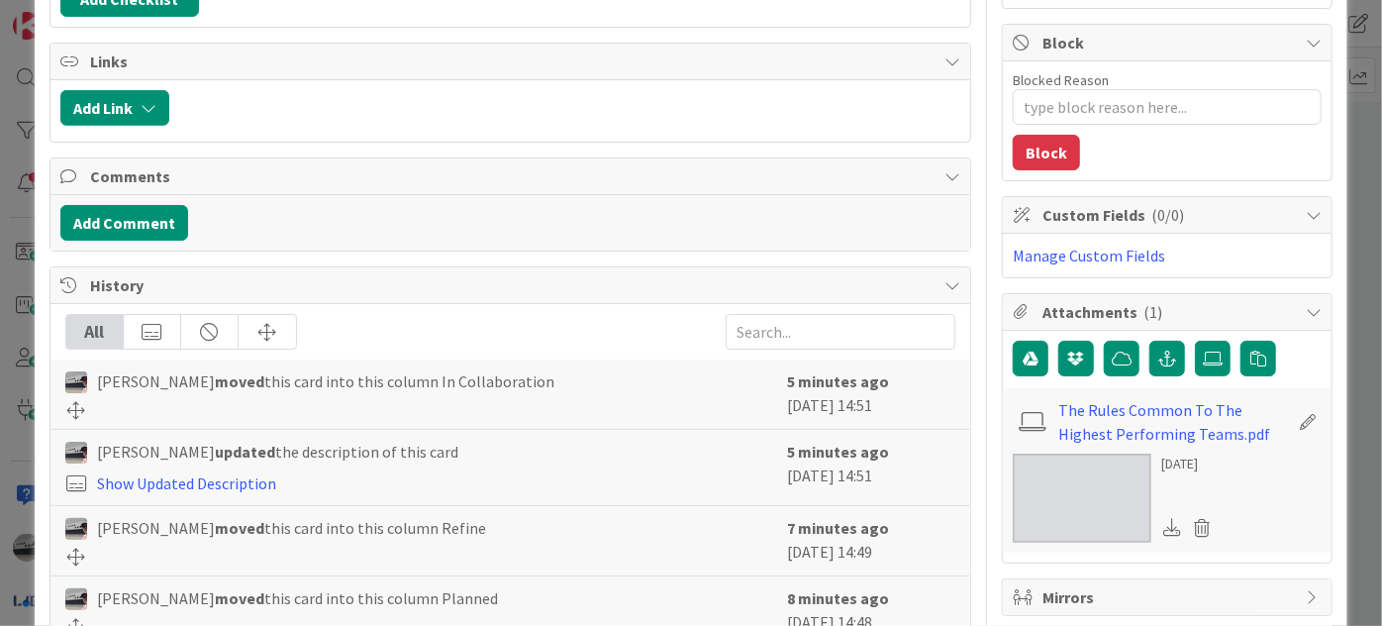
click at [1306, 305] on icon at bounding box center [1314, 312] width 16 height 16
type textarea "x"
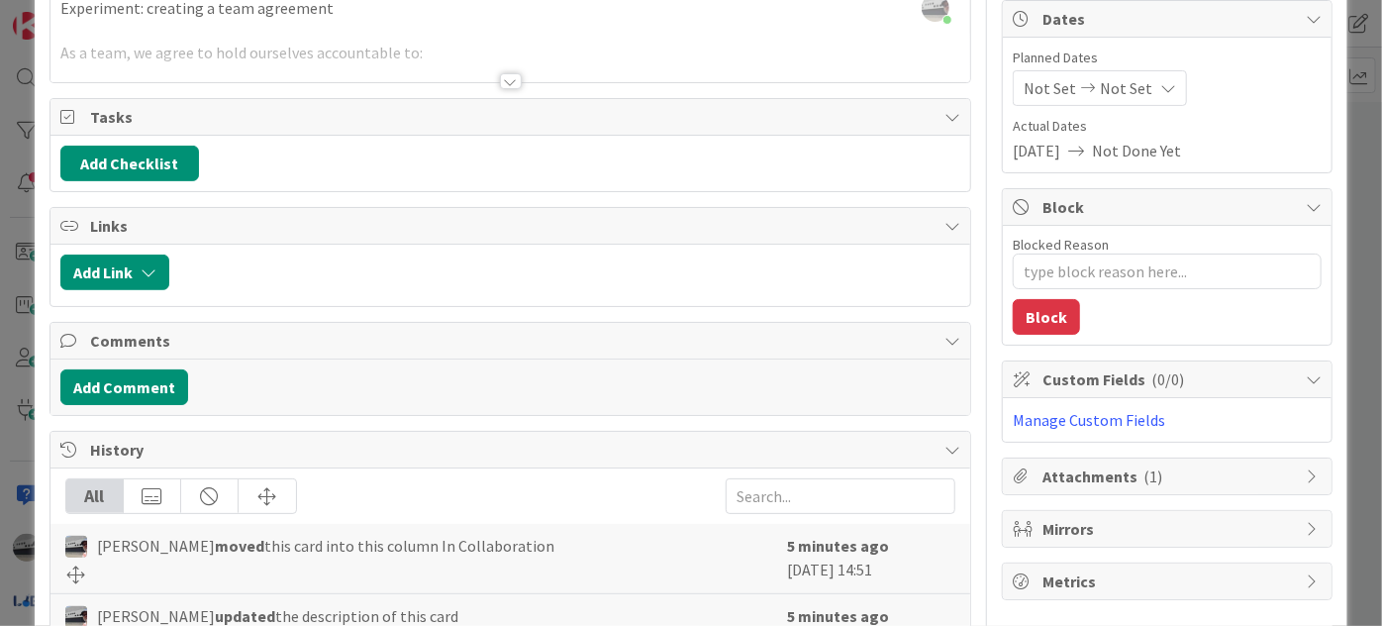
scroll to position [179, 0]
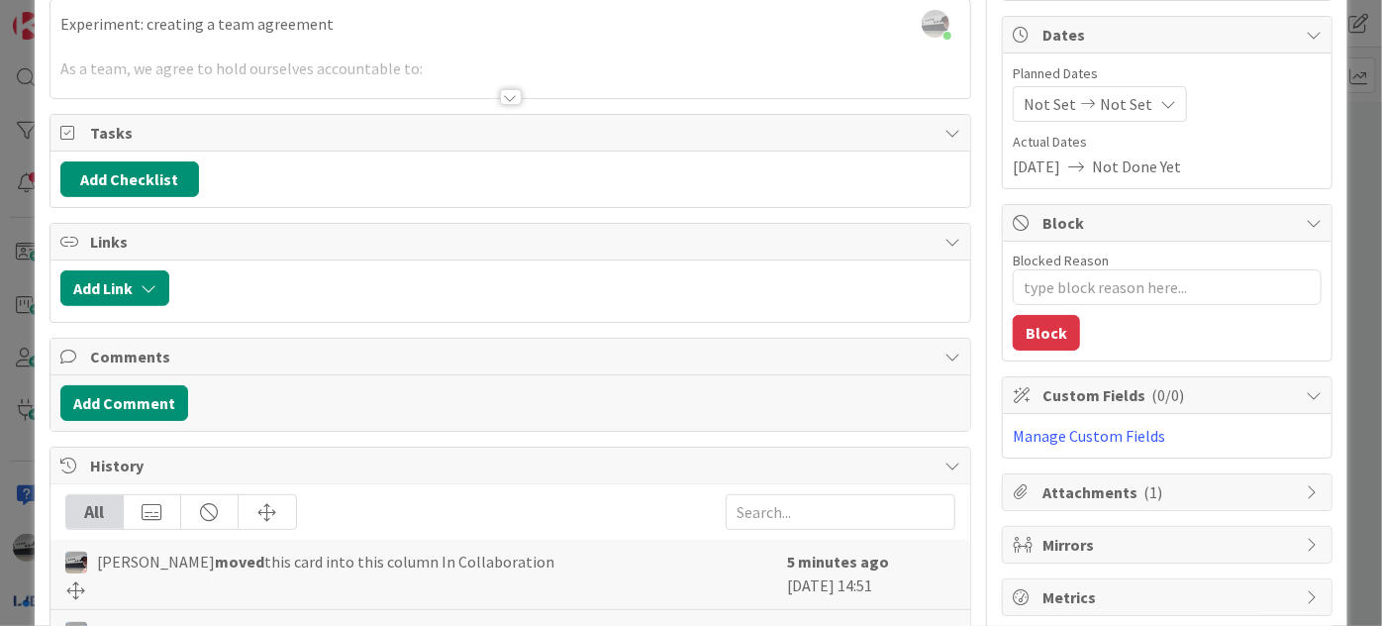
click at [1306, 219] on icon at bounding box center [1314, 223] width 16 height 16
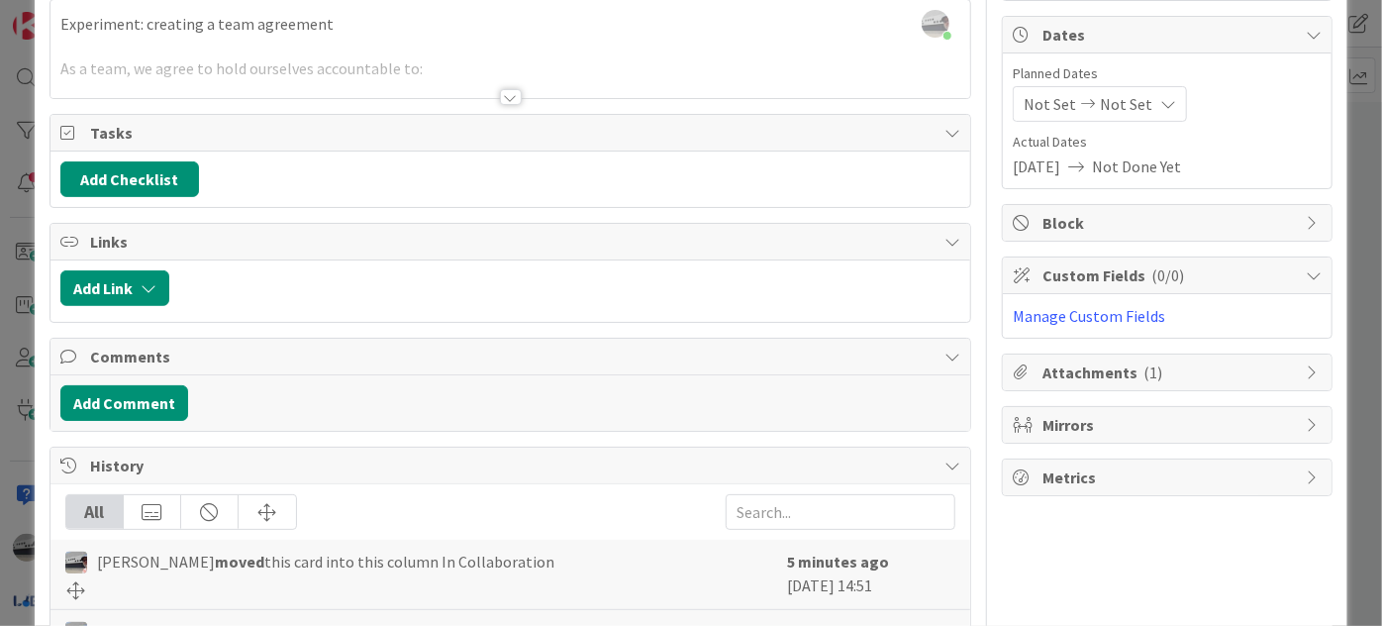
click at [1306, 367] on icon at bounding box center [1314, 372] width 16 height 16
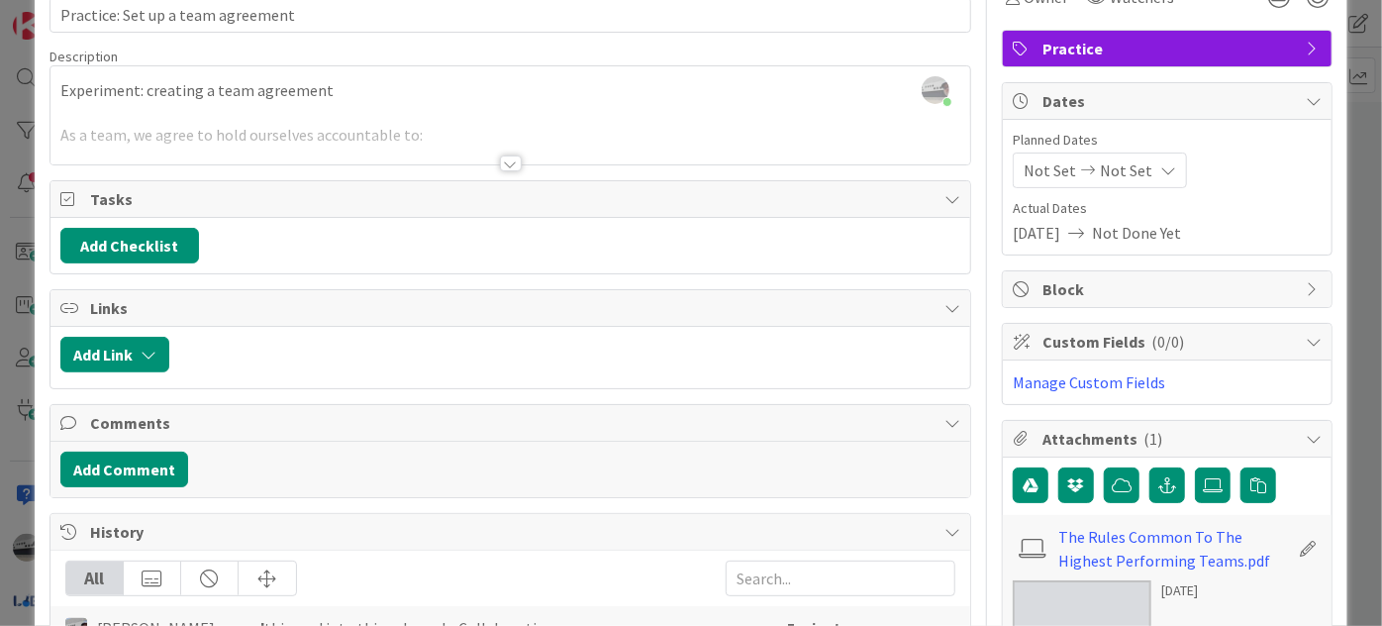
scroll to position [0, 0]
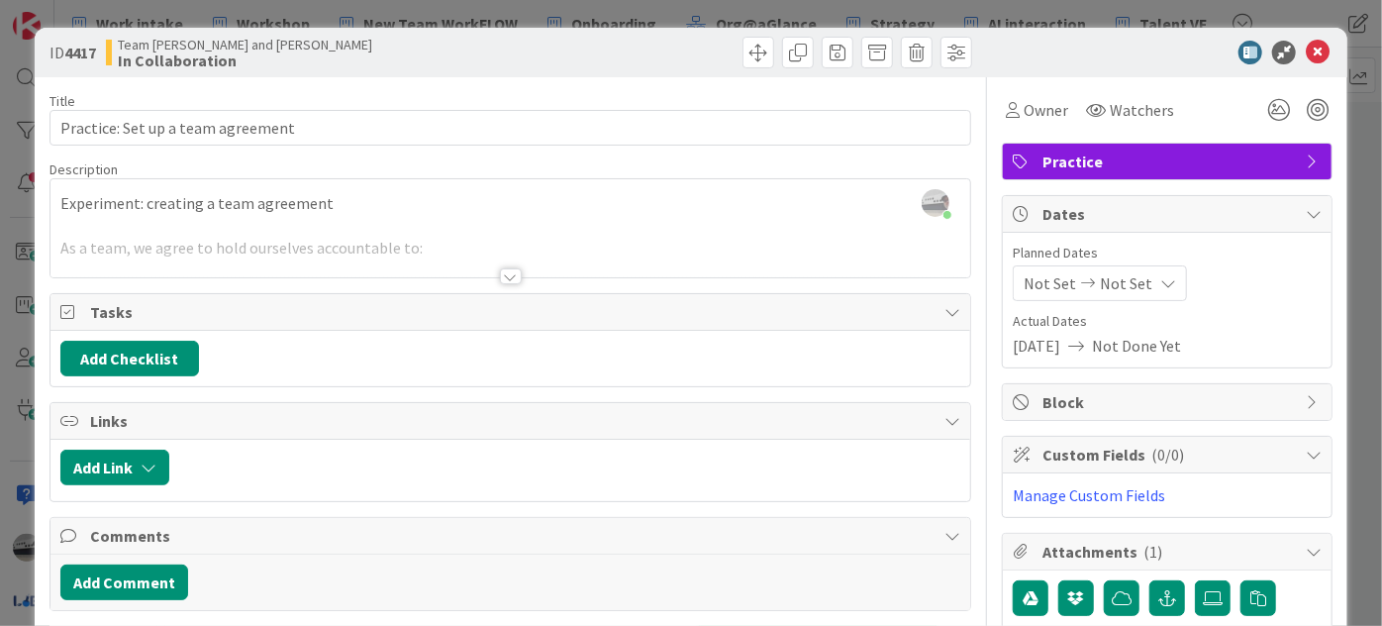
click at [507, 269] on div at bounding box center [511, 276] width 22 height 16
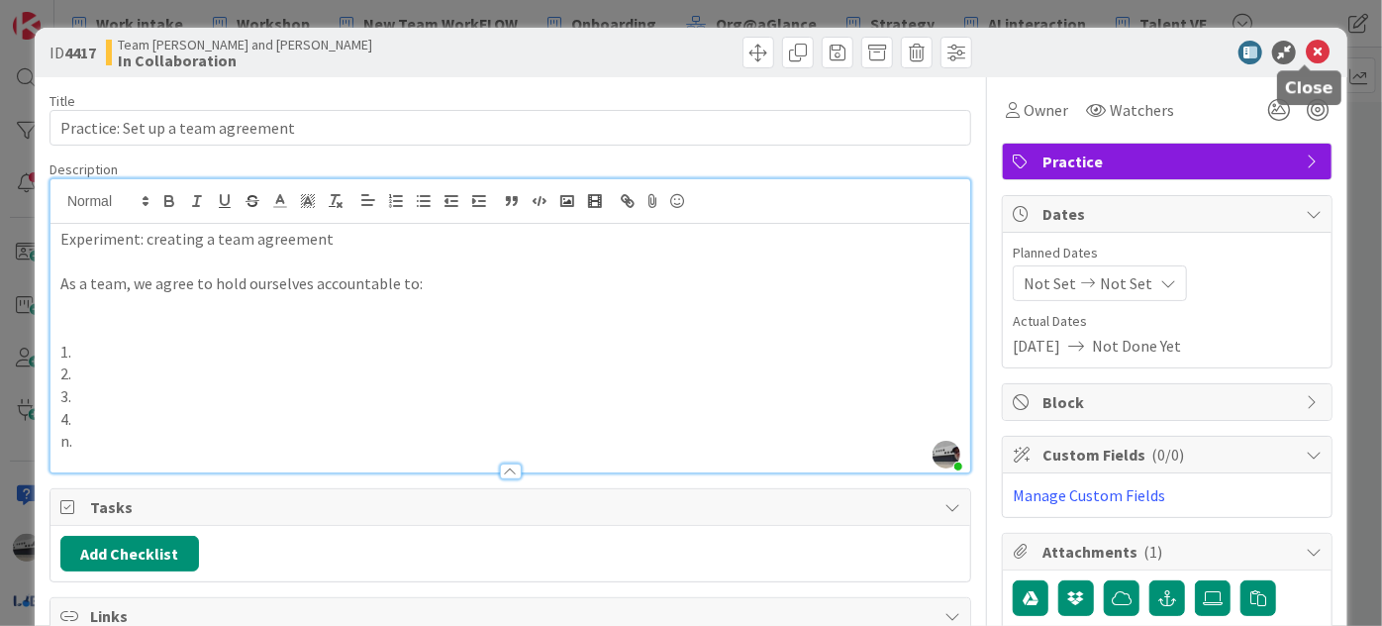
click at [1306, 49] on icon at bounding box center [1318, 53] width 24 height 24
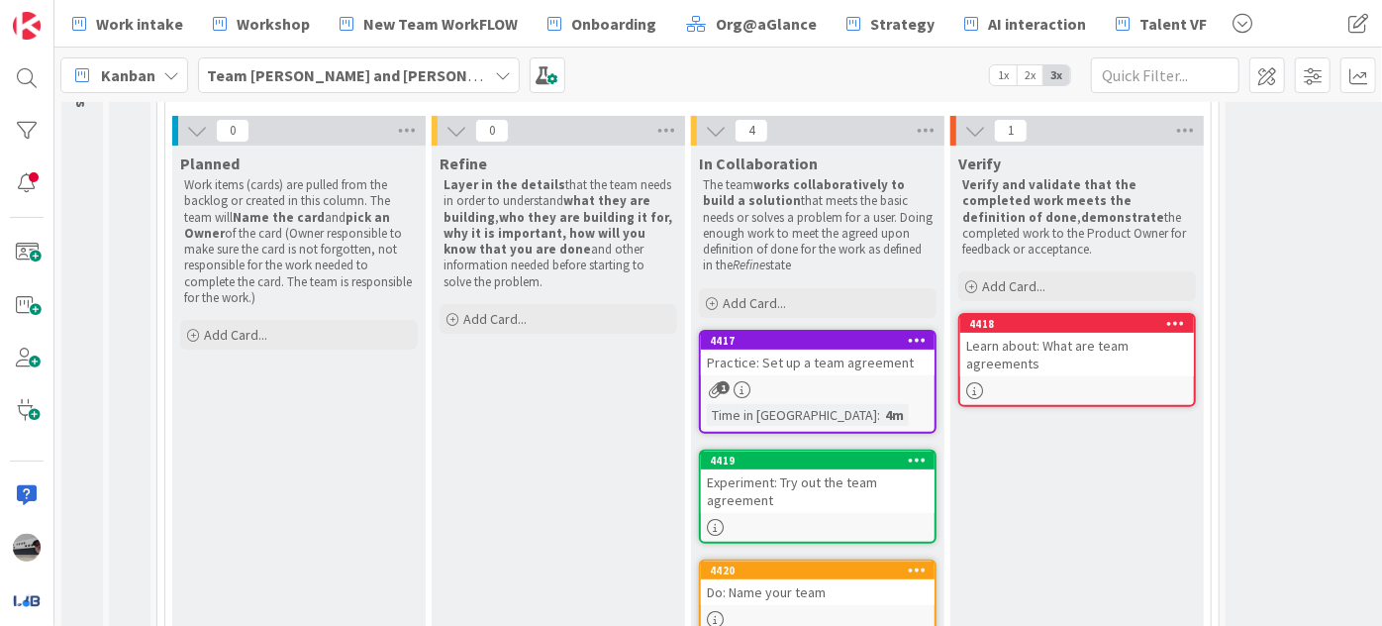
scroll to position [211, 0]
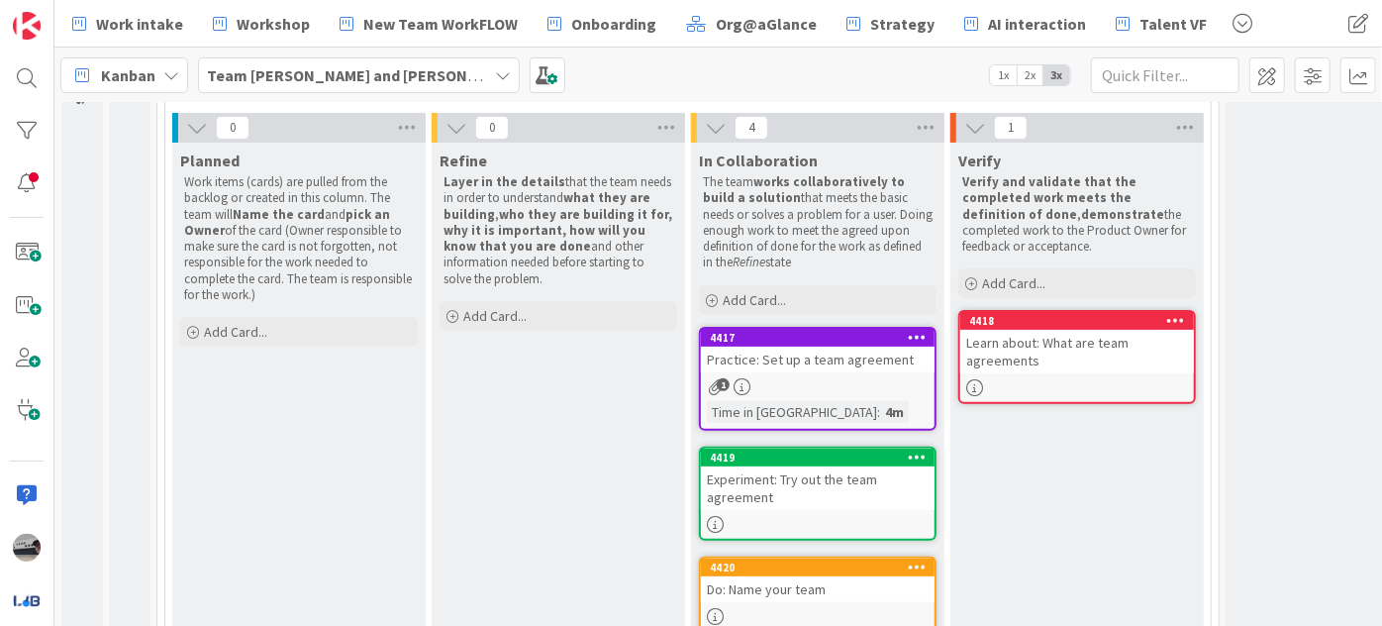
click at [1068, 380] on div at bounding box center [1077, 387] width 234 height 17
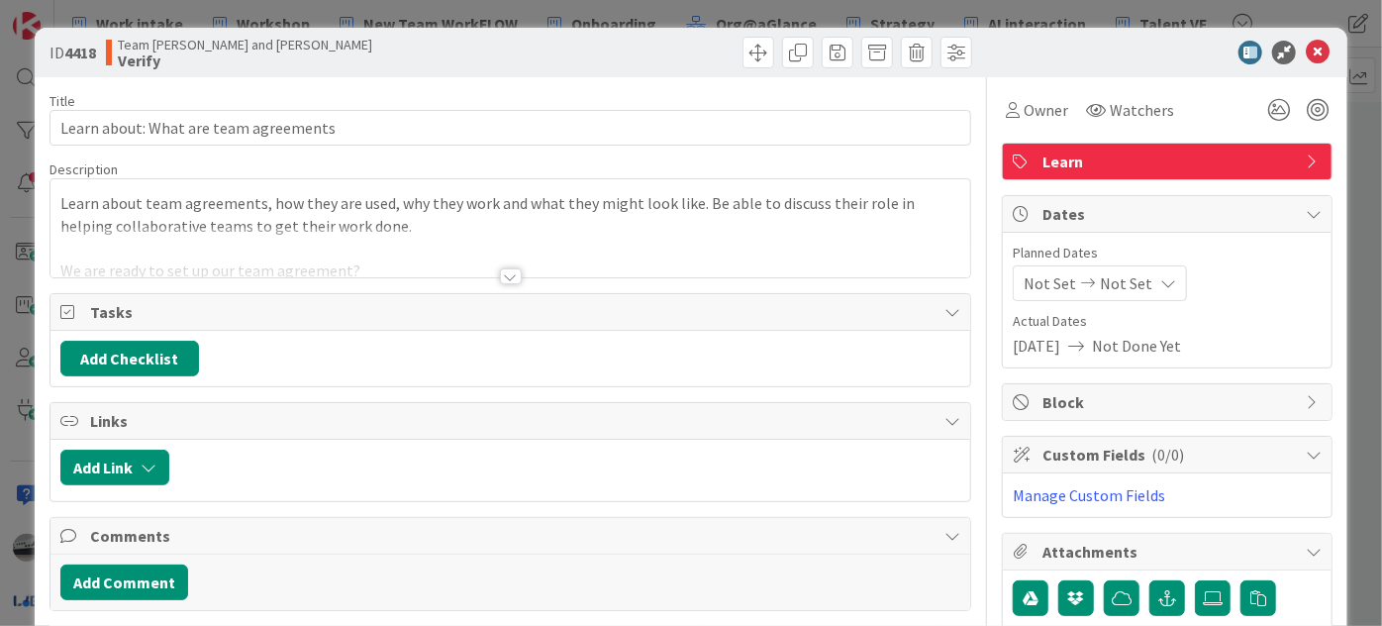
click at [511, 272] on div at bounding box center [511, 276] width 22 height 16
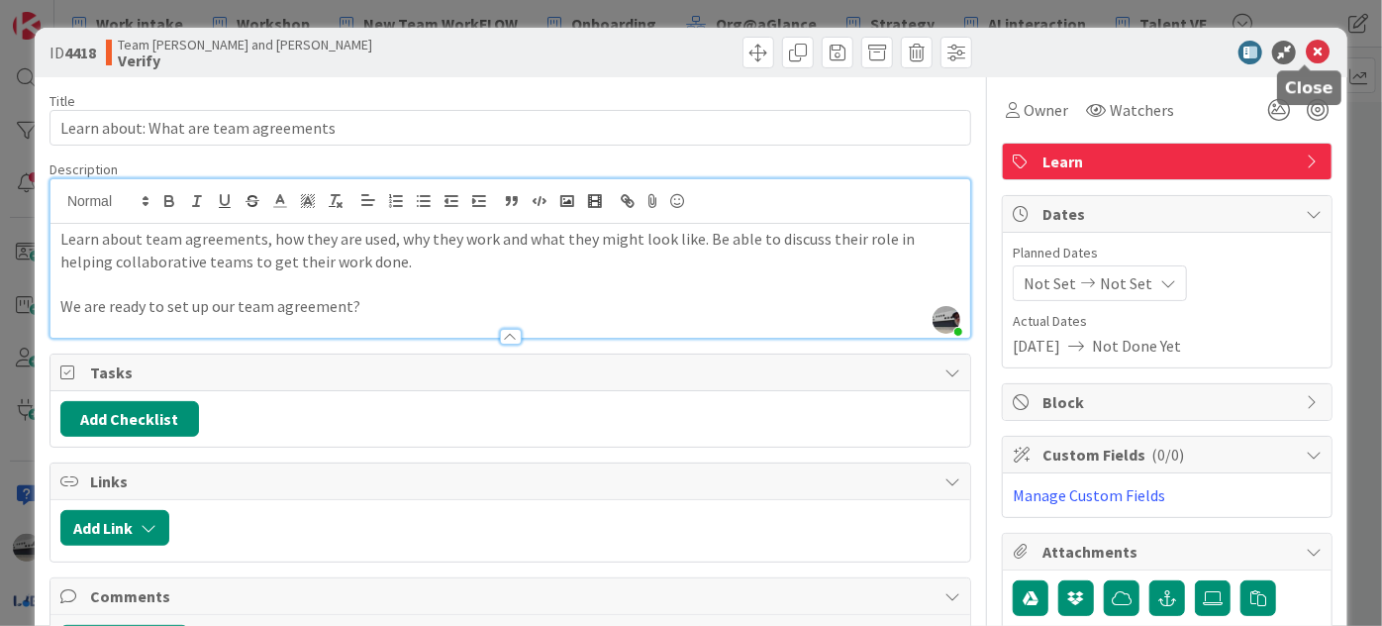
click at [1309, 57] on icon at bounding box center [1318, 53] width 24 height 24
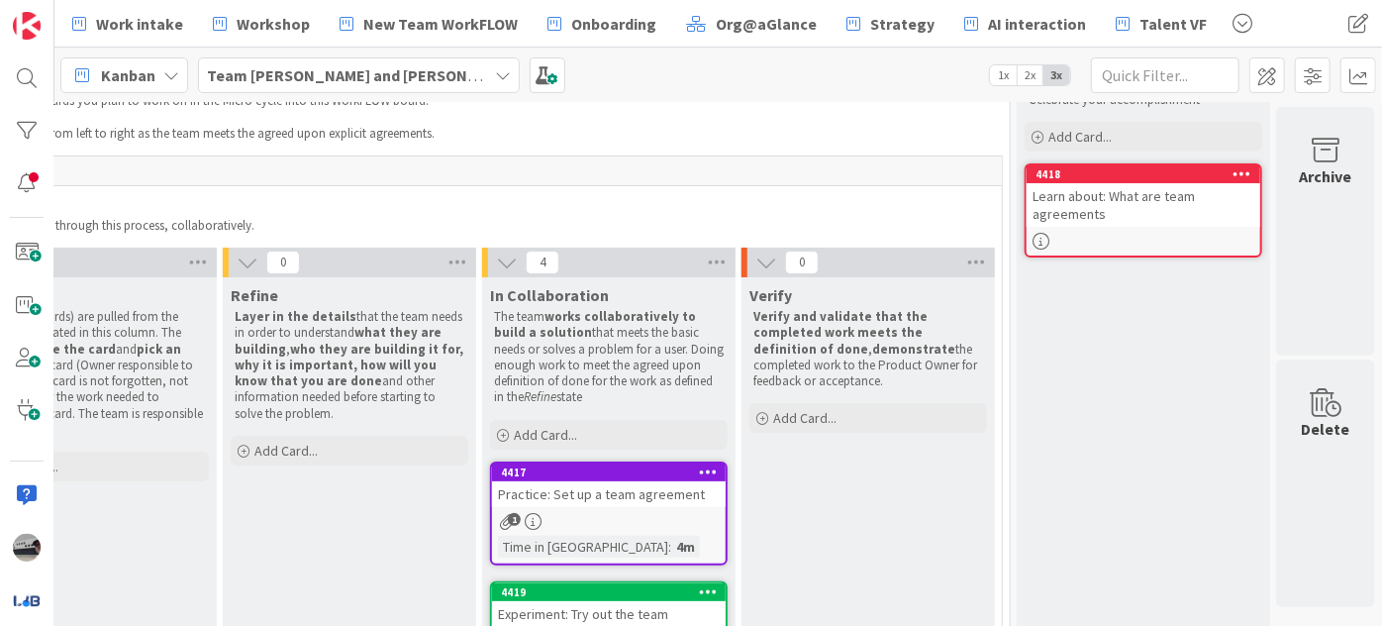
scroll to position [68, 221]
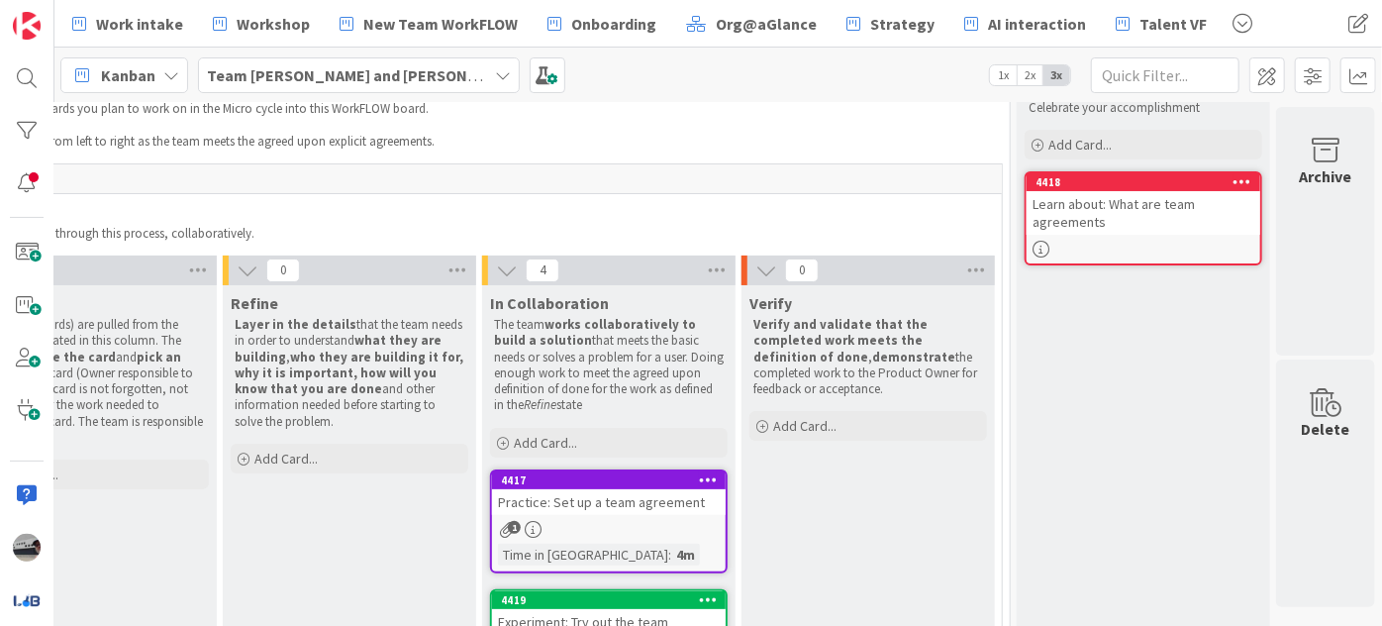
click at [563, 496] on div "Practice: Set up a team agreement" at bounding box center [609, 502] width 234 height 26
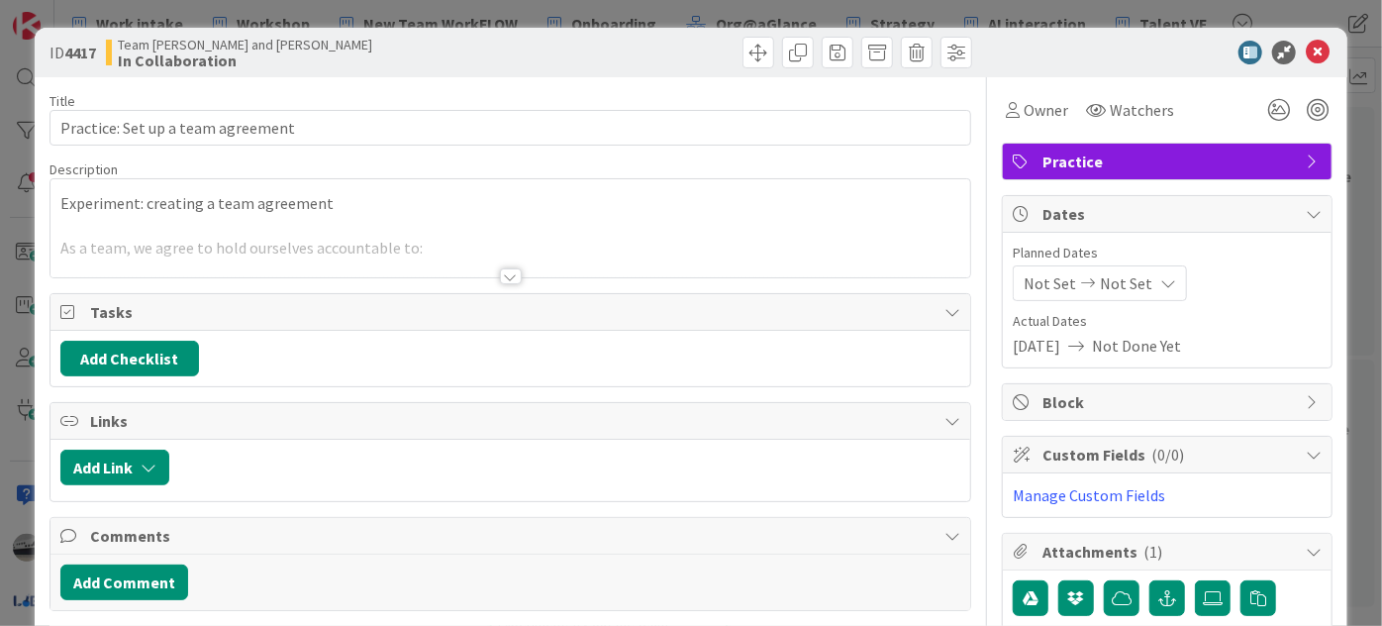
click at [500, 269] on div at bounding box center [511, 276] width 22 height 16
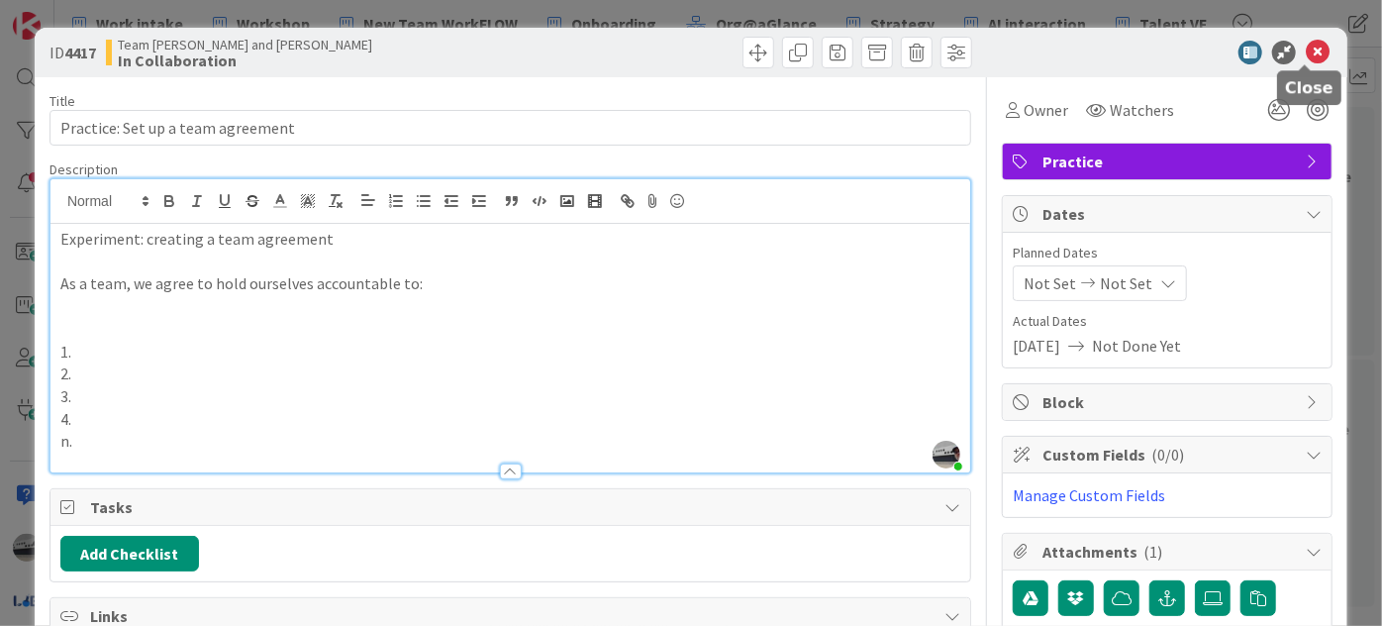
click at [1307, 48] on icon at bounding box center [1318, 53] width 24 height 24
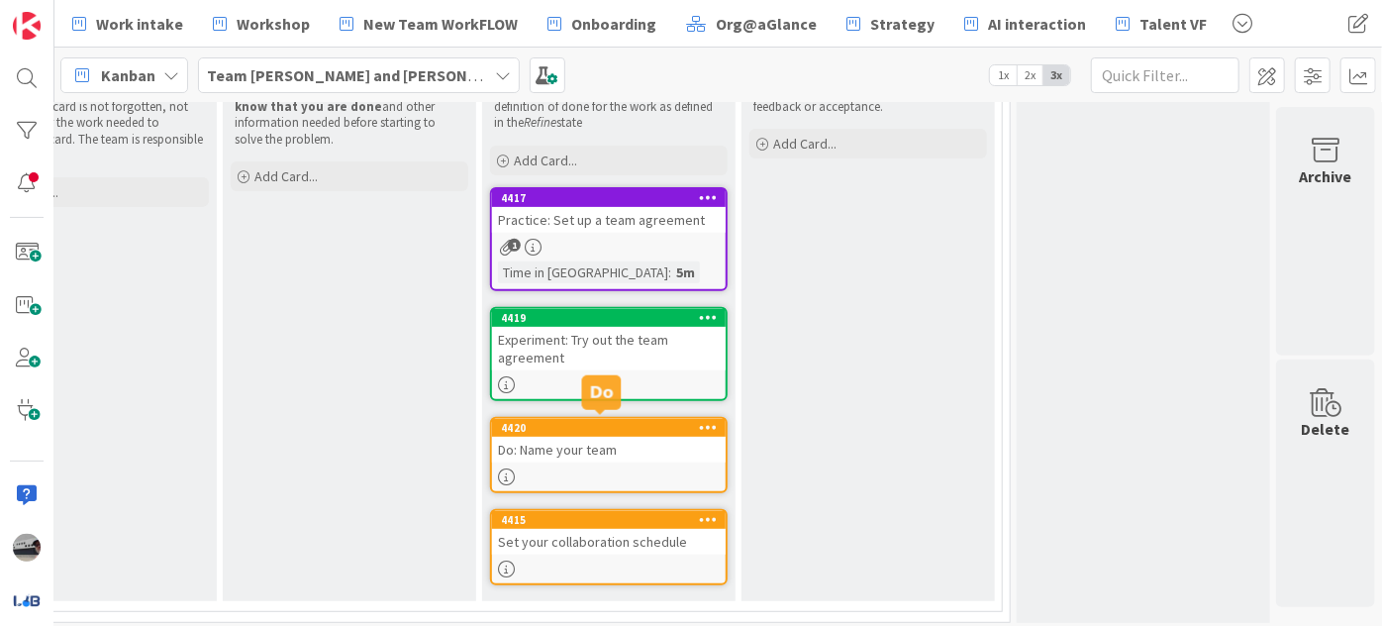
scroll to position [364, 221]
